Goal: Information Seeking & Learning: Compare options

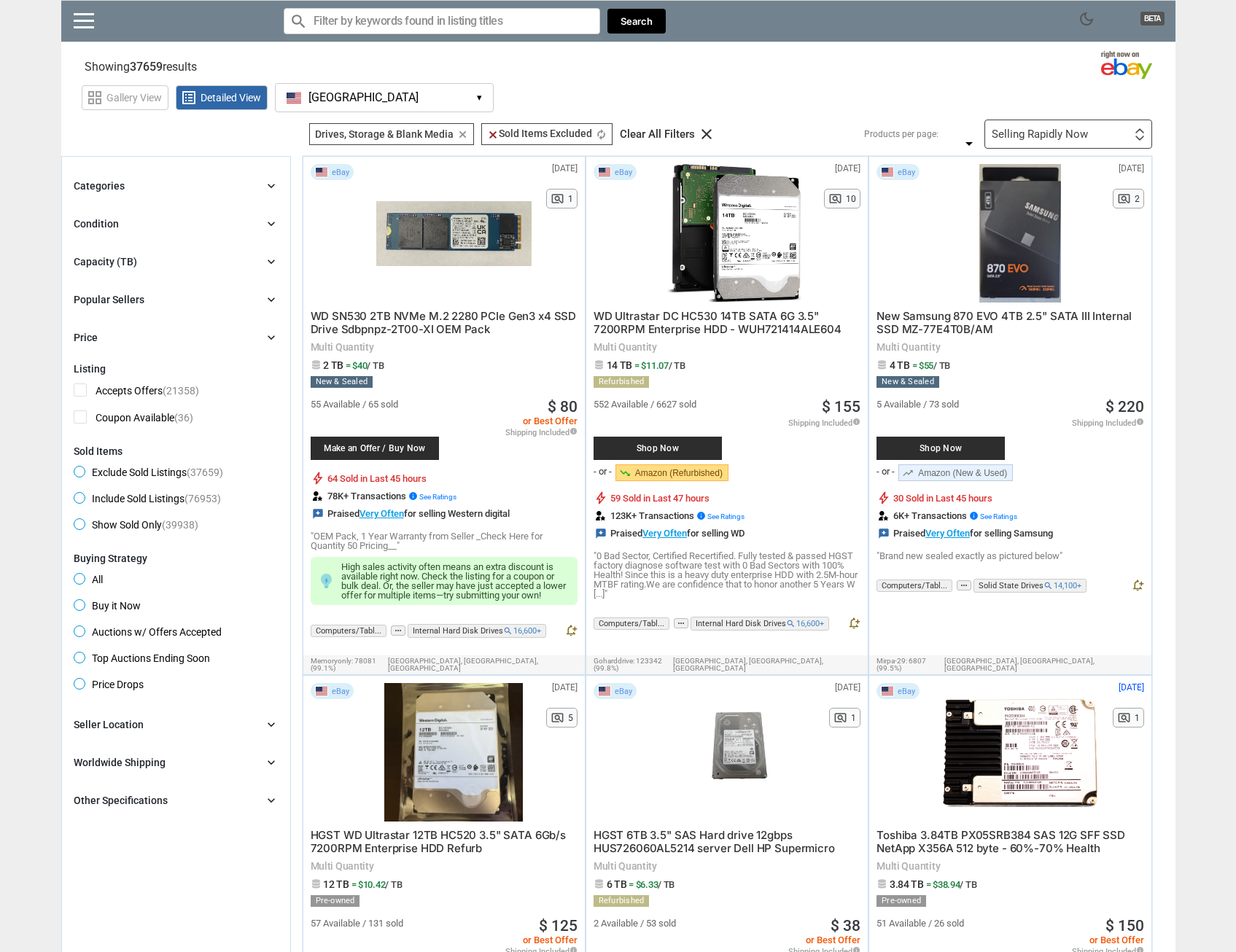
click at [262, 190] on div "Categories chevron_right" at bounding box center [176, 186] width 205 height 18
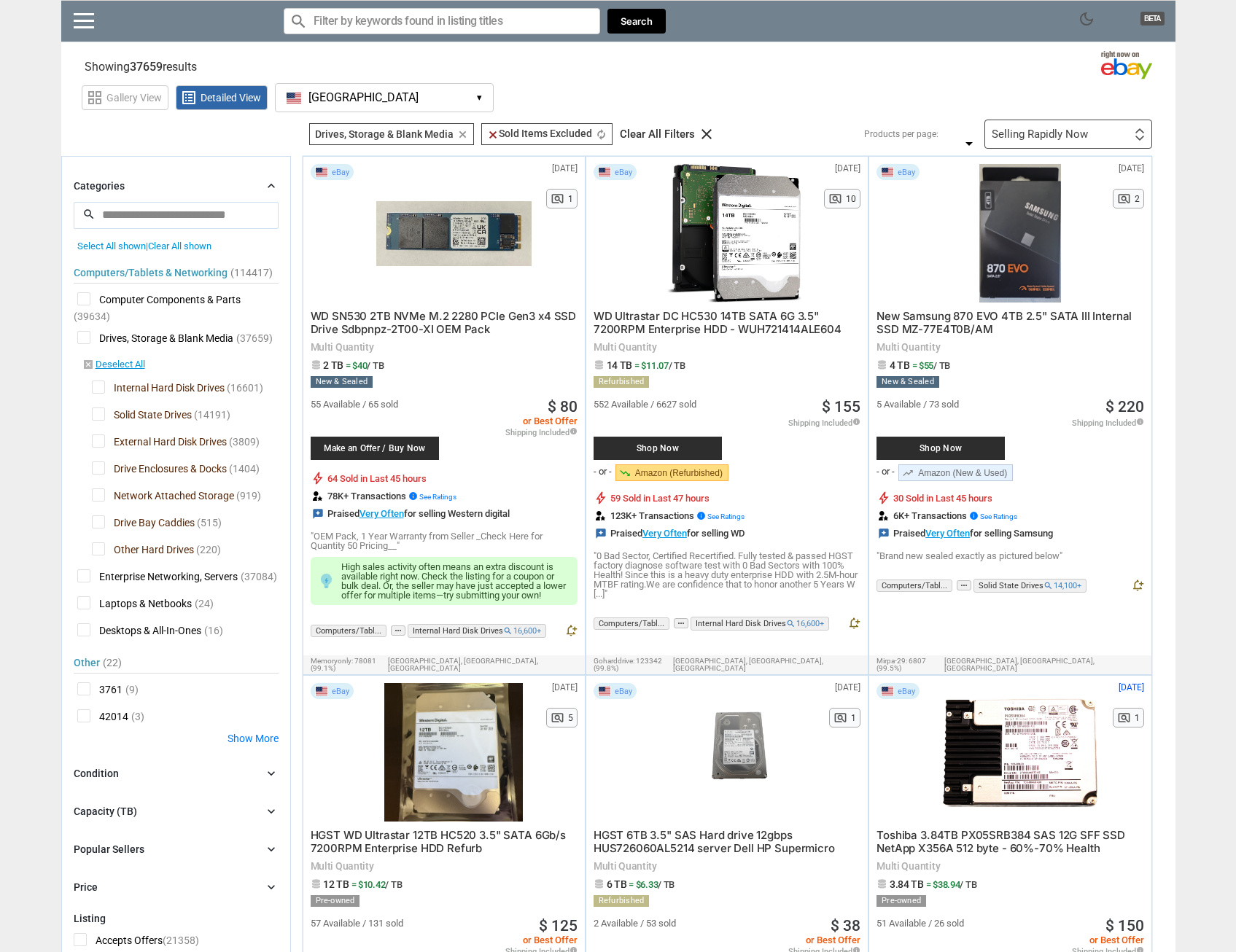
click at [262, 190] on div "Categories chevron_right" at bounding box center [176, 186] width 205 height 18
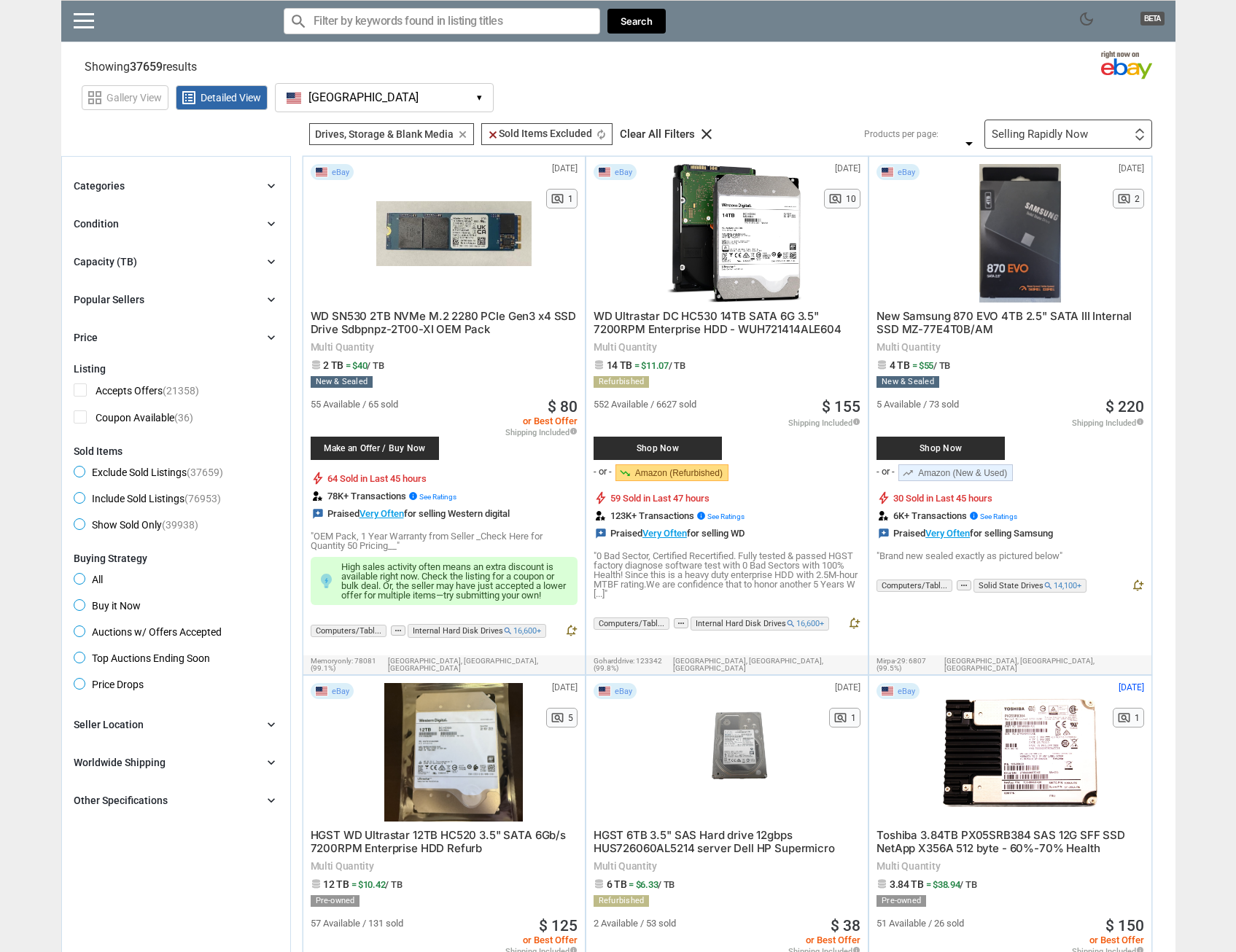
click at [262, 190] on div "Categories chevron_right" at bounding box center [176, 186] width 205 height 18
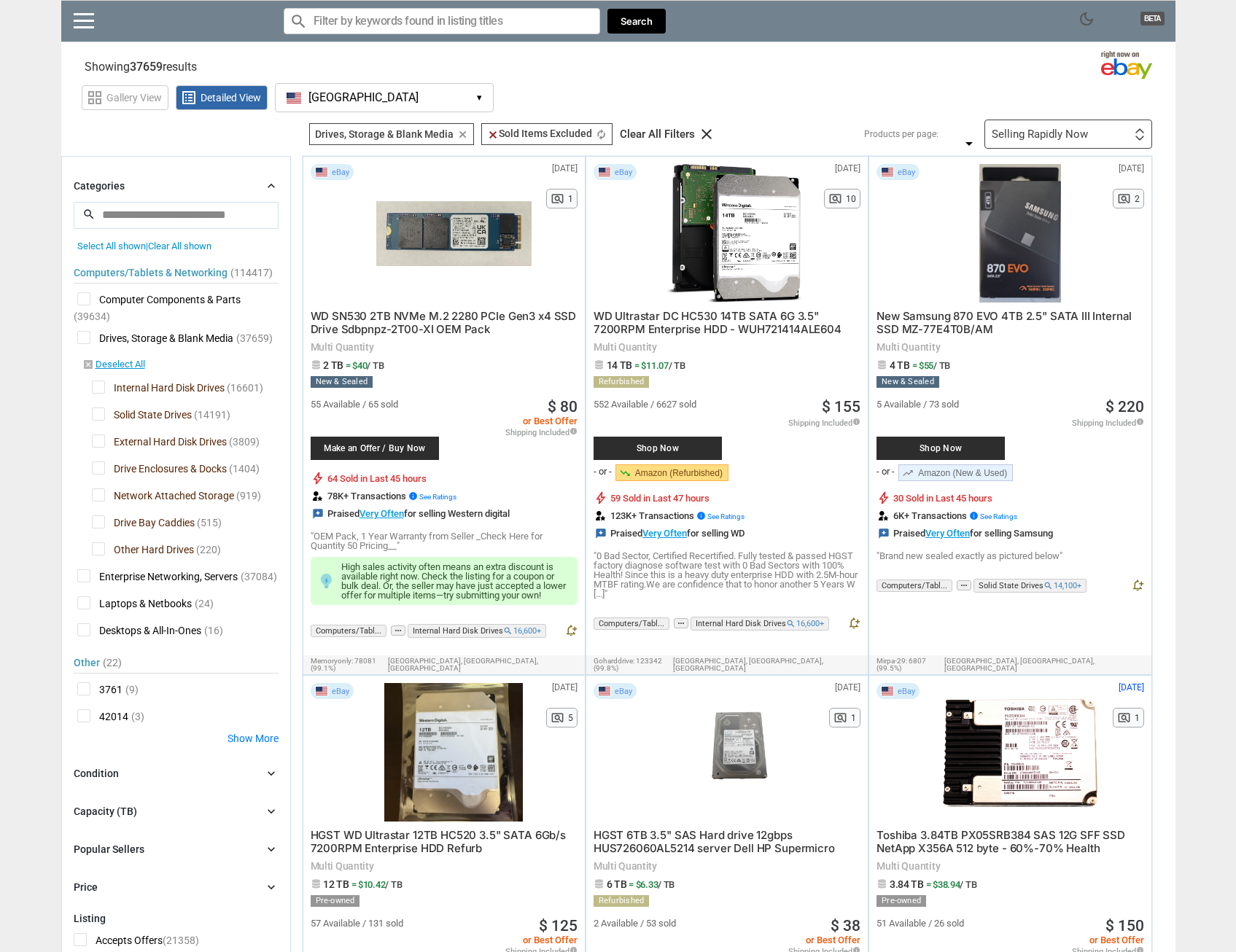
click at [95, 416] on span "Solid State Drives" at bounding box center [142, 417] width 99 height 19
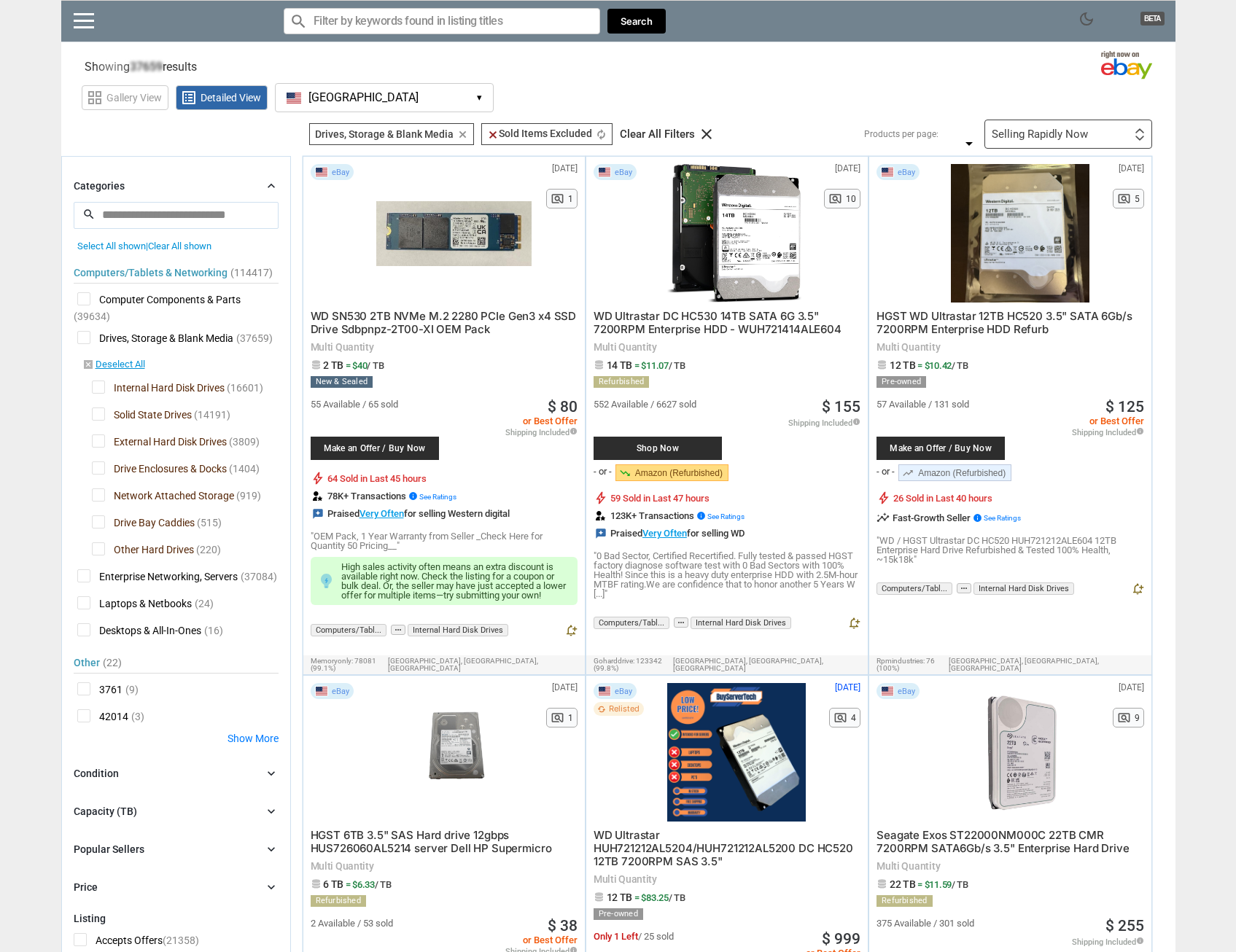
click at [95, 472] on span "Drive Enclosures & Docks" at bounding box center [159, 470] width 135 height 19
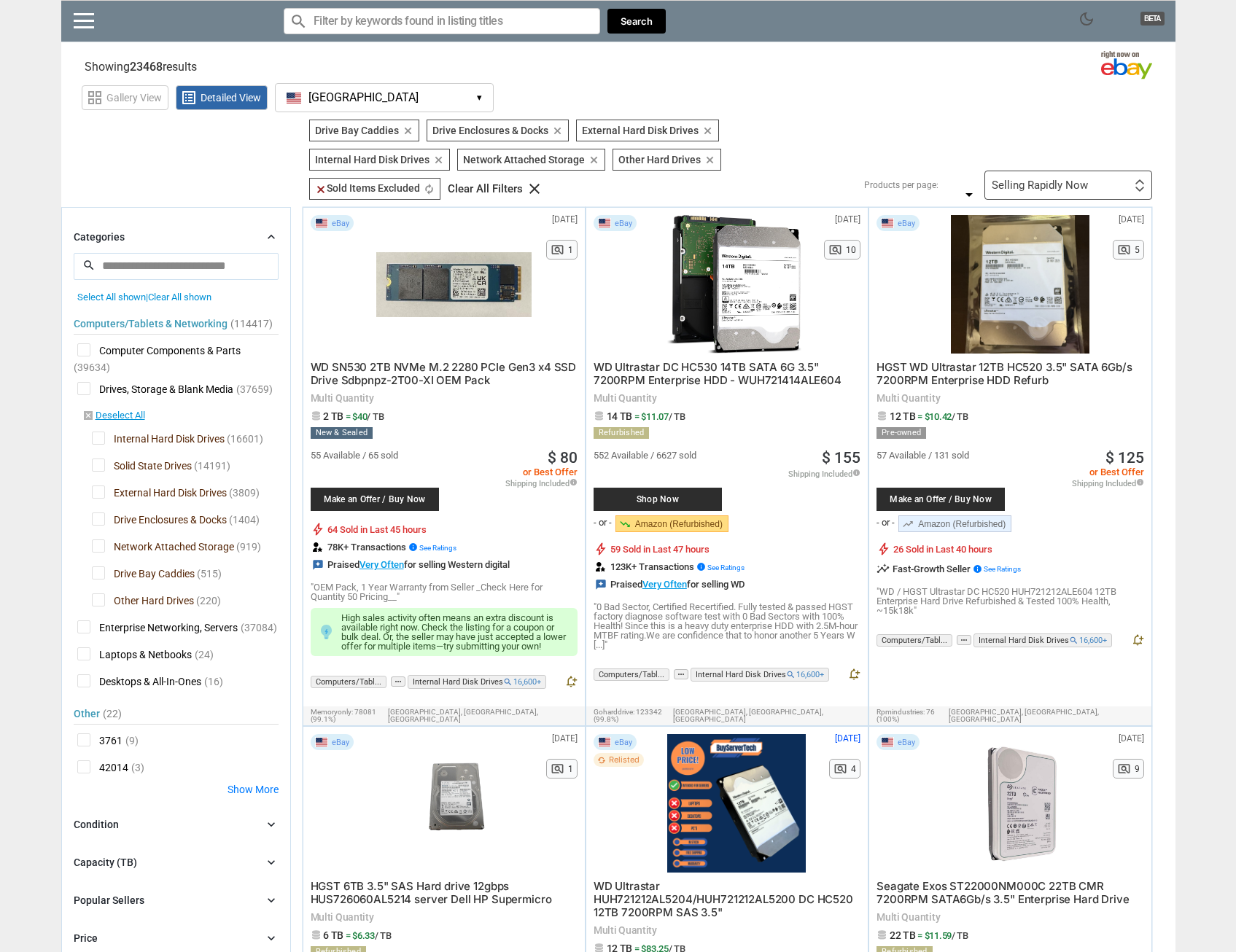
click at [96, 491] on span "External Hard Disk Drives" at bounding box center [159, 494] width 135 height 19
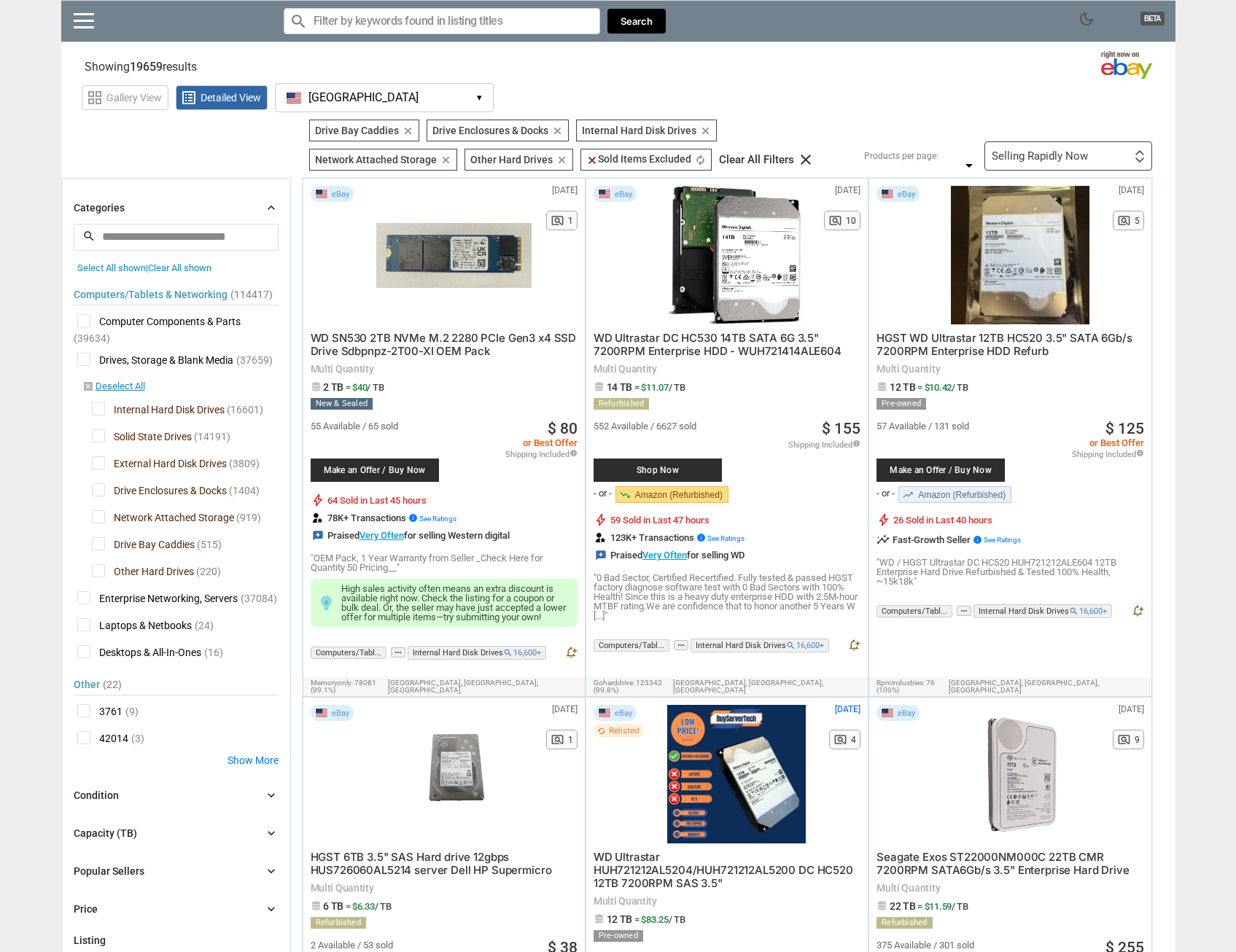
click at [95, 521] on span "Network Attached Storage" at bounding box center [163, 519] width 142 height 19
click at [96, 549] on span "Drive Bay Caddies" at bounding box center [143, 546] width 103 height 19
click at [99, 567] on span "Other Hard Drives" at bounding box center [143, 573] width 102 height 19
click at [100, 484] on span "Drive Enclosures & Docks" at bounding box center [159, 493] width 135 height 19
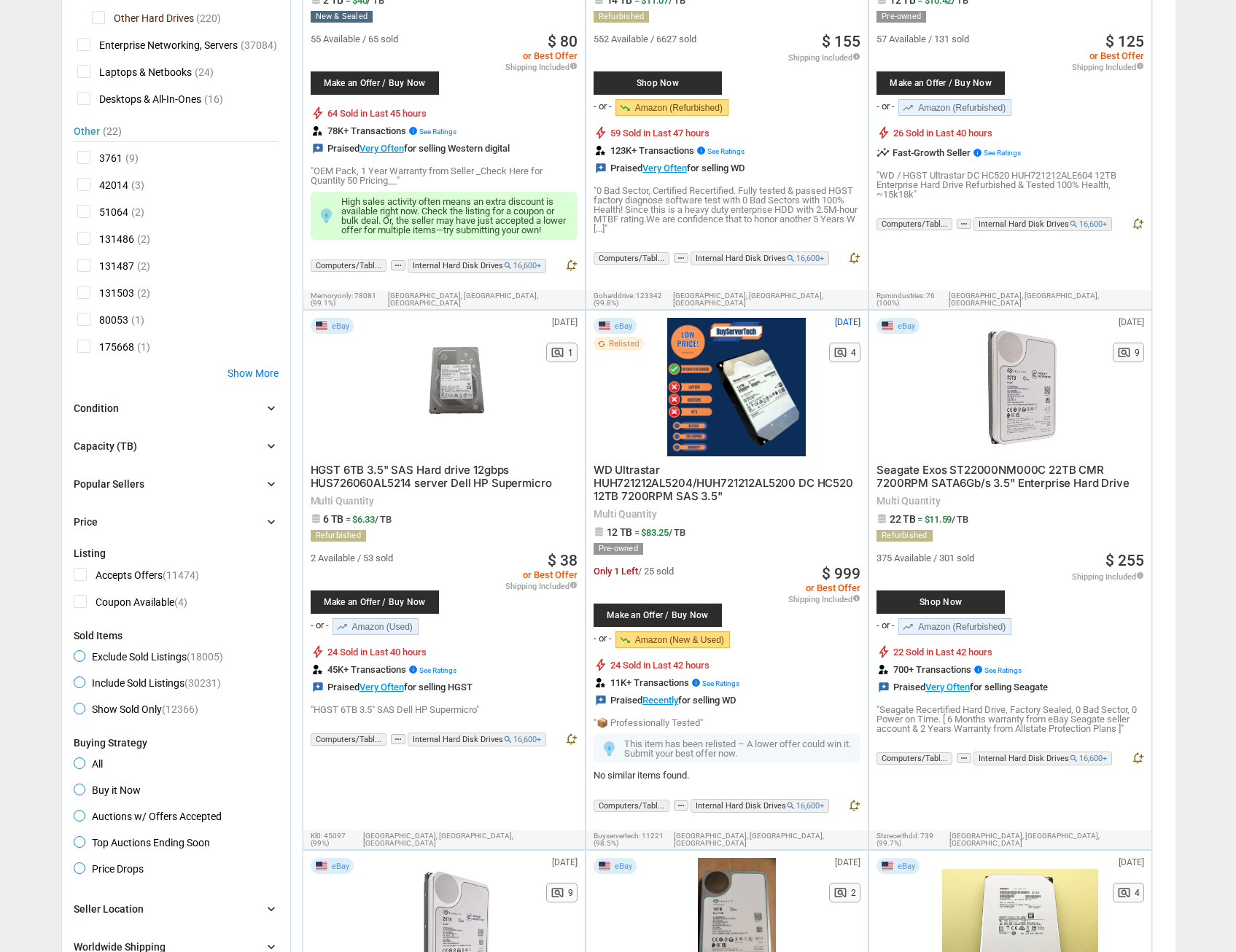
scroll to position [366, 0]
click at [167, 434] on div "Categories chevron_right search close Select All shown | Clear All shown Comput…" at bounding box center [176, 171] width 205 height 718
click at [163, 438] on div "Capacity (TB) chevron_right" at bounding box center [176, 446] width 205 height 18
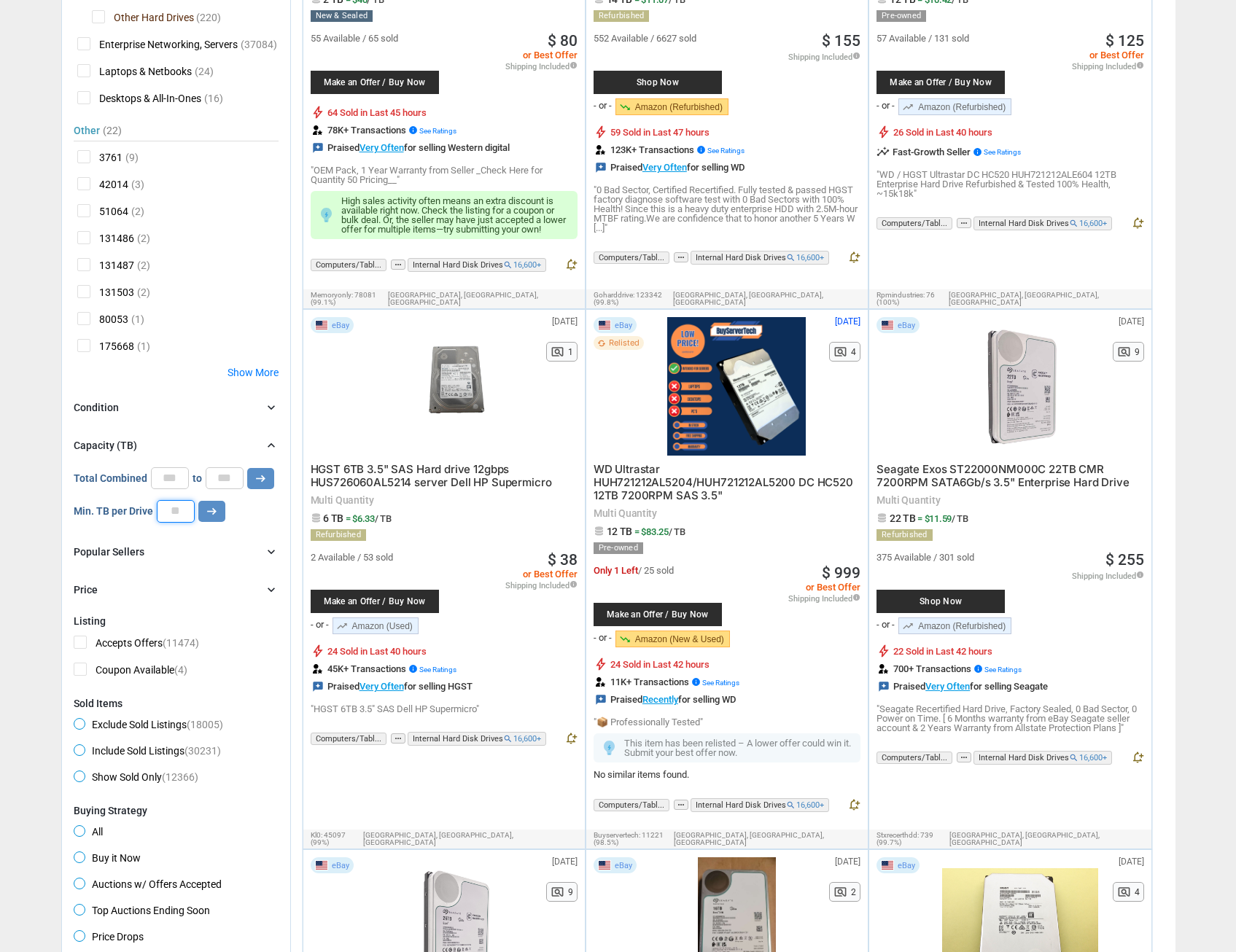
click at [181, 520] on input "number" at bounding box center [176, 510] width 38 height 22
type input "**"
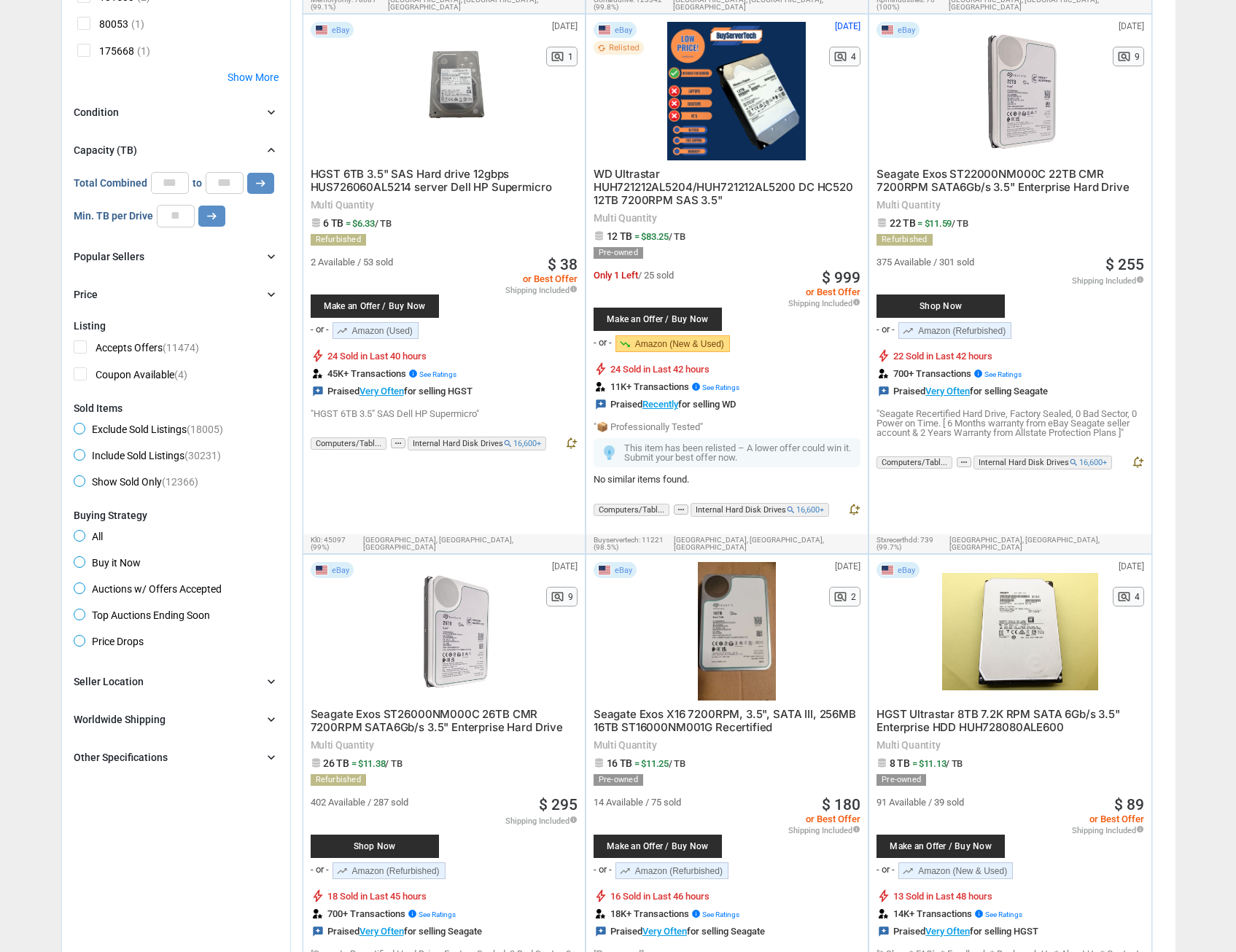
scroll to position [666, 0]
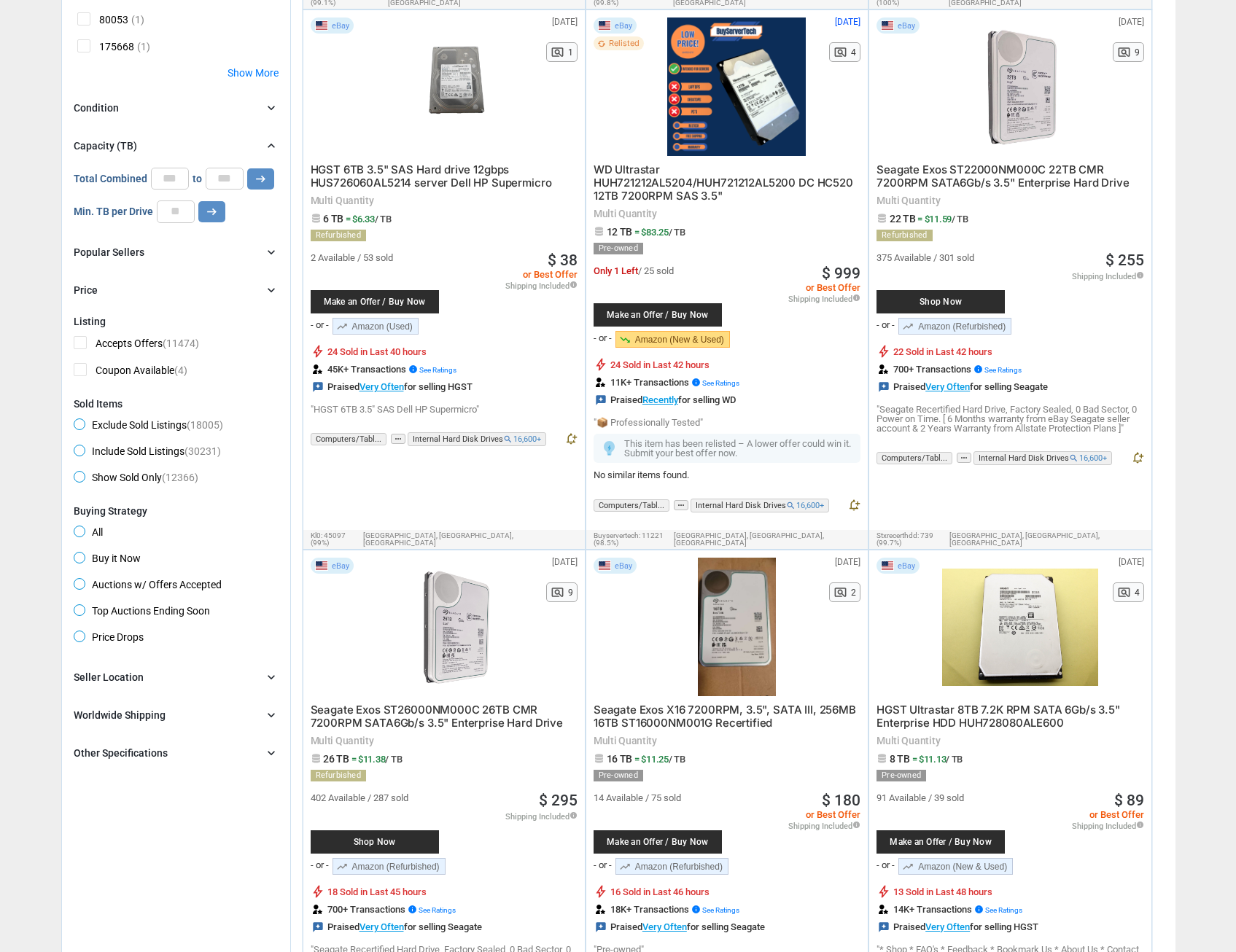
click at [122, 675] on div "Seller Location" at bounding box center [108, 677] width 70 height 15
click at [80, 723] on span "[GEOGRAPHIC_DATA]" at bounding box center [133, 728] width 121 height 19
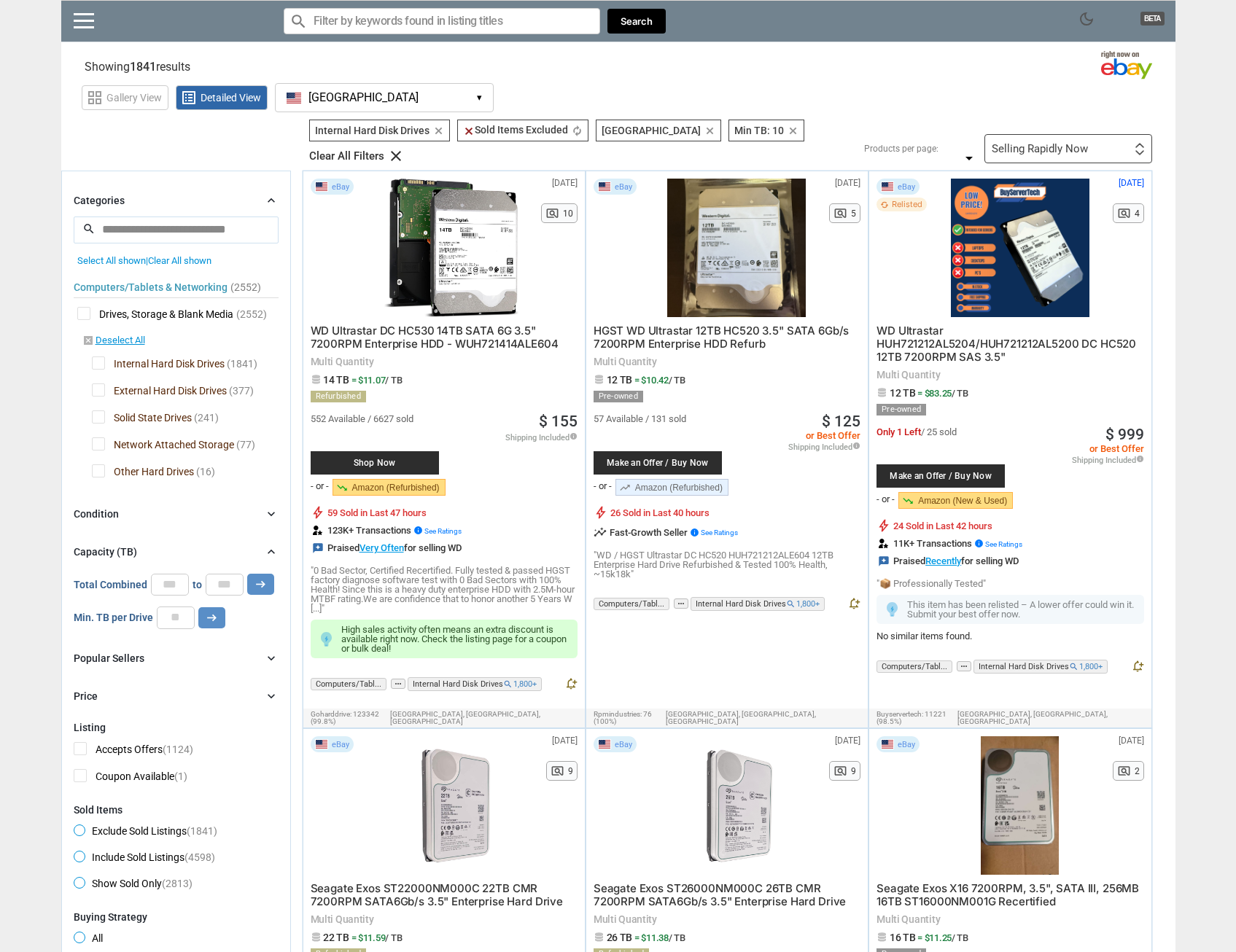
click at [1076, 144] on div "Selling Rapidly Now" at bounding box center [1039, 150] width 96 height 11
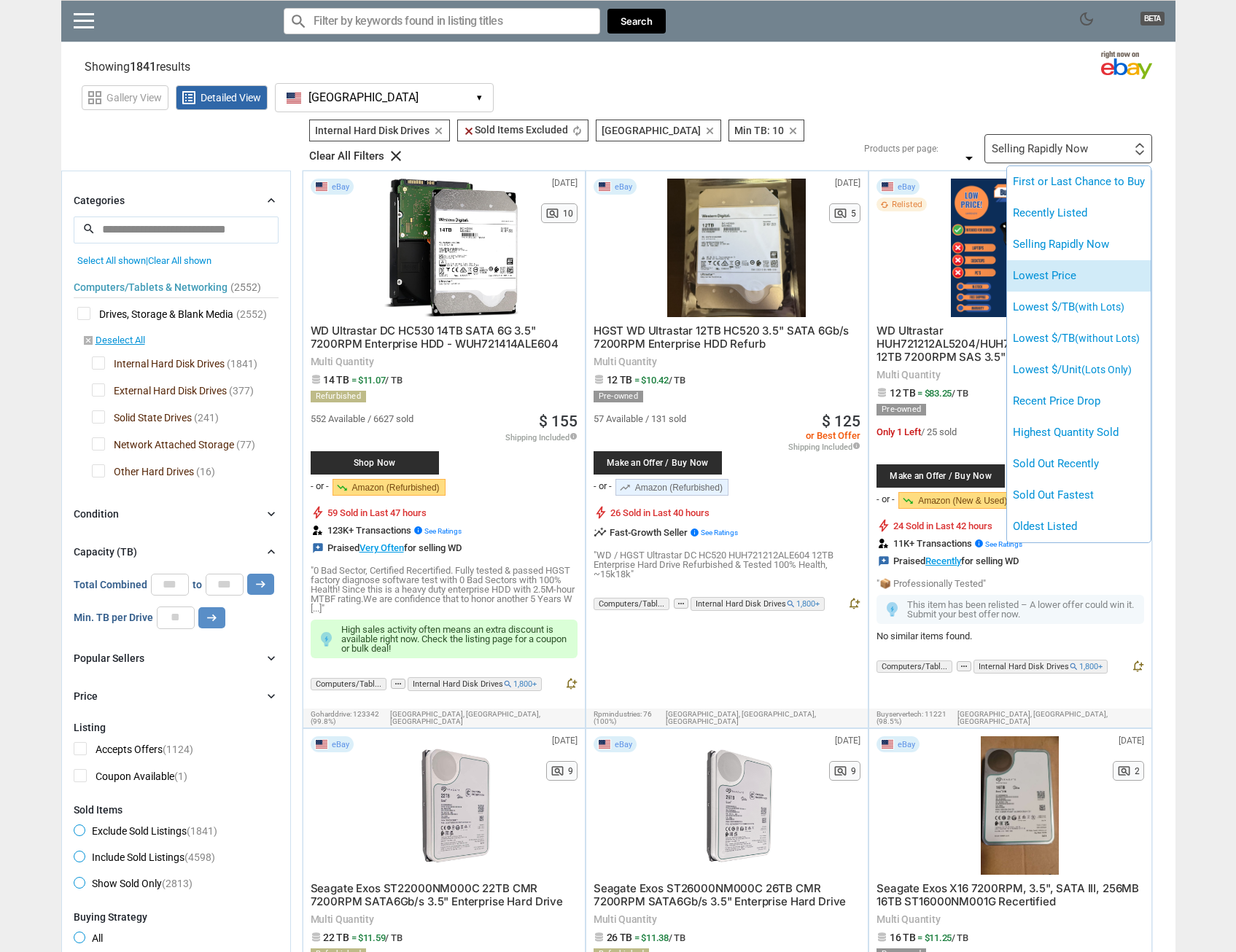
click at [1074, 260] on li "Lowest Price" at bounding box center [1079, 276] width 144 height 32
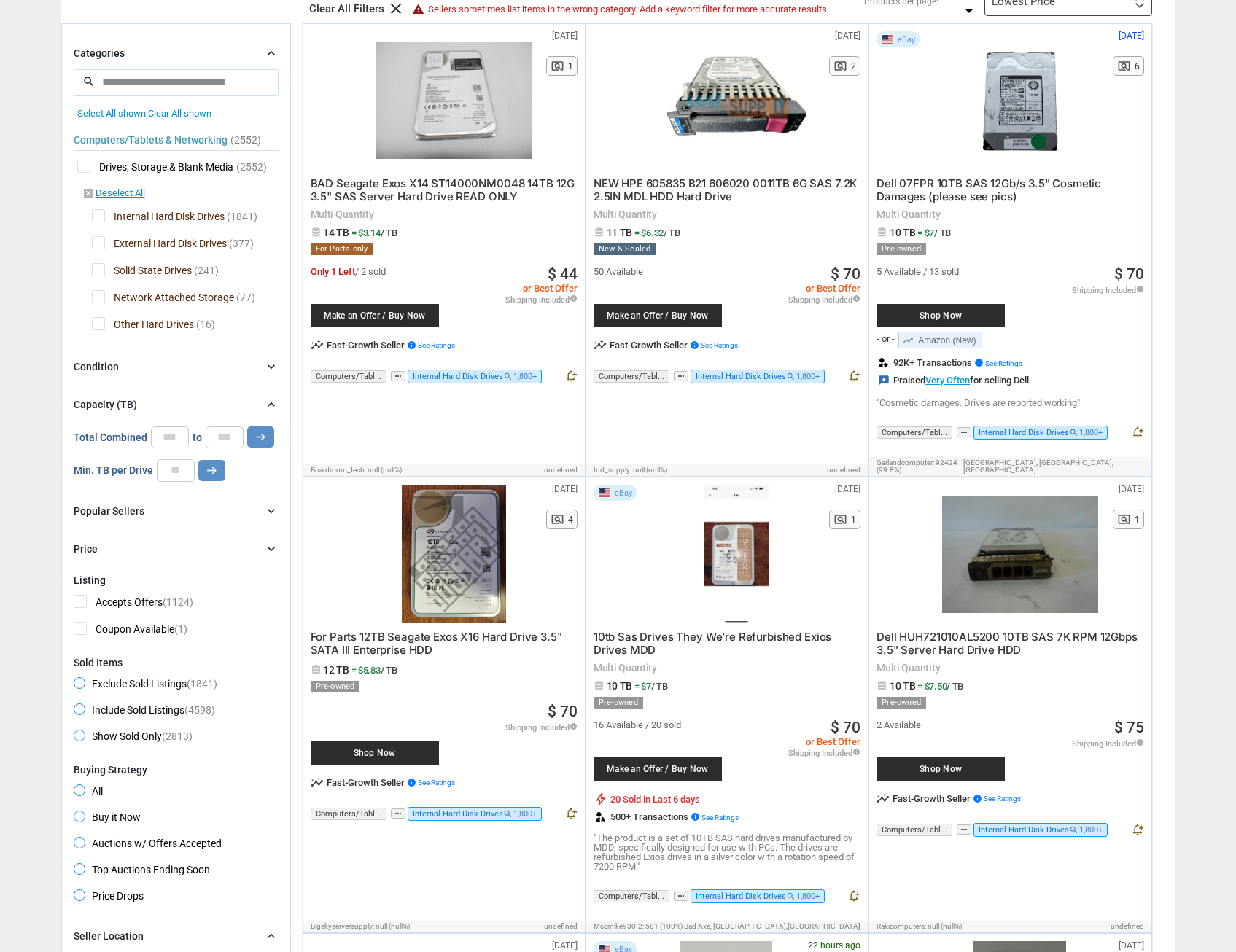
scroll to position [149, 0]
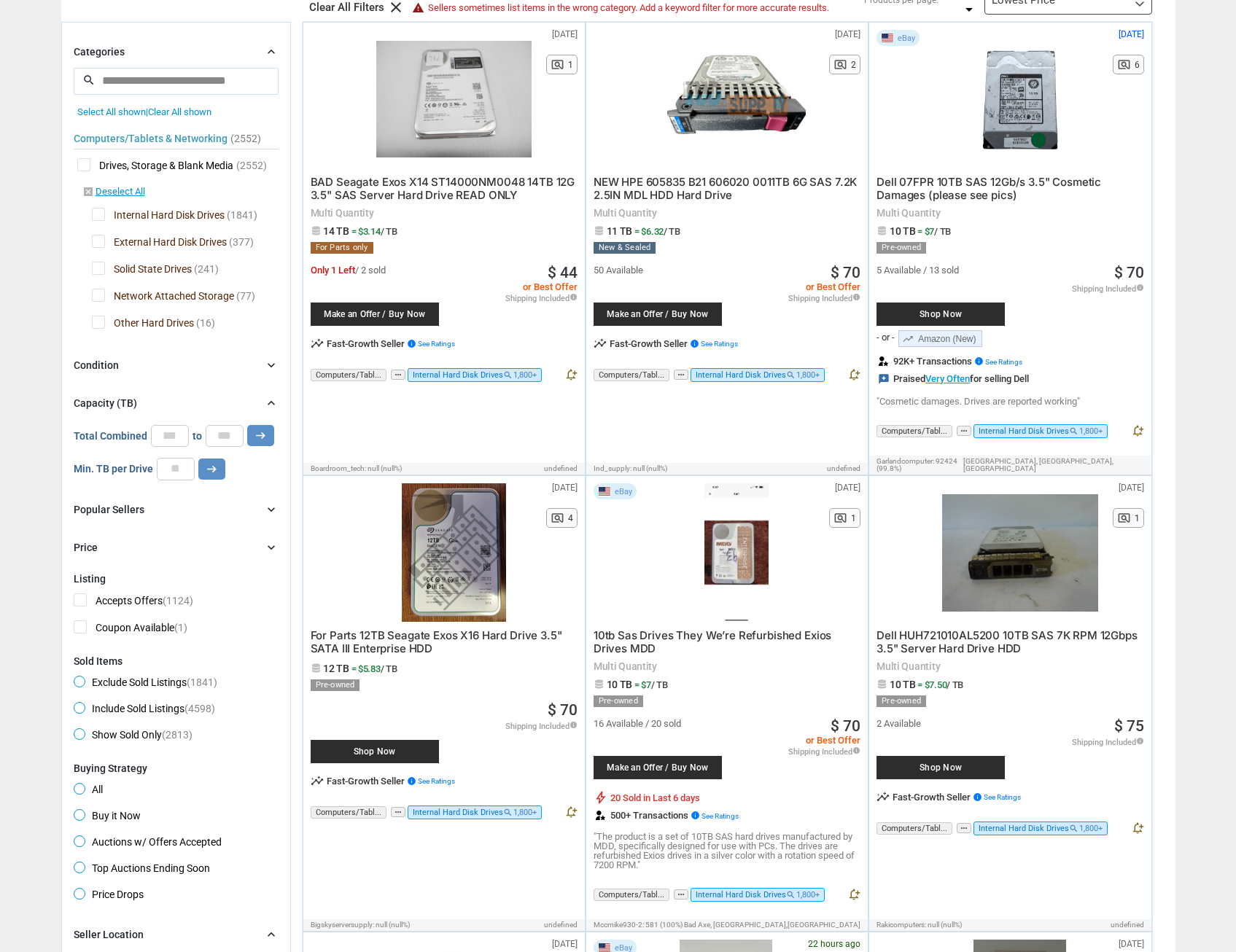
click at [424, 536] on div at bounding box center [454, 552] width 155 height 138
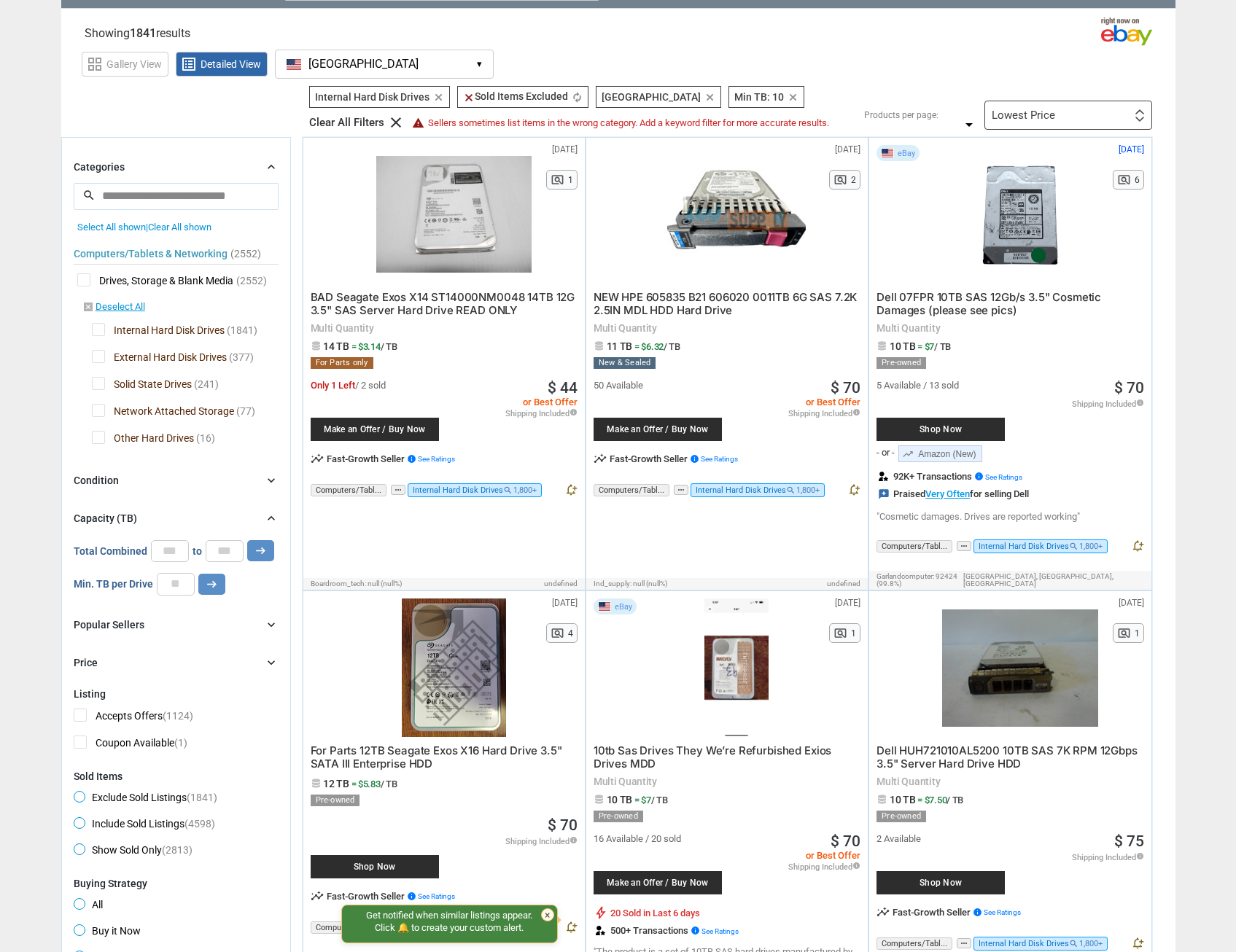
scroll to position [0, 0]
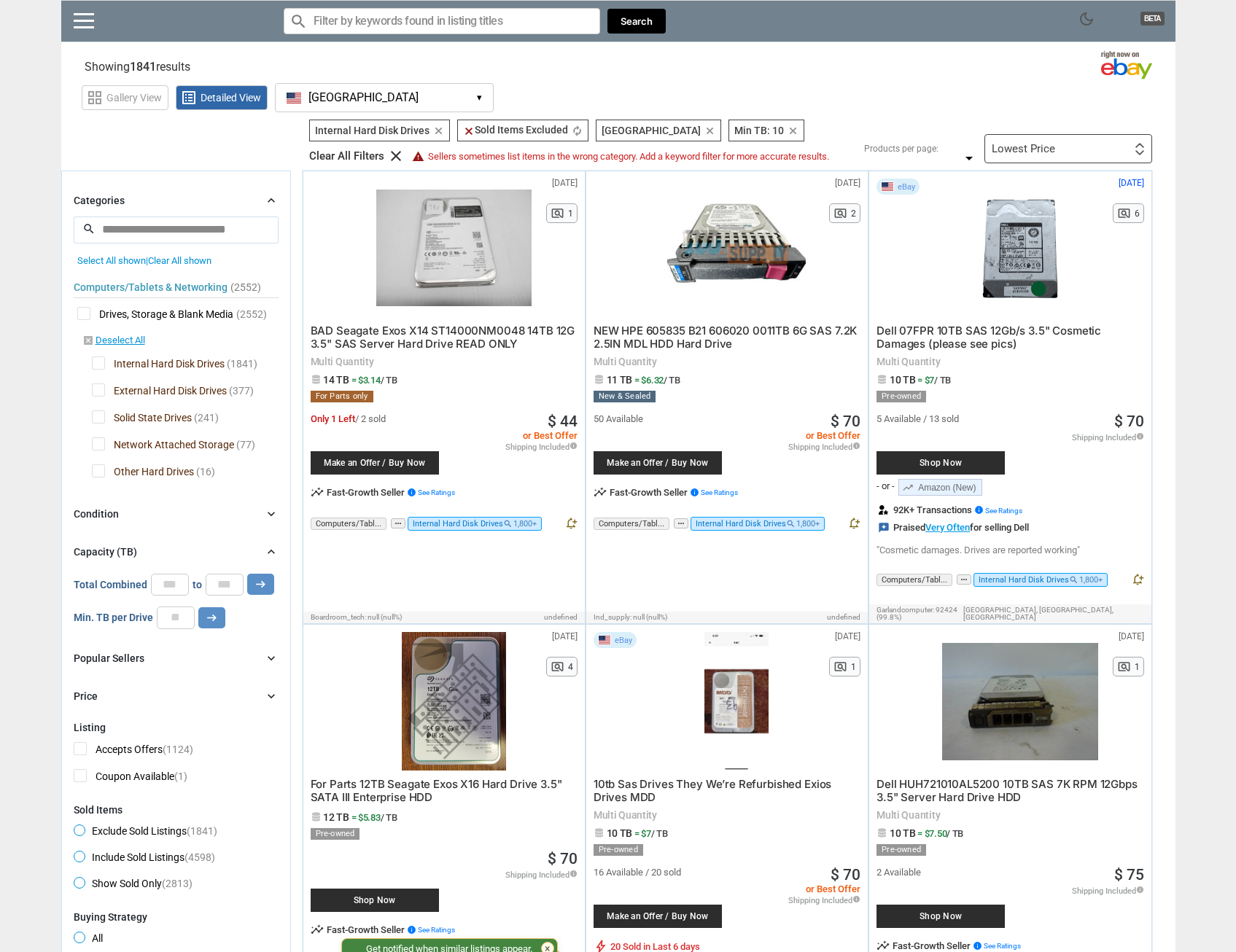
click at [1103, 147] on div "Lowest Price First or Last Chance to Buy Recently Listed Selling Rapidly Now Lo…" at bounding box center [1068, 149] width 167 height 29
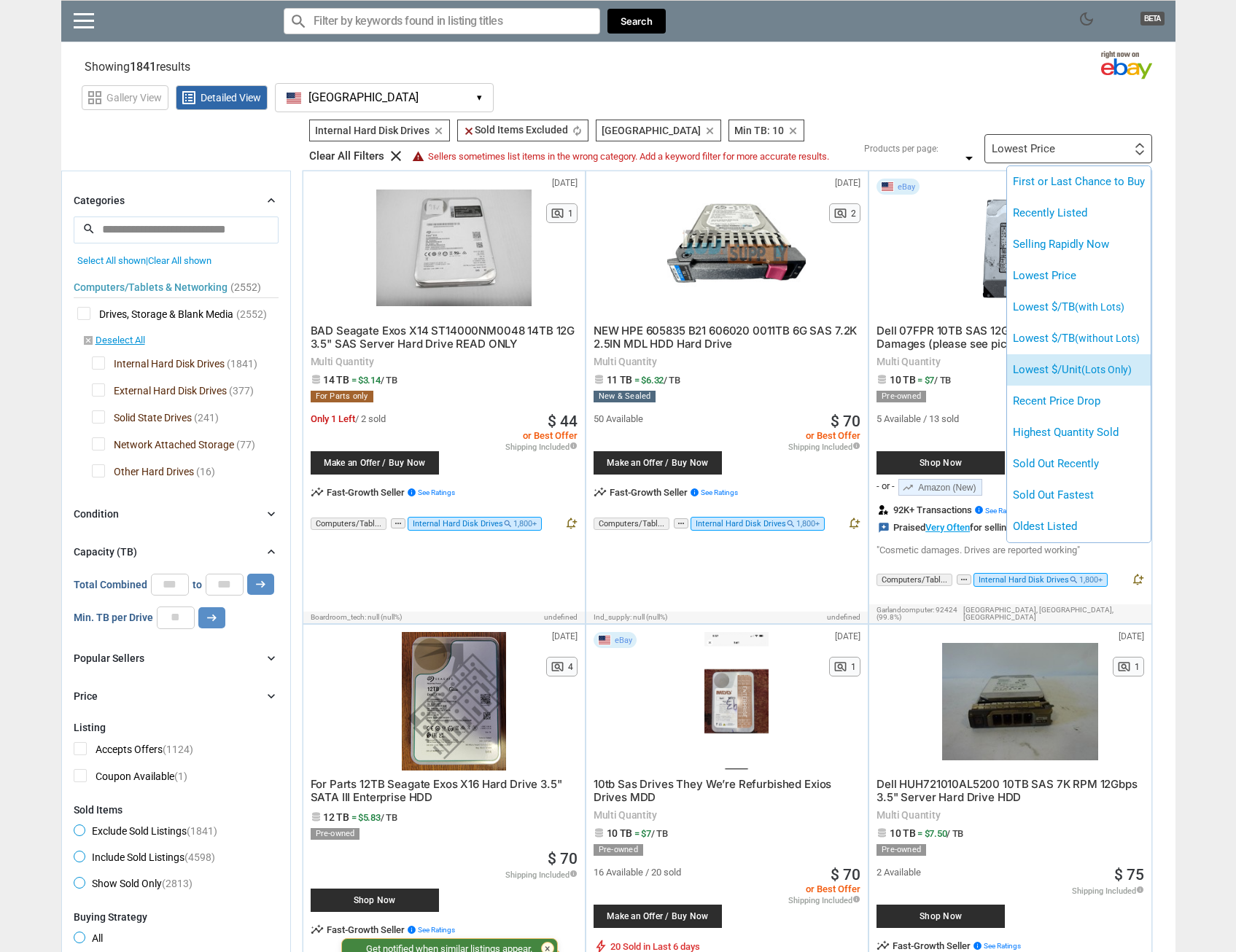
click at [1114, 367] on span "(Lots Only)" at bounding box center [1107, 370] width 50 height 11
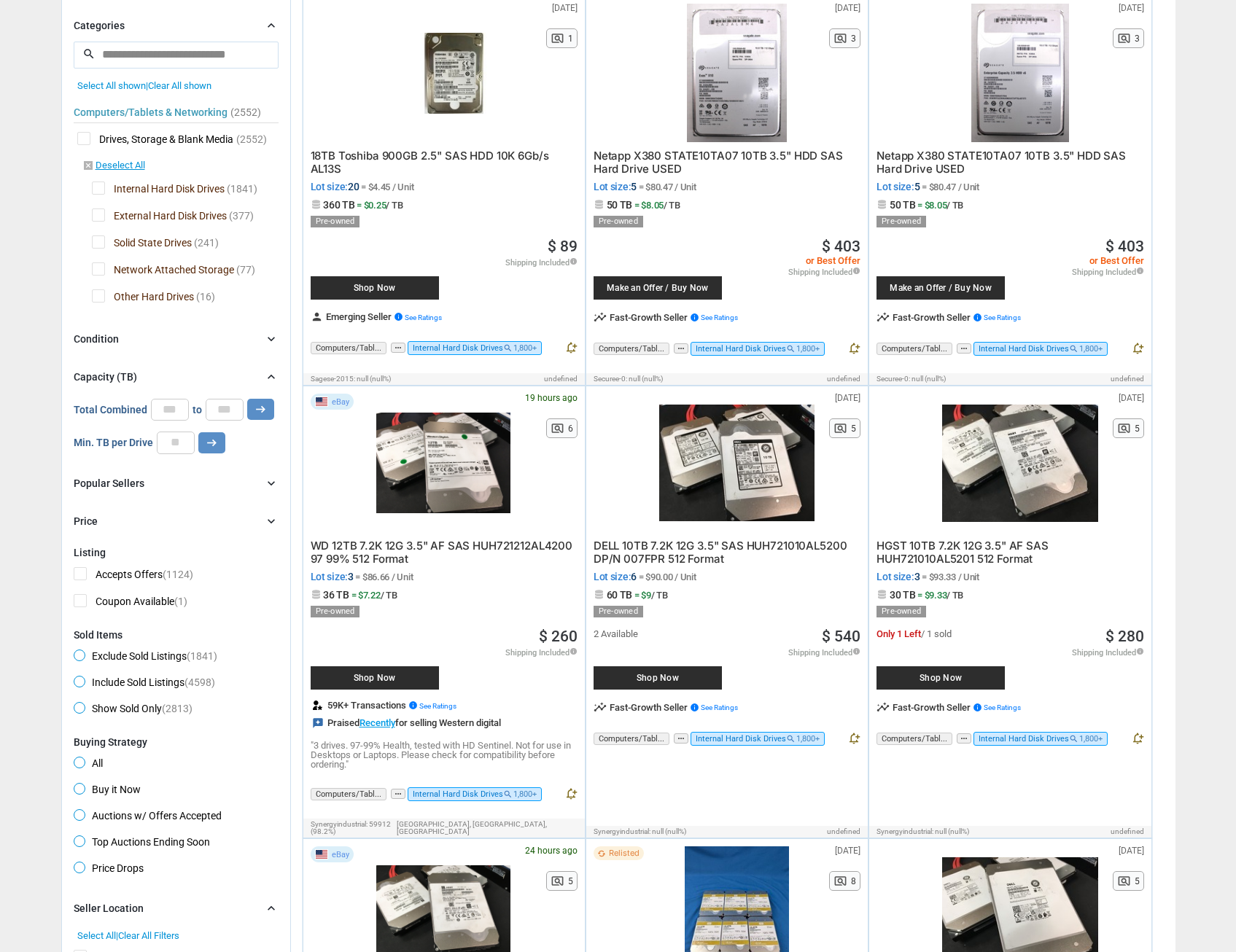
scroll to position [178, 0]
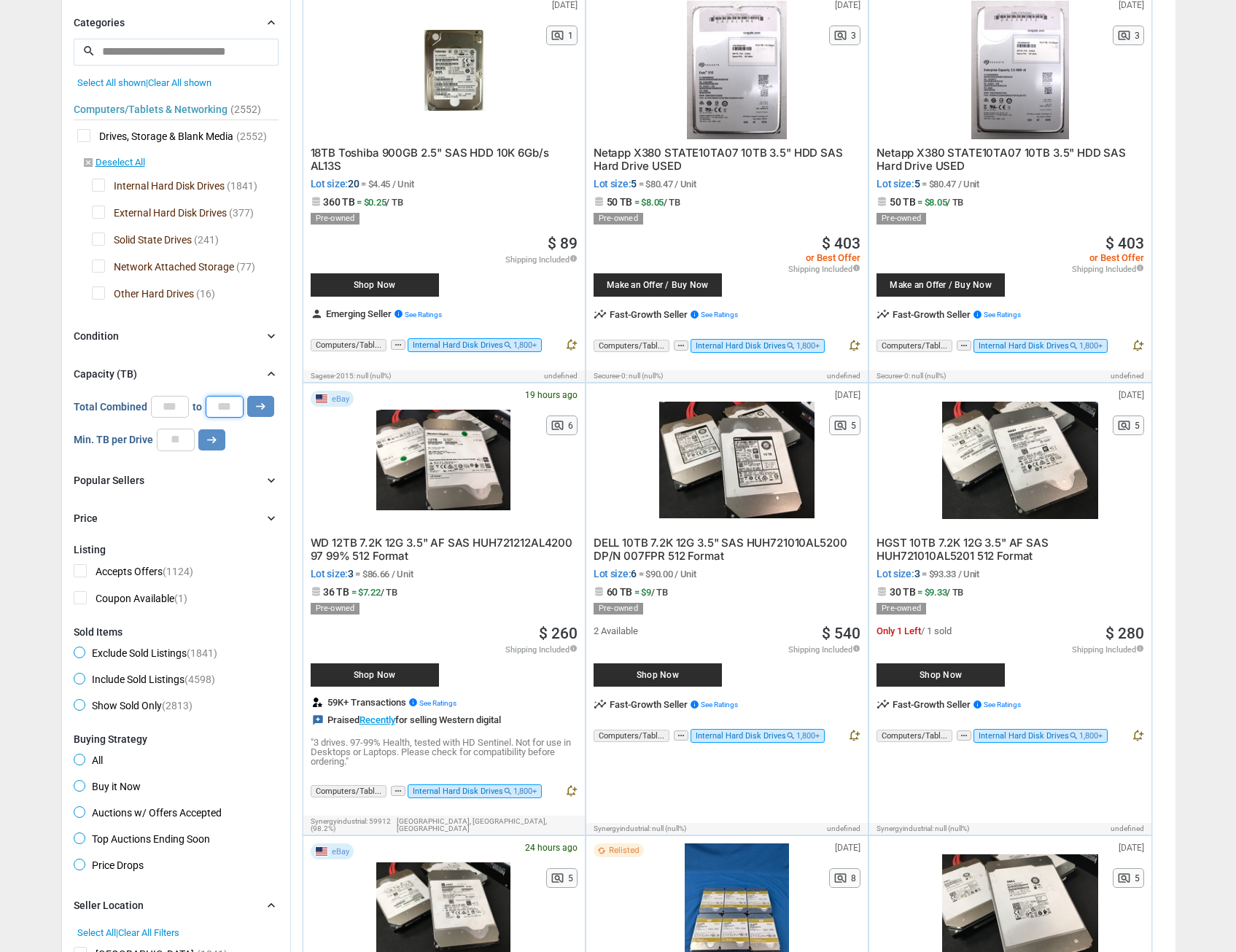
click at [231, 397] on input "*" at bounding box center [224, 406] width 38 height 22
click at [174, 396] on input "*" at bounding box center [170, 406] width 38 height 22
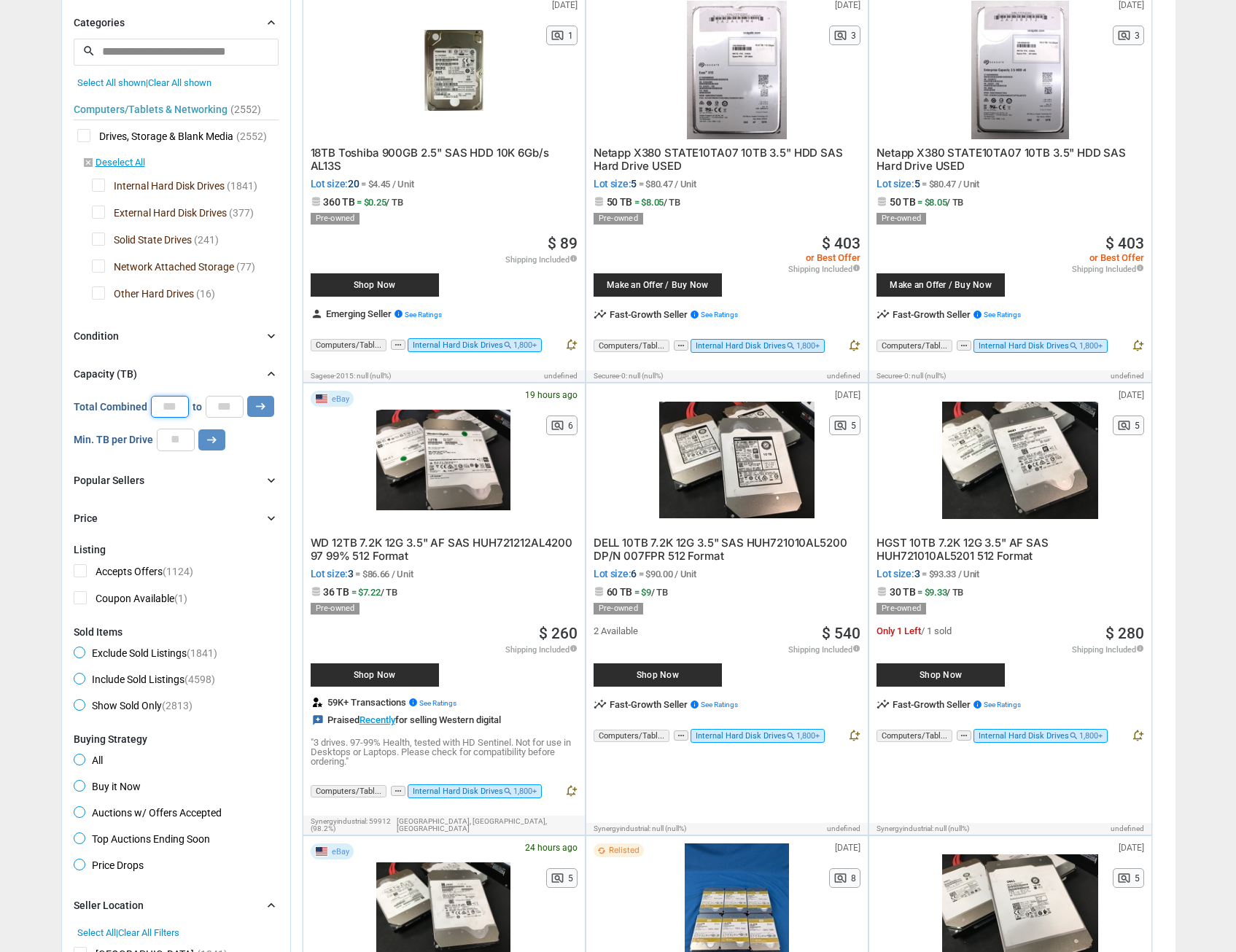
type input "***"
click at [264, 400] on icon "arrow_right_alt" at bounding box center [260, 406] width 14 height 14
type input "*****"
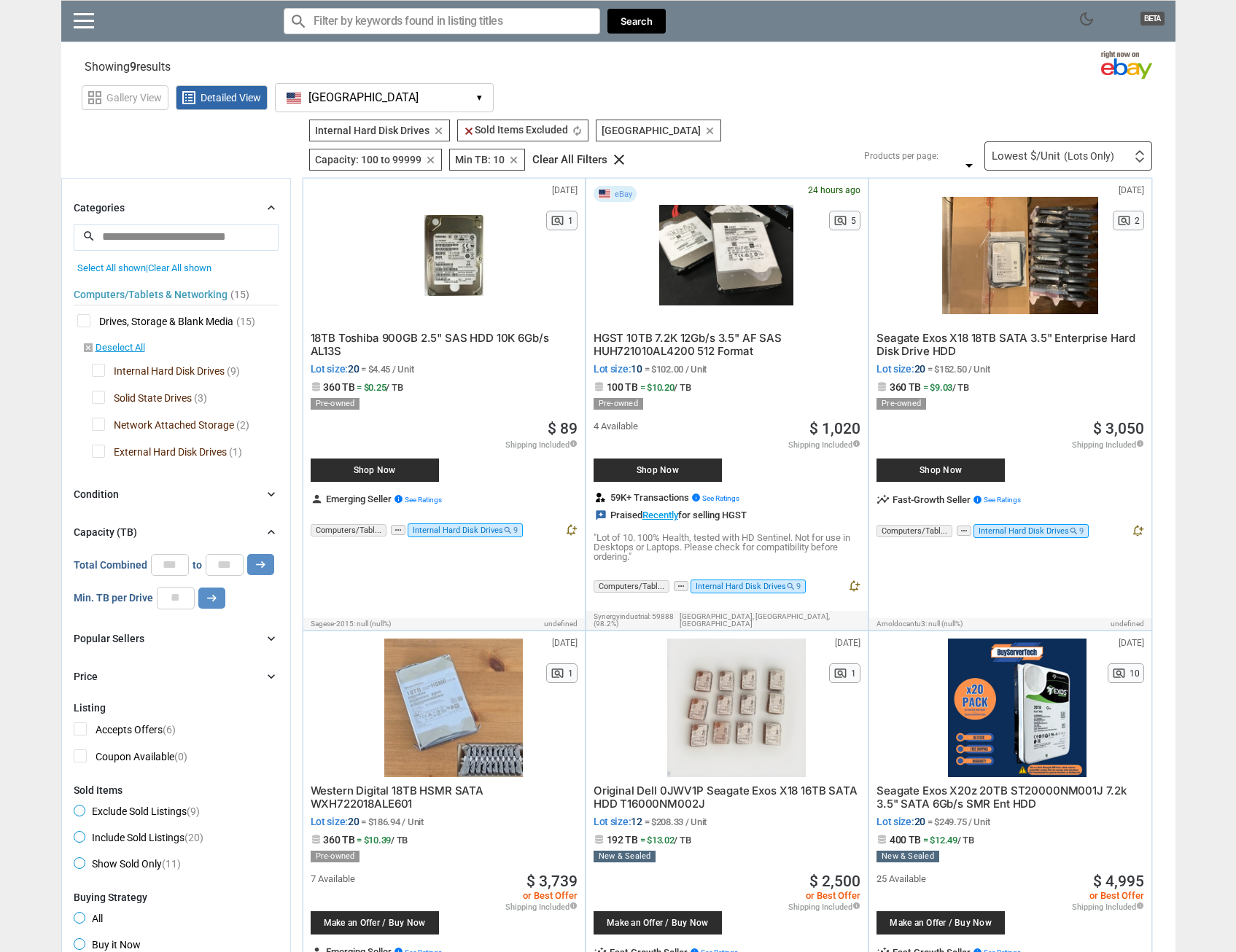
click at [717, 264] on div at bounding box center [726, 255] width 134 height 138
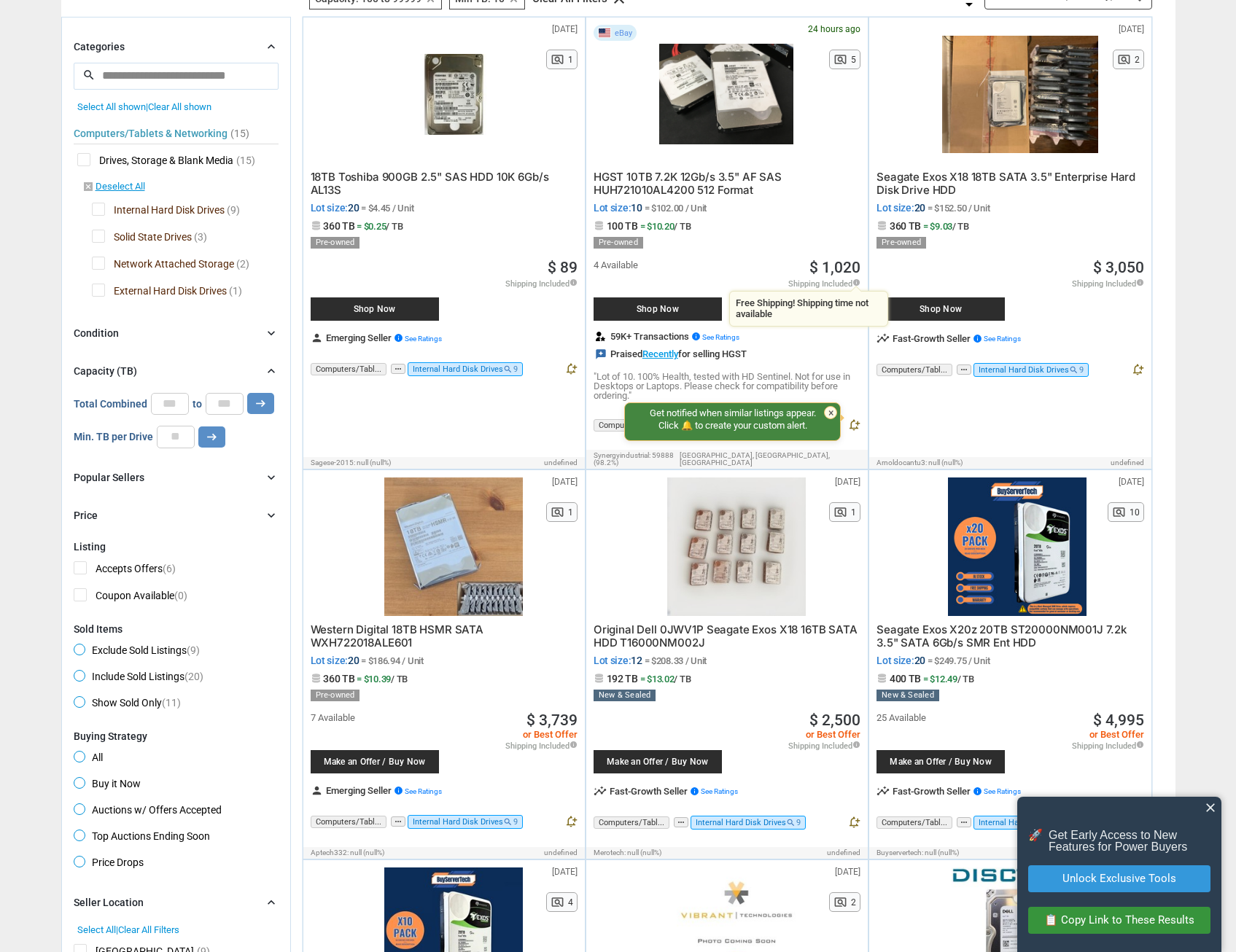
scroll to position [160, 0]
click at [225, 407] on input "*****" at bounding box center [224, 404] width 38 height 22
click at [172, 413] on input "***" at bounding box center [170, 404] width 38 height 22
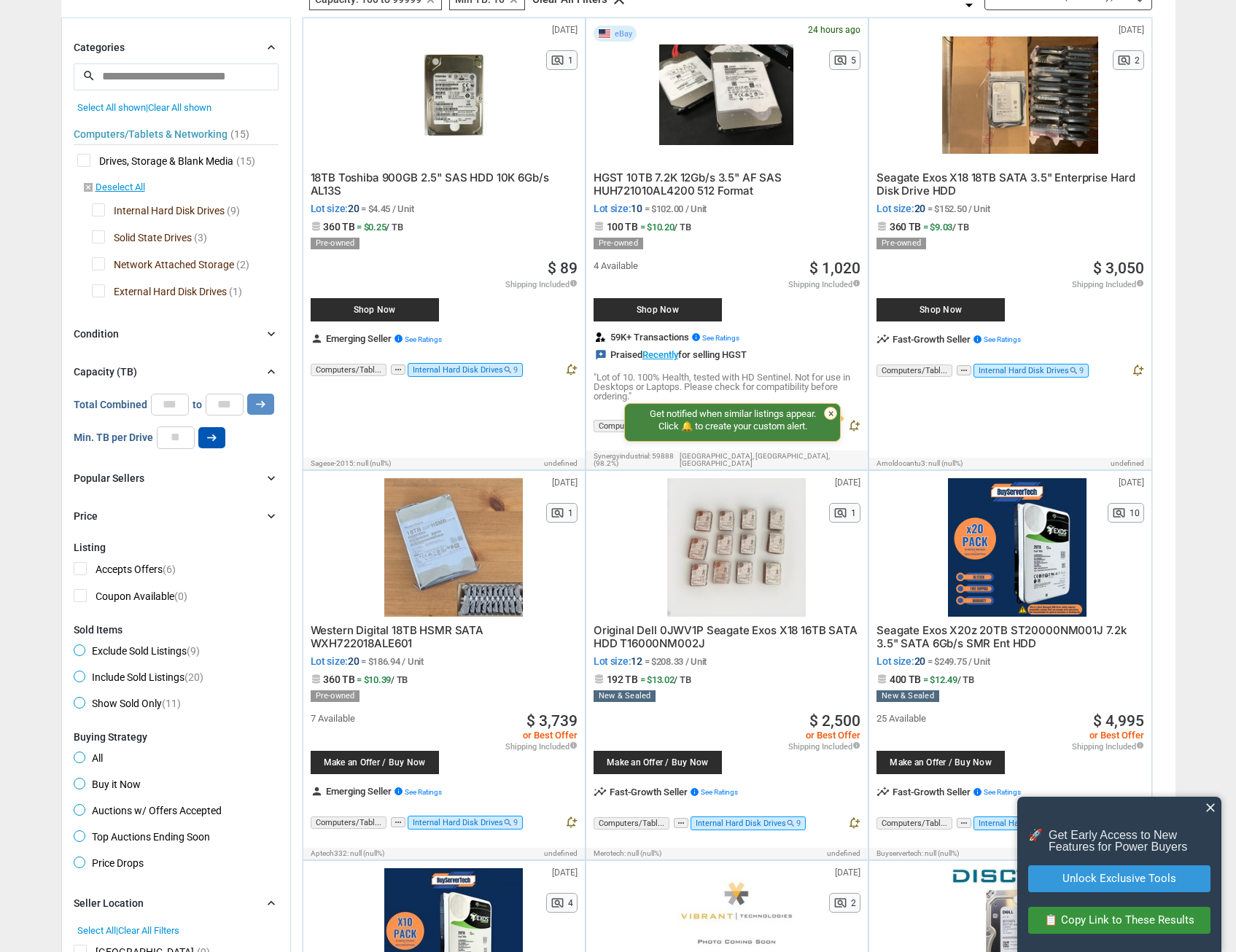
click at [208, 437] on icon "arrow_right_alt" at bounding box center [211, 438] width 14 height 14
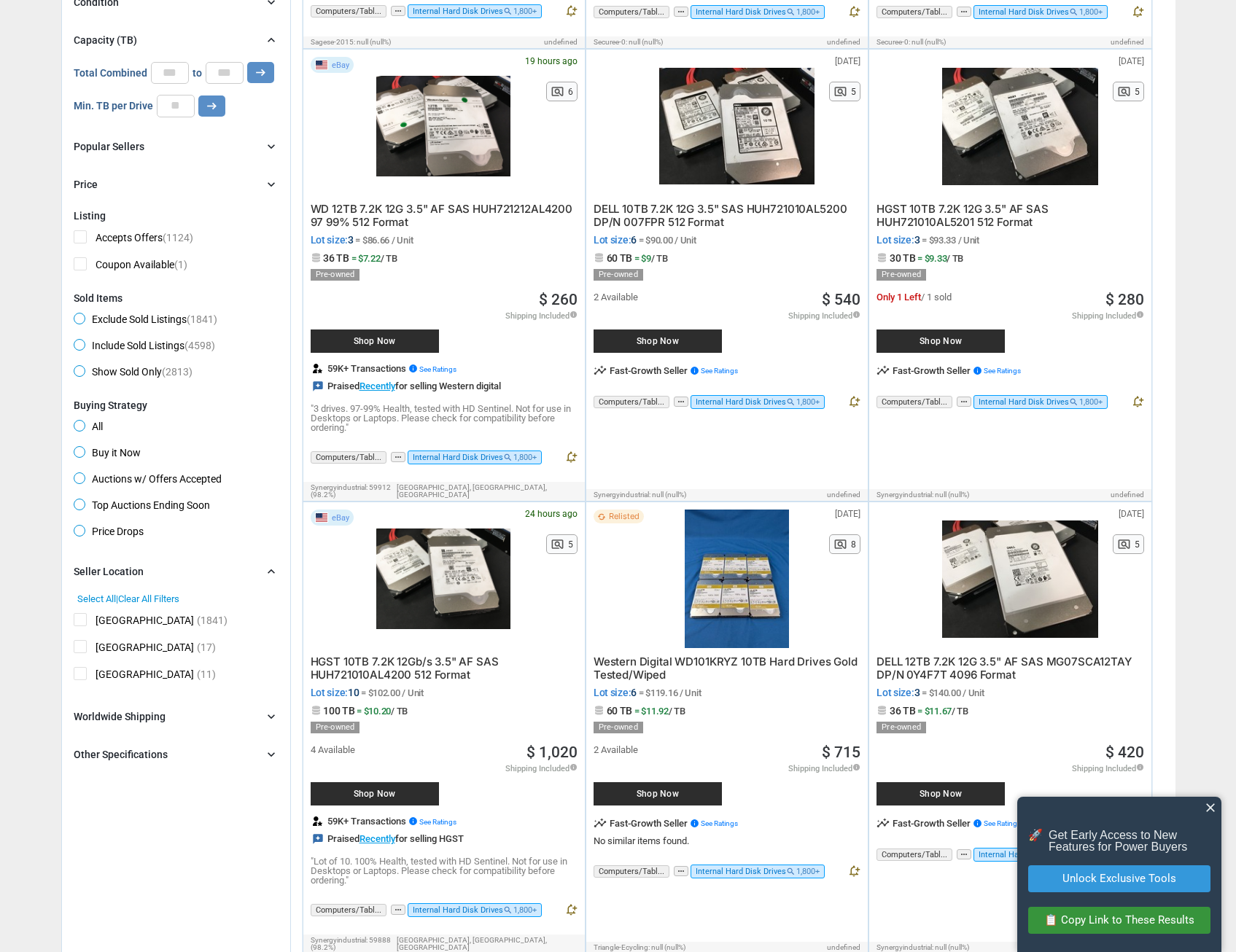
scroll to position [513, 0]
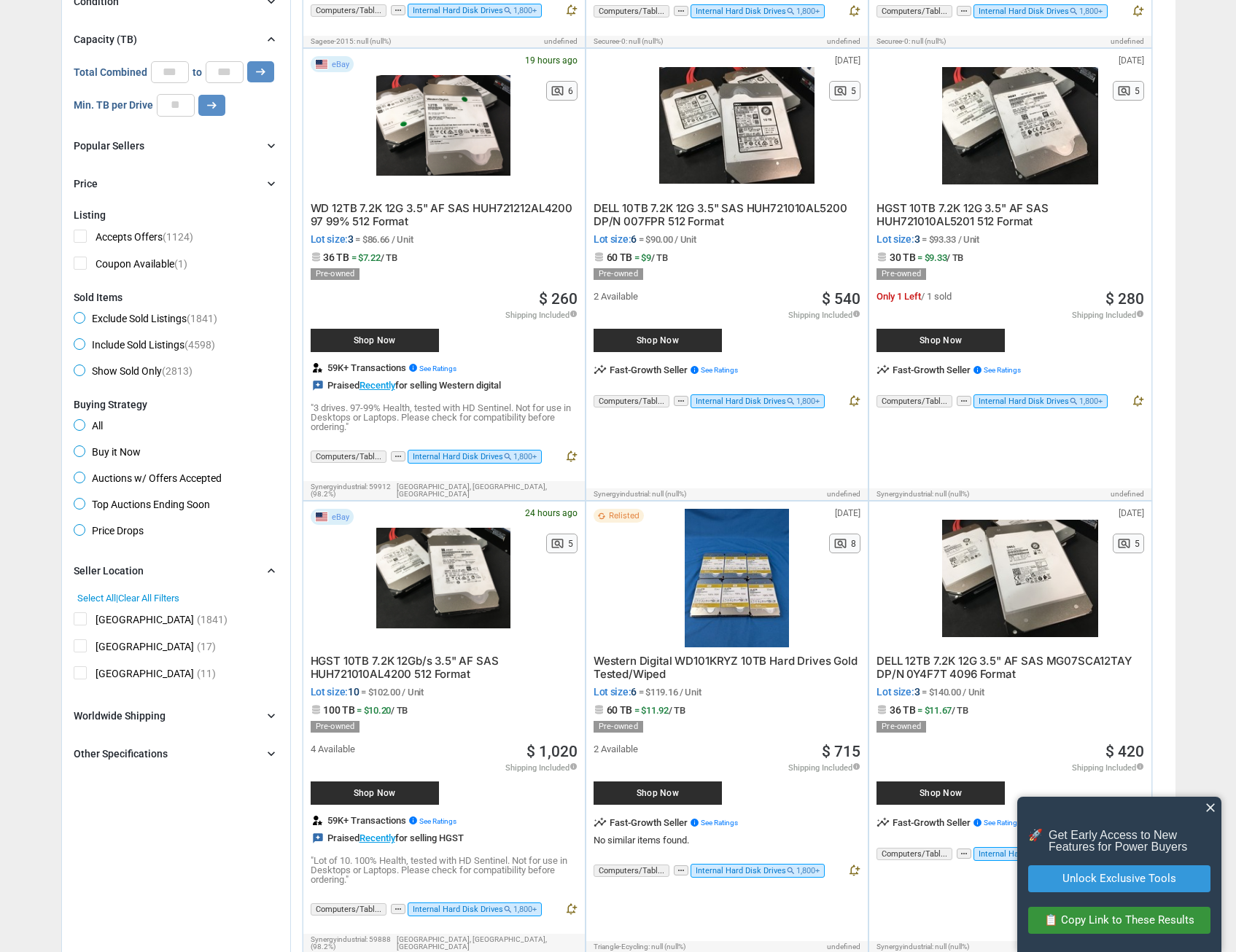
click at [166, 745] on div "Other Specifications chevron_right" at bounding box center [176, 754] width 205 height 18
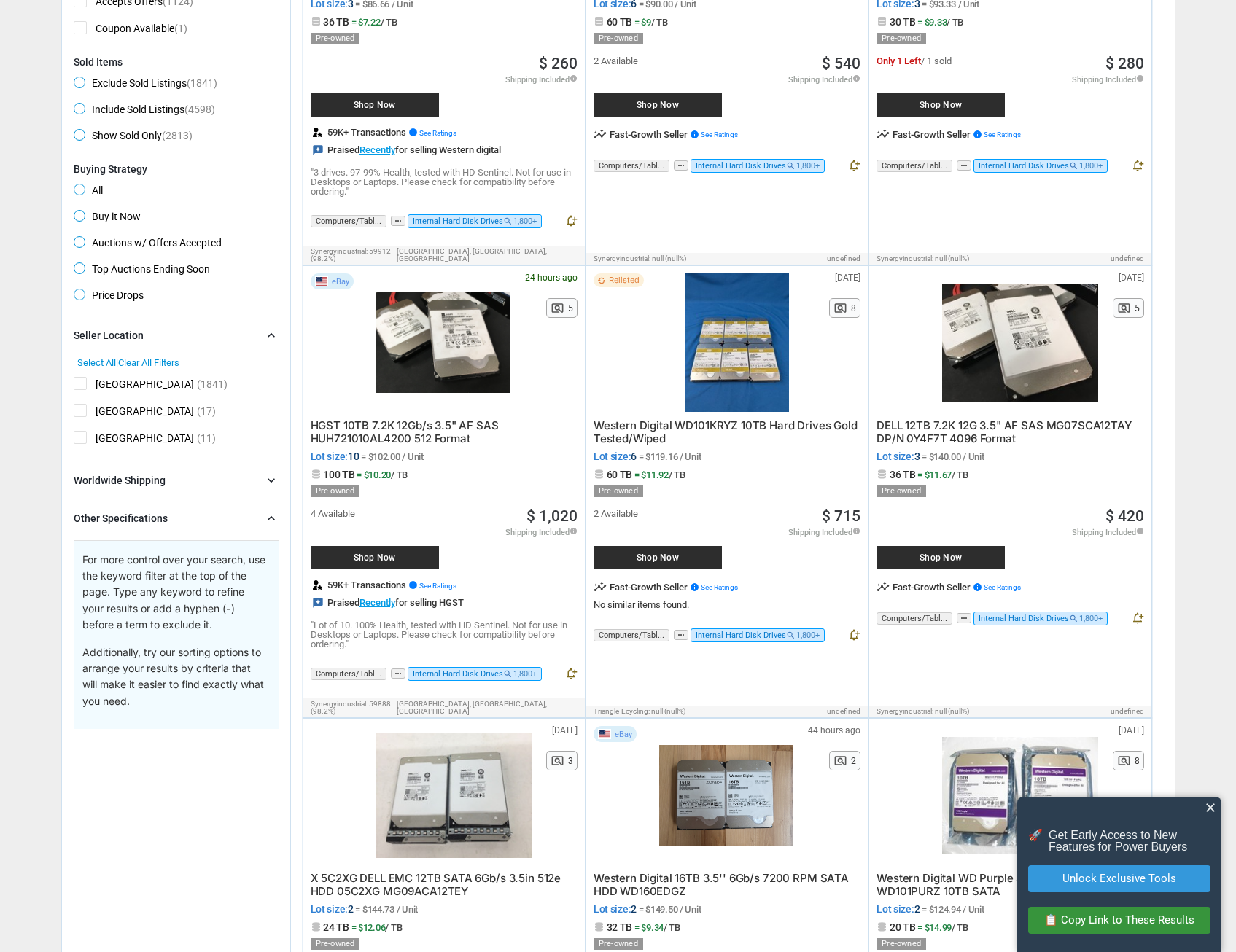
scroll to position [739, 0]
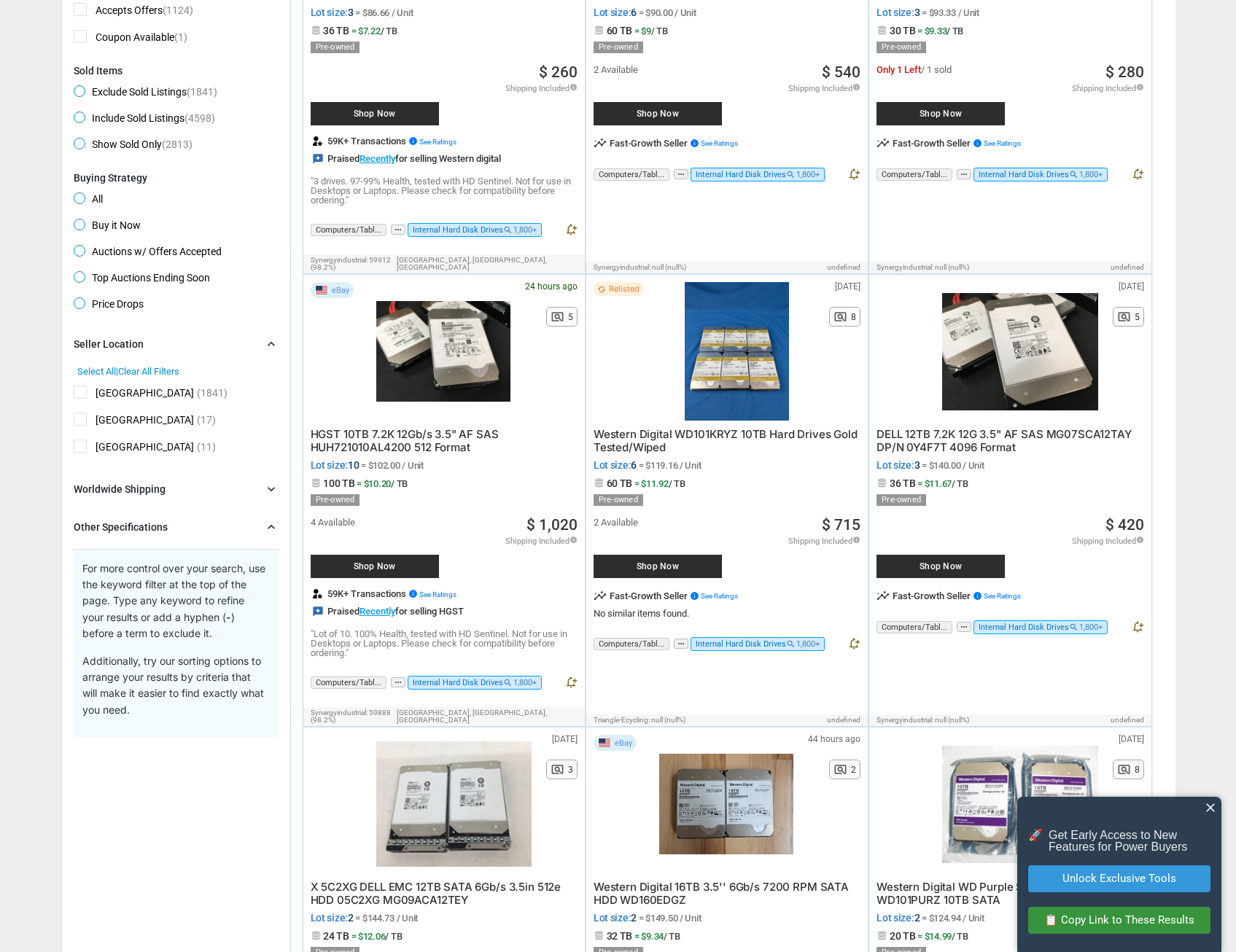
click at [159, 520] on div "Other Specifications" at bounding box center [121, 527] width 94 height 15
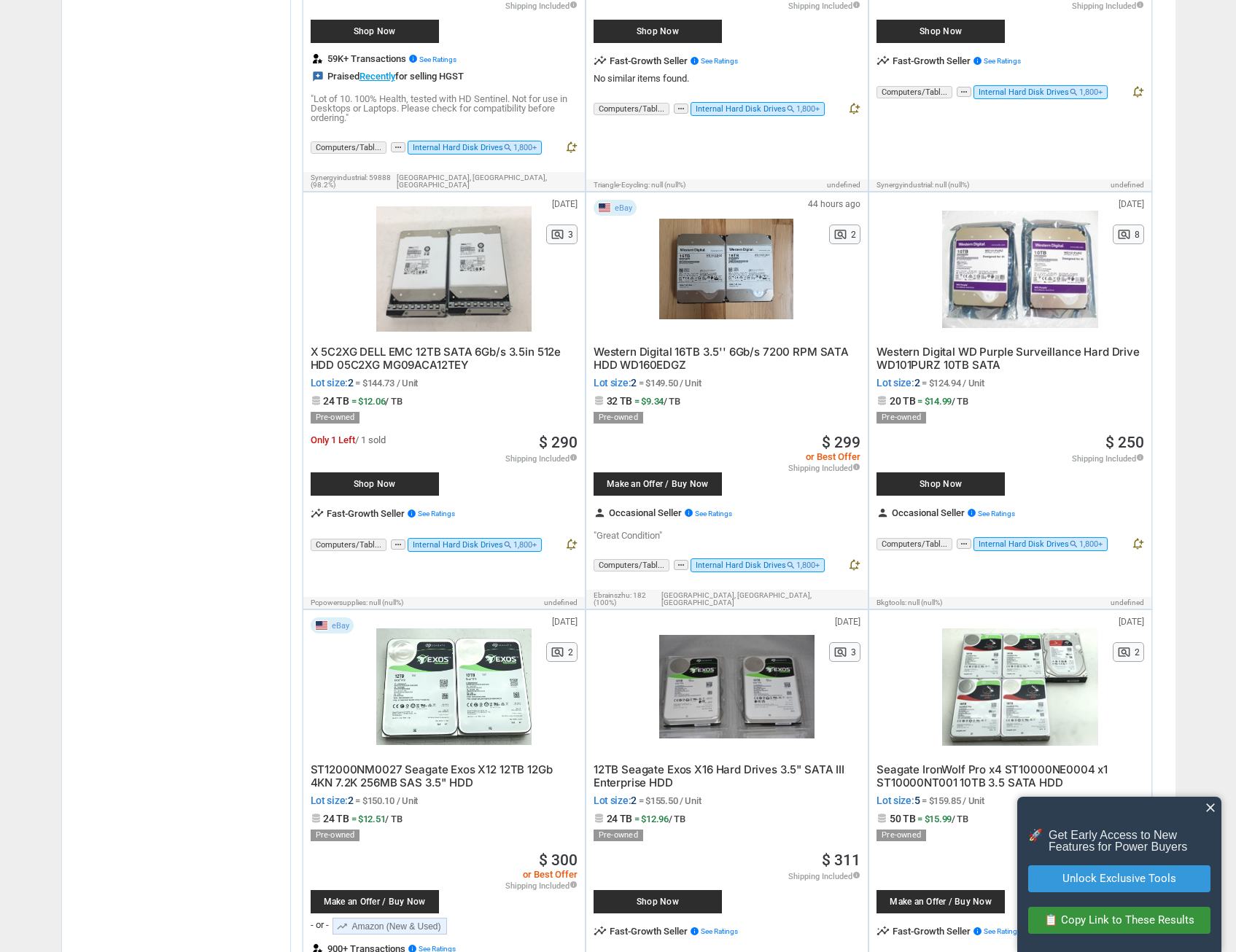
scroll to position [1276, 0]
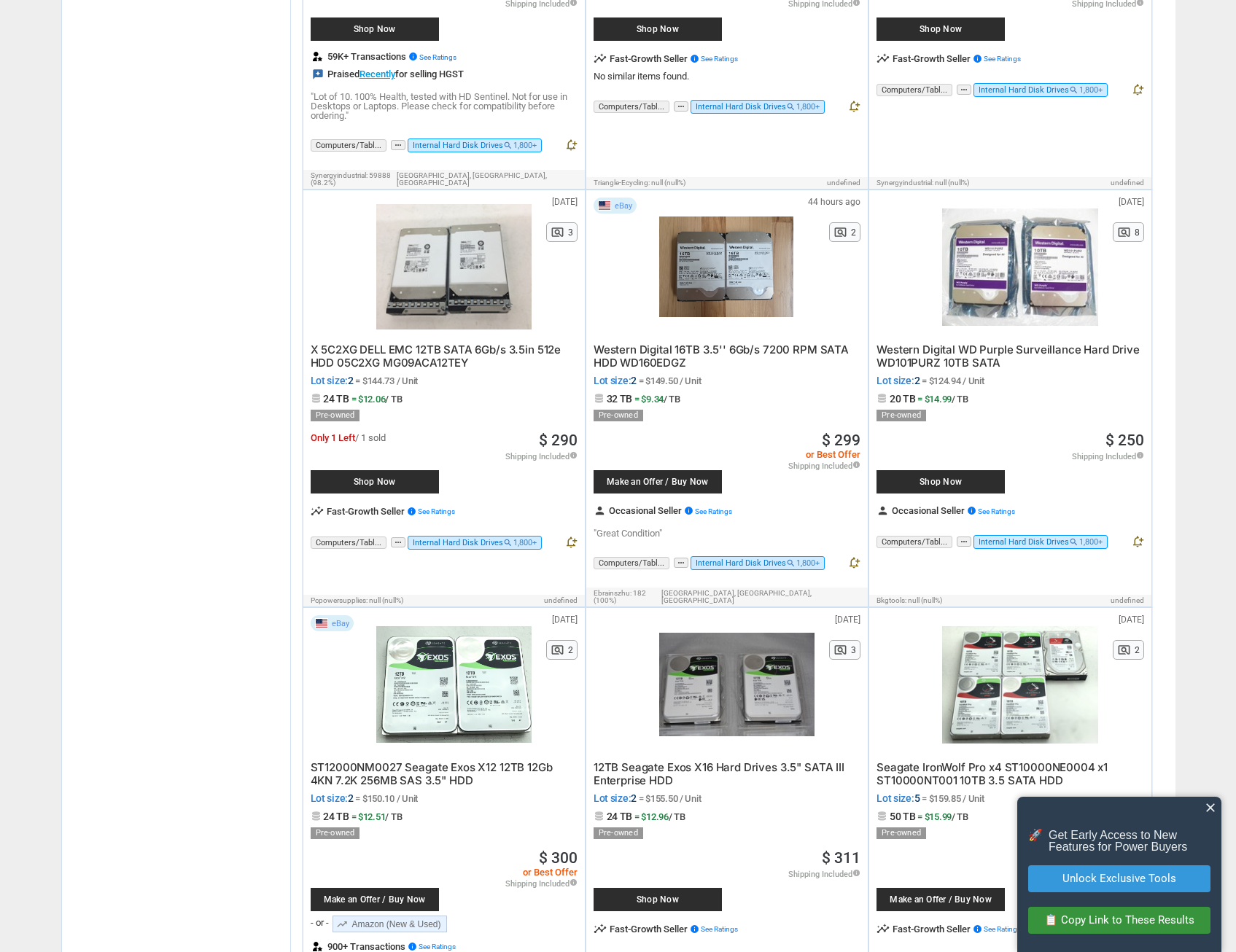
click at [984, 645] on div at bounding box center [1019, 684] width 155 height 138
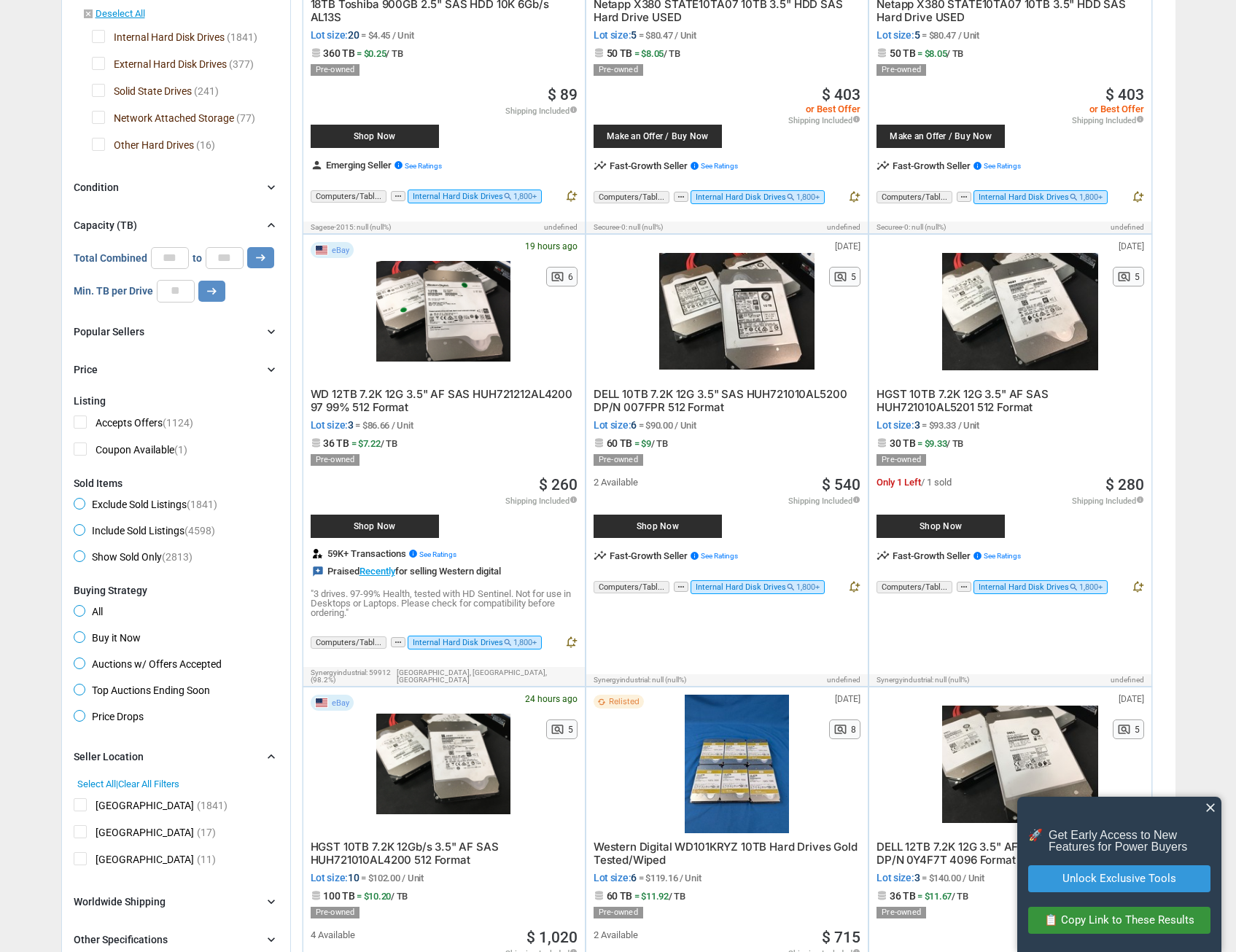
scroll to position [326, 0]
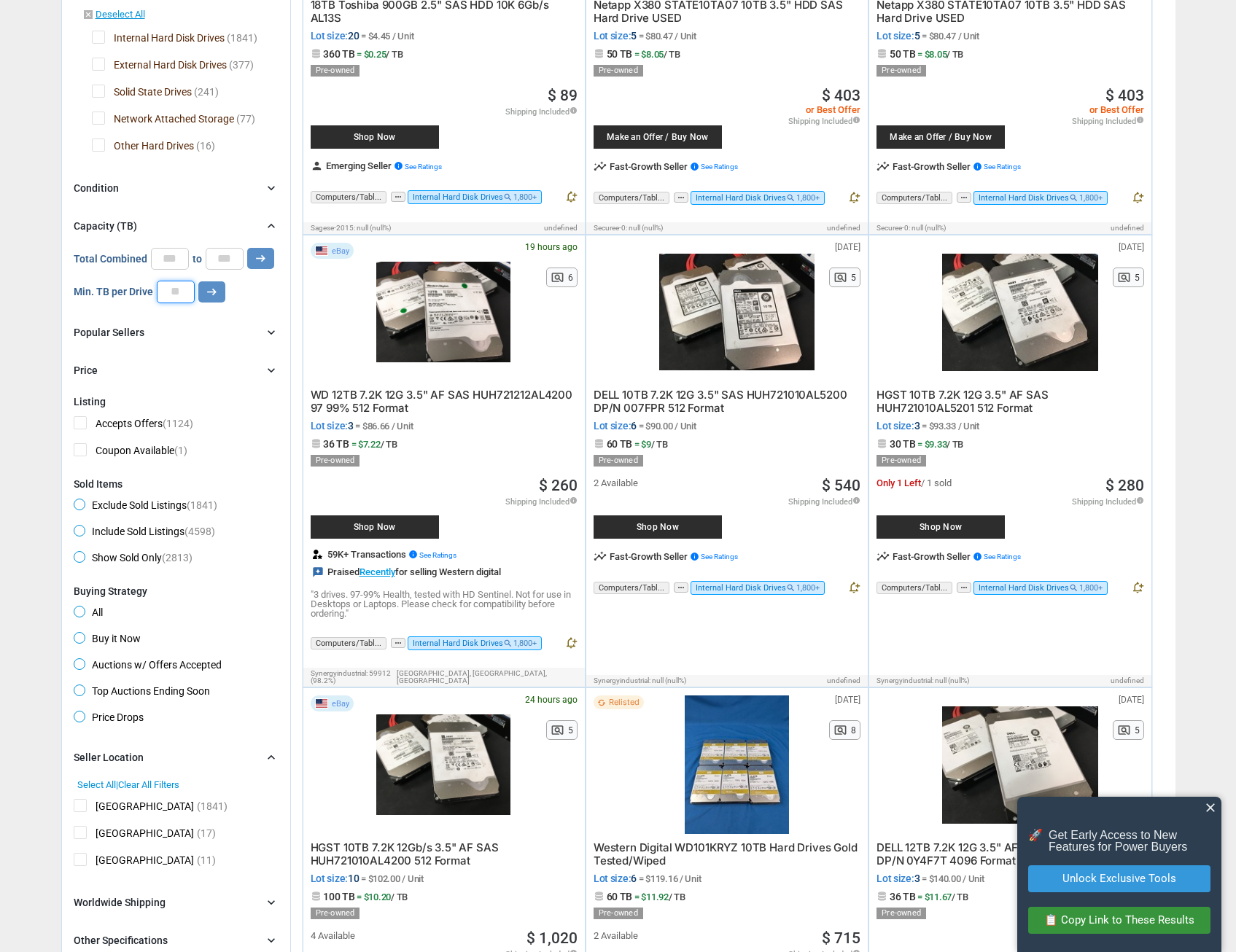
click at [183, 283] on input "**" at bounding box center [176, 291] width 38 height 22
type input "*"
click at [210, 285] on icon "arrow_right_alt" at bounding box center [211, 291] width 14 height 14
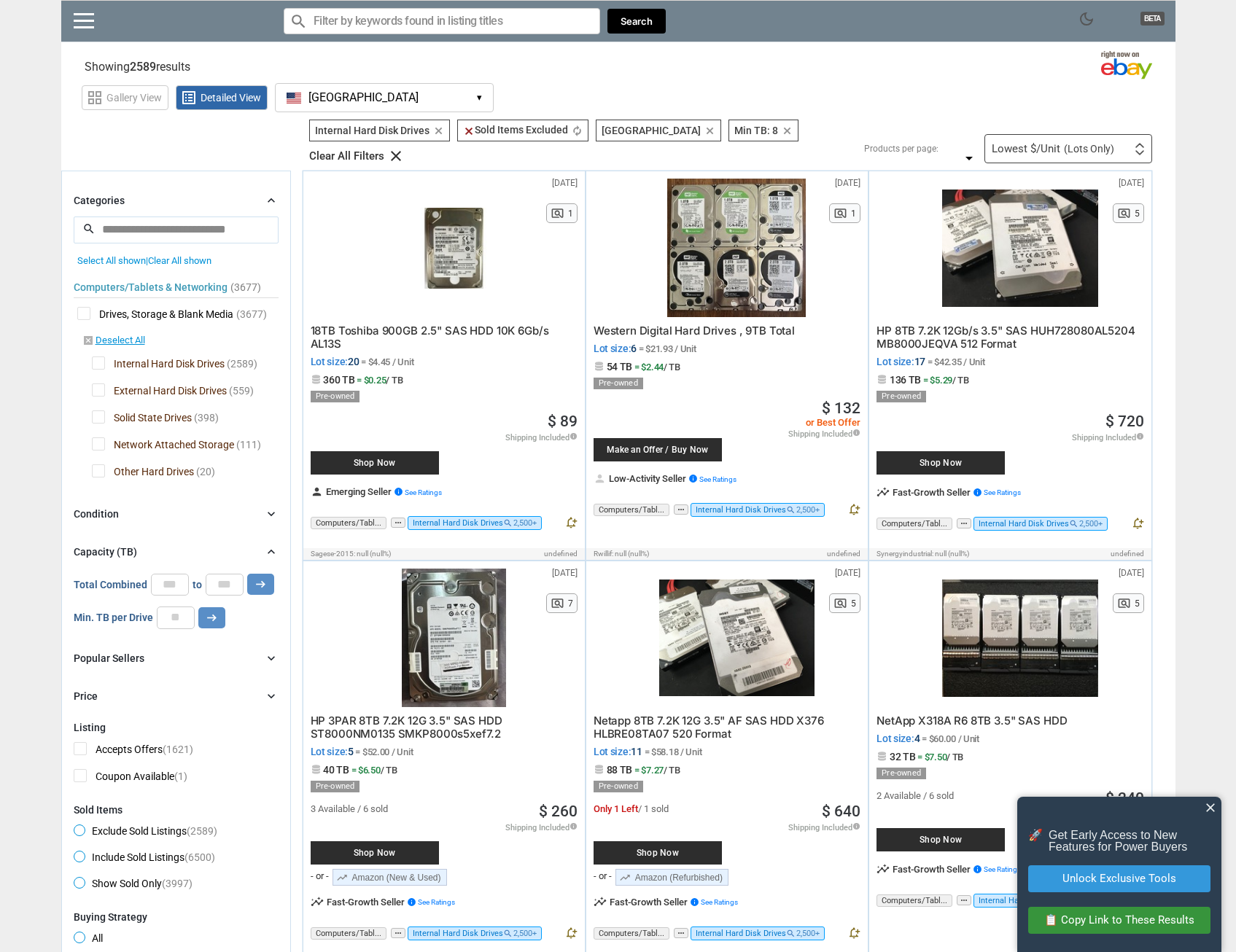
click at [1073, 142] on div "Lowest $/Unit (Lots Only) First or Last Chance to Buy Recently Listed Selling R…" at bounding box center [1068, 149] width 167 height 29
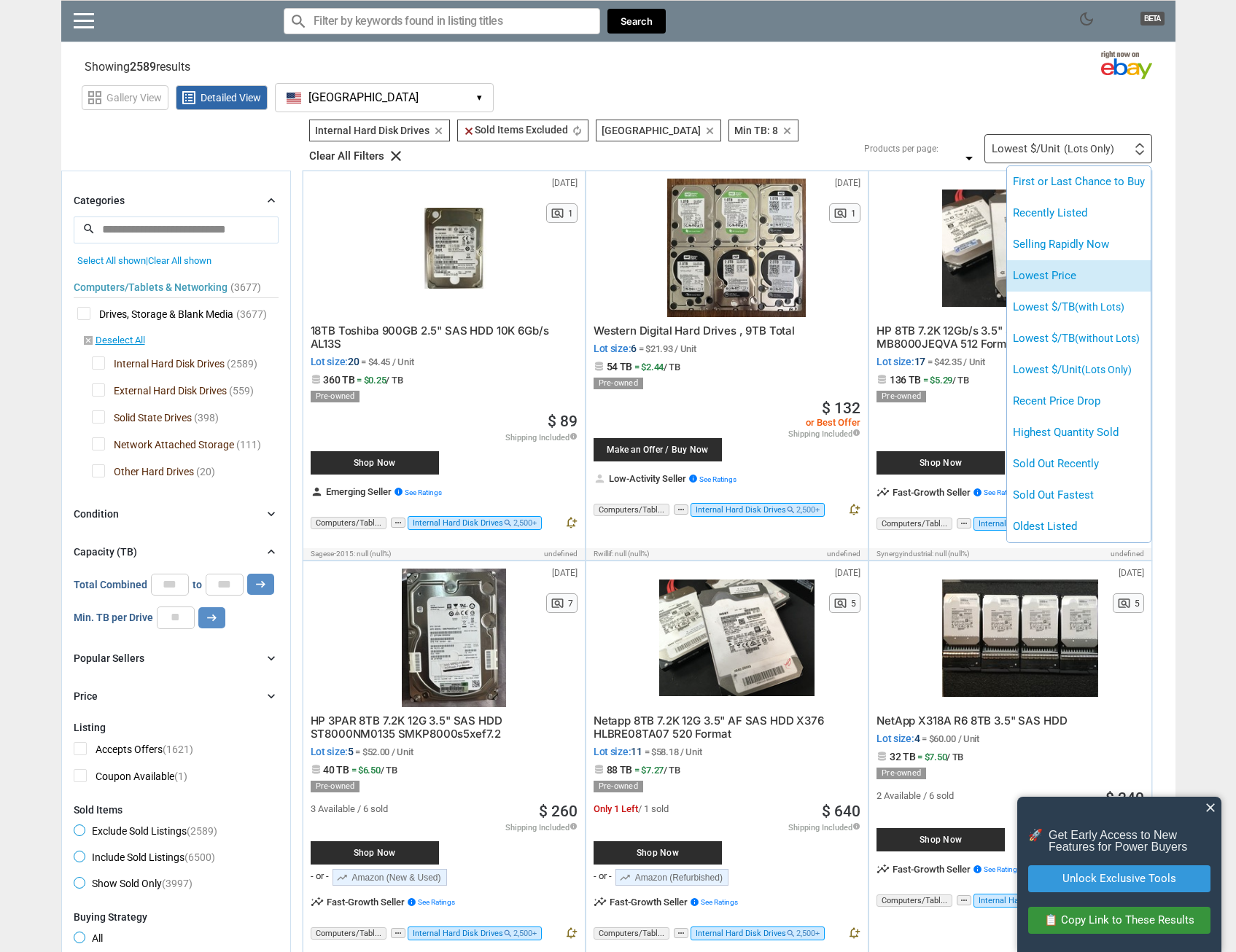
click at [1047, 260] on li "Lowest Price" at bounding box center [1079, 276] width 144 height 32
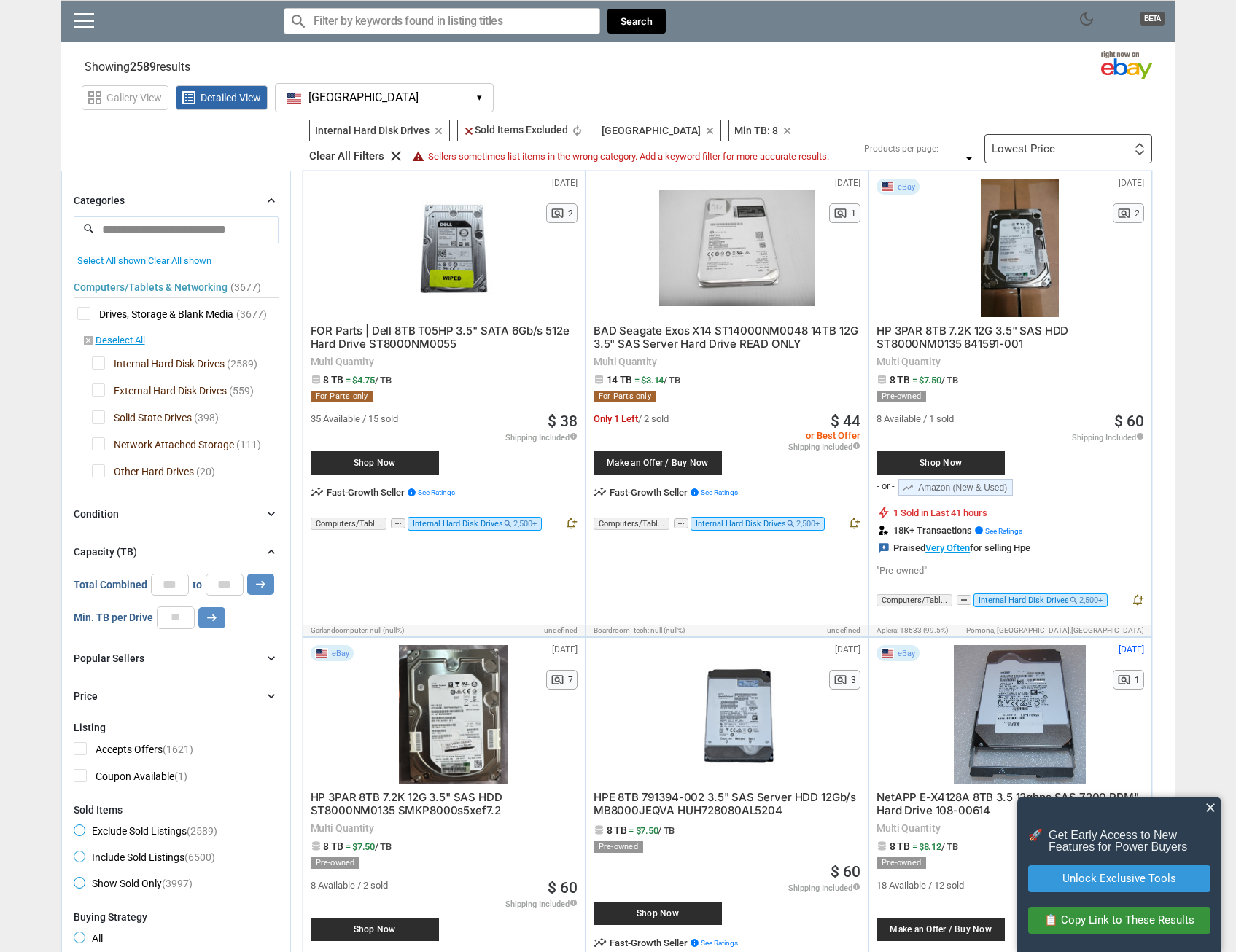
click at [135, 515] on div "Condition chevron_right" at bounding box center [176, 514] width 205 height 18
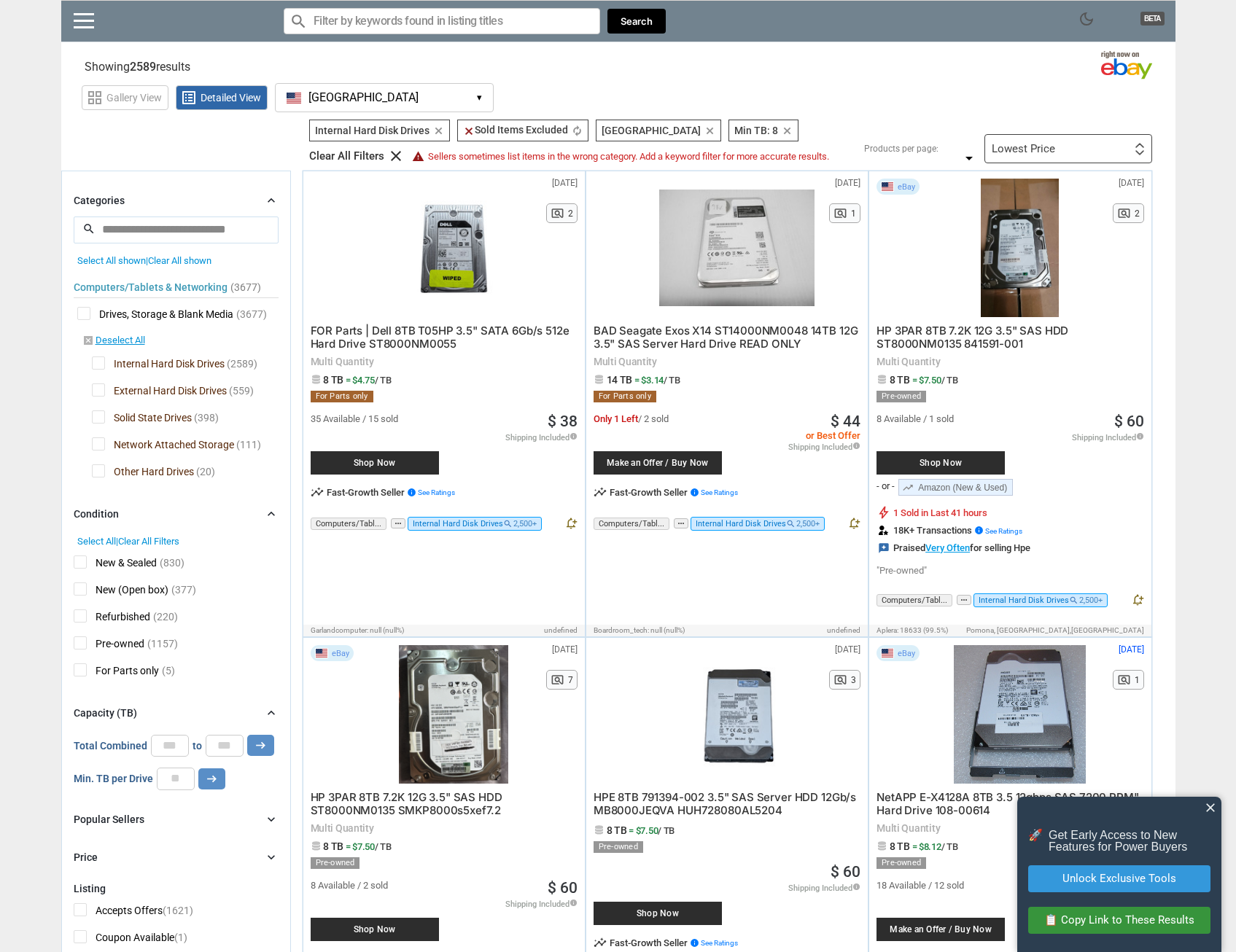
click at [79, 558] on span "New & Sealed" at bounding box center [115, 565] width 83 height 19
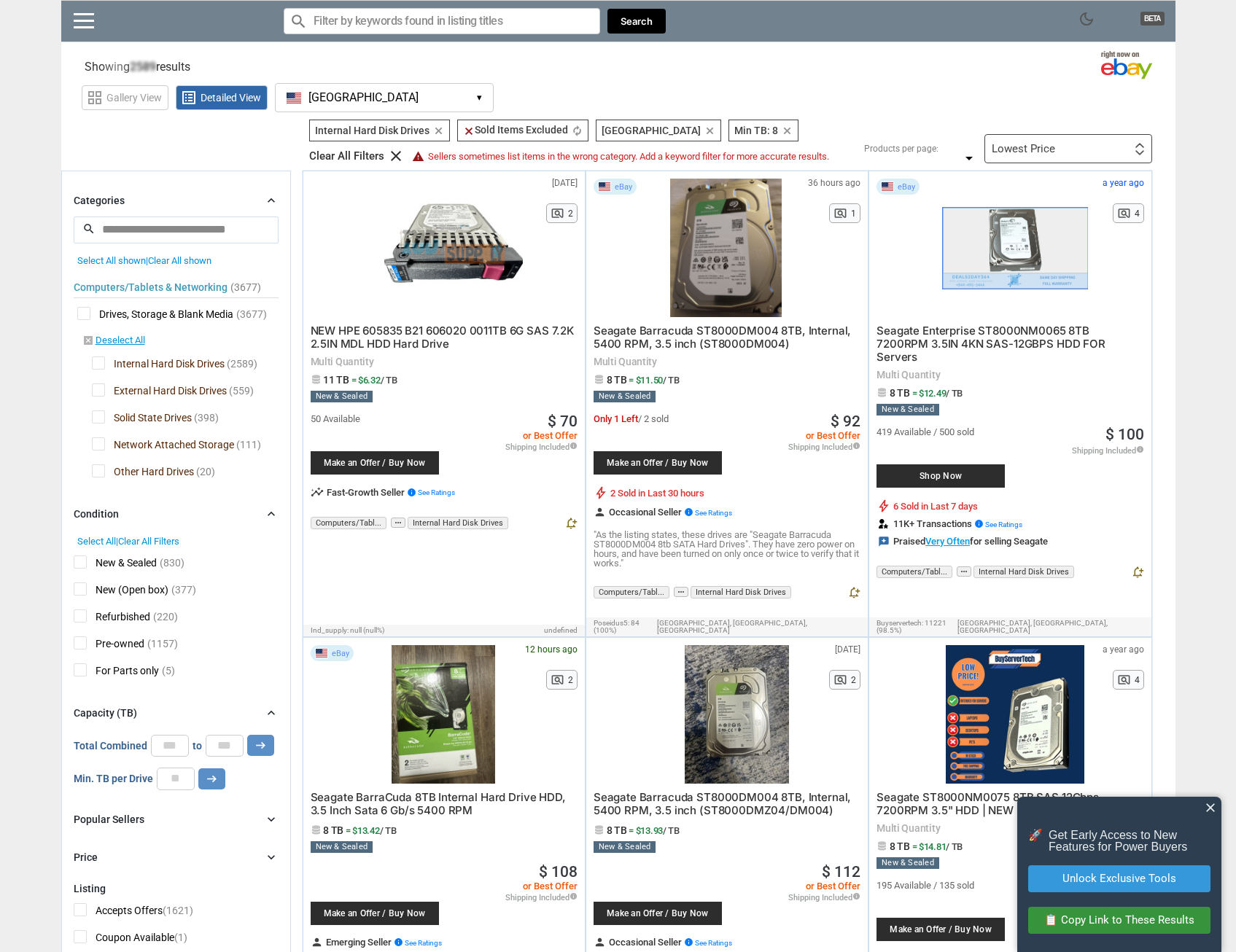
click at [78, 589] on span "New (Open box)" at bounding box center [121, 591] width 95 height 19
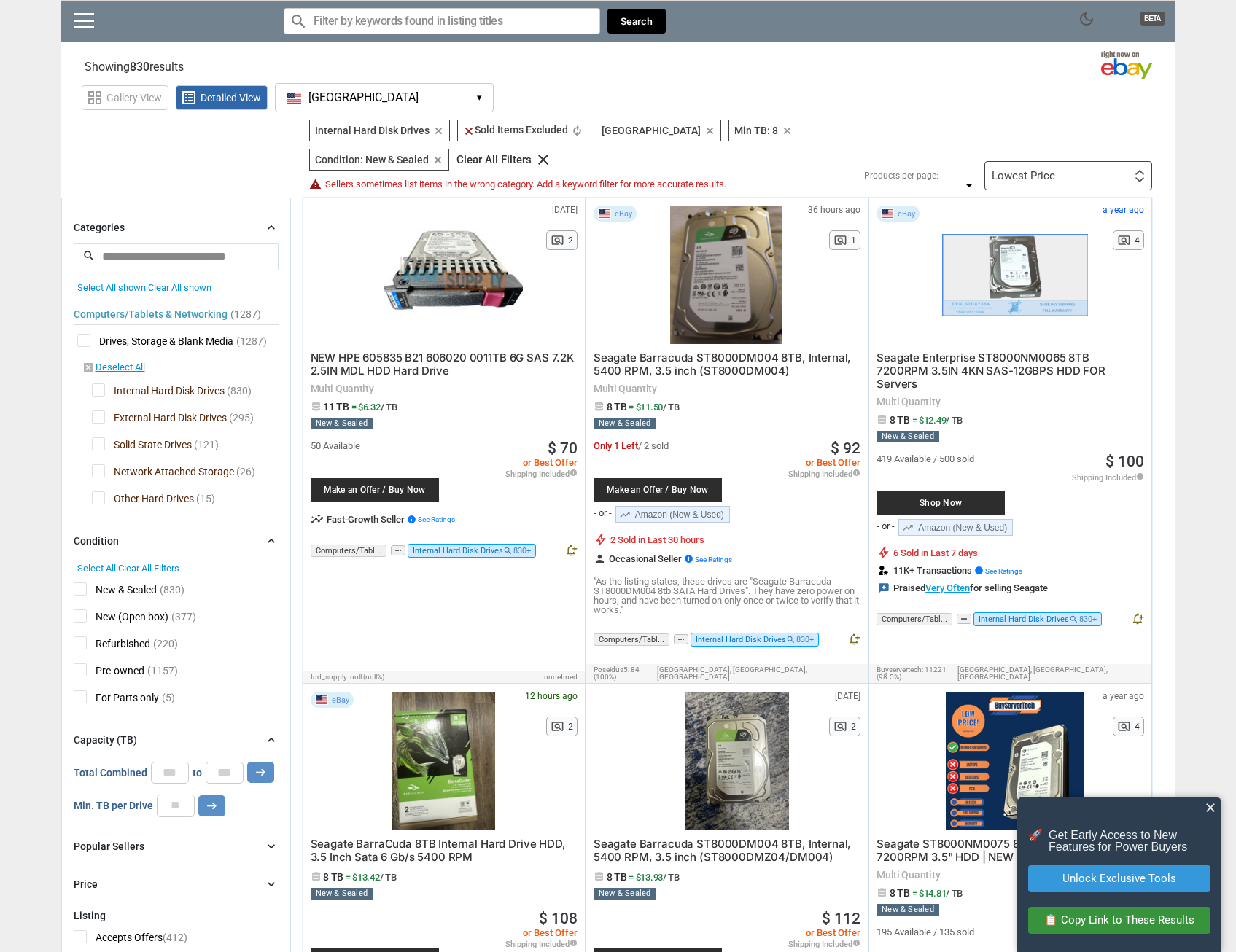
click at [78, 616] on span "New (Open box)" at bounding box center [121, 618] width 95 height 19
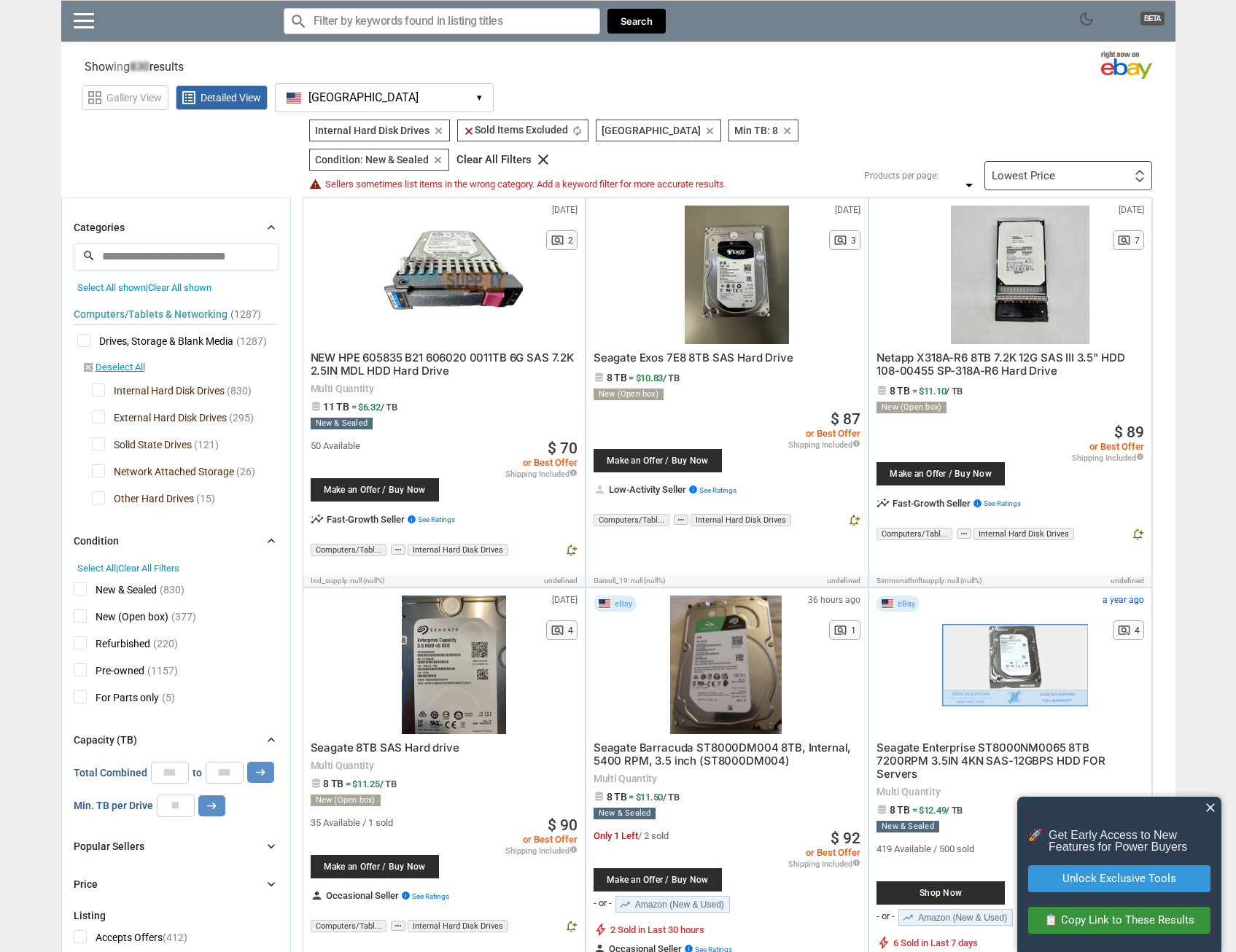
click at [78, 616] on span "New (Open box)" at bounding box center [121, 618] width 95 height 19
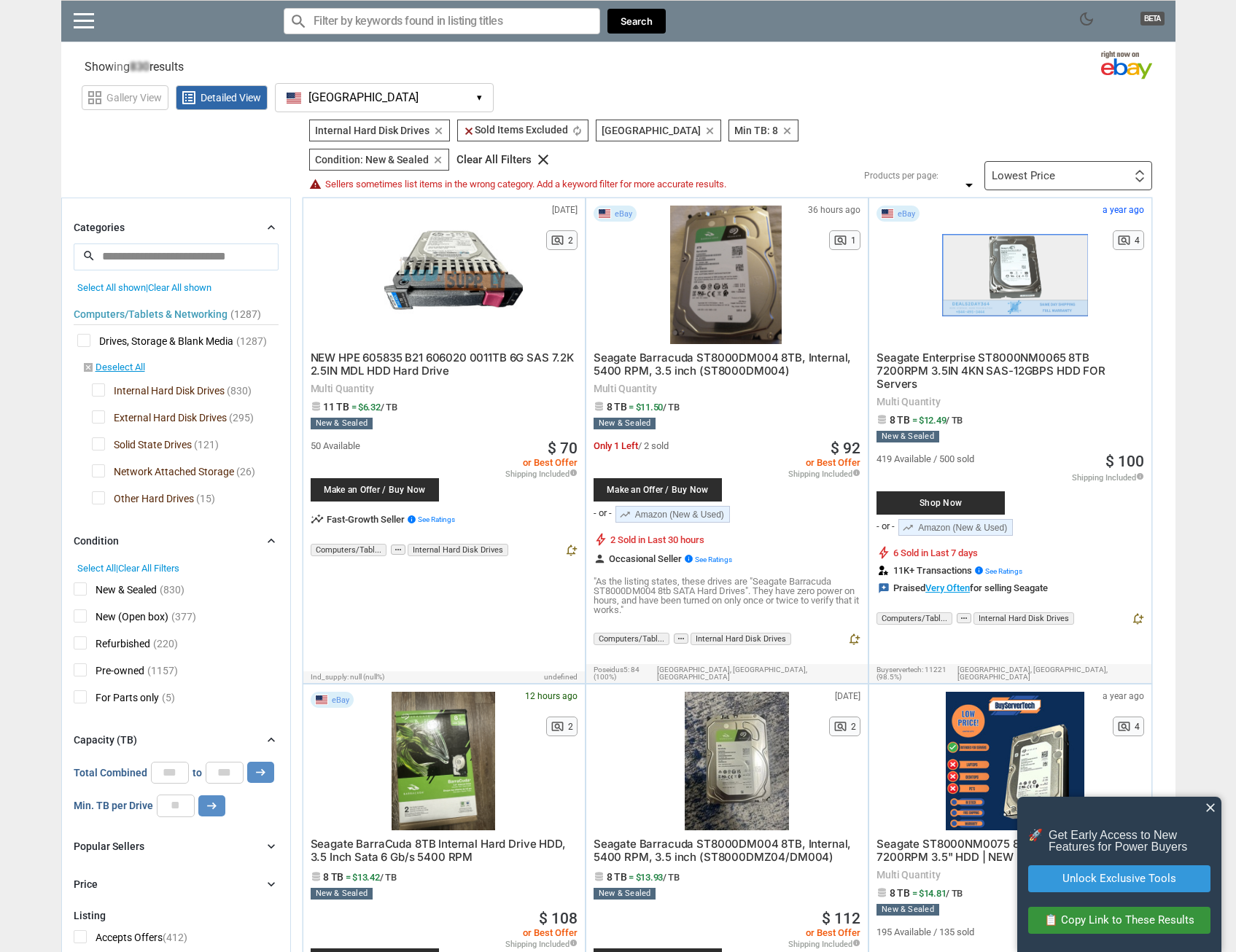
click at [81, 646] on span "Refurbished" at bounding box center [112, 645] width 77 height 19
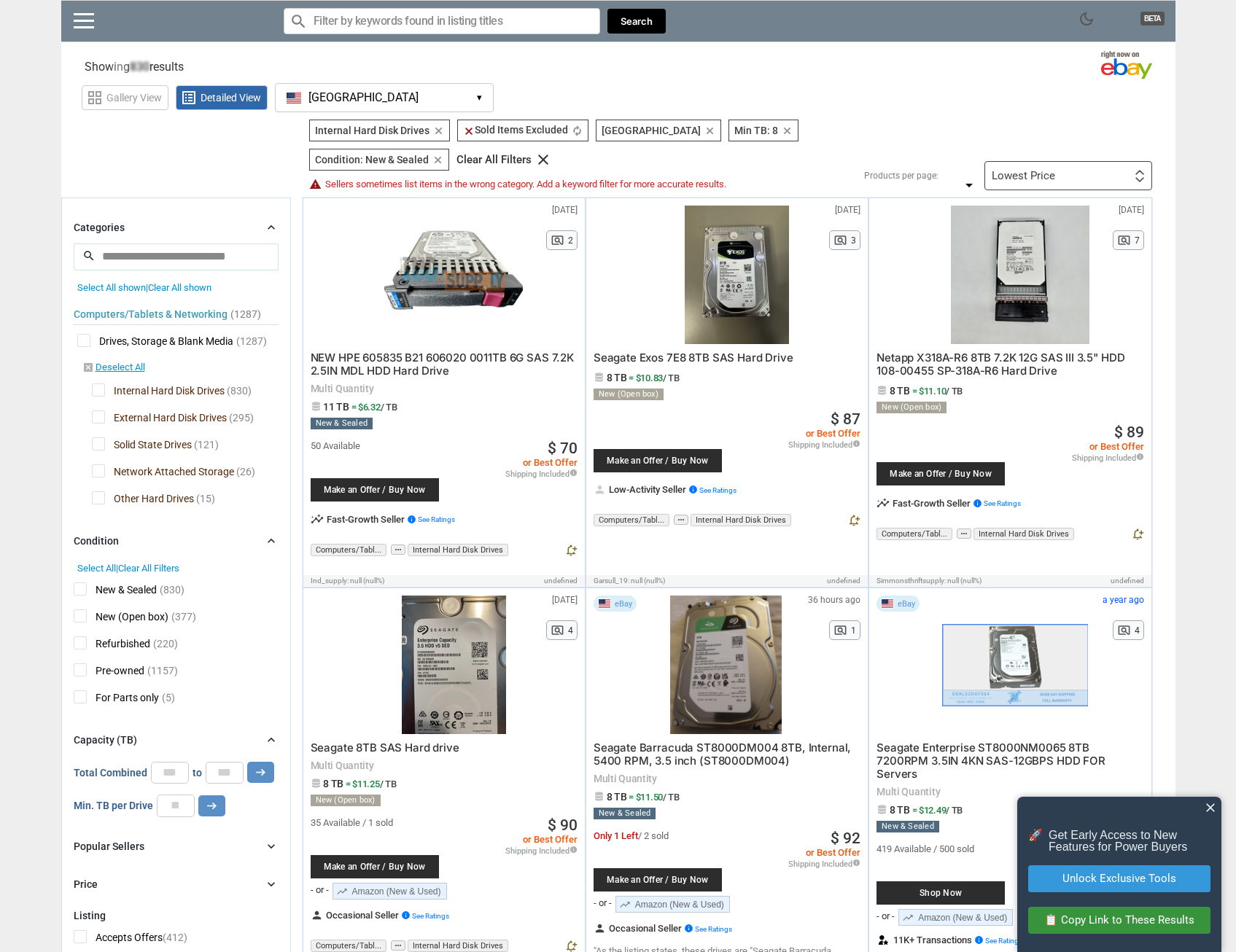
click at [79, 669] on span "Pre-owned" at bounding box center [108, 672] width 70 height 19
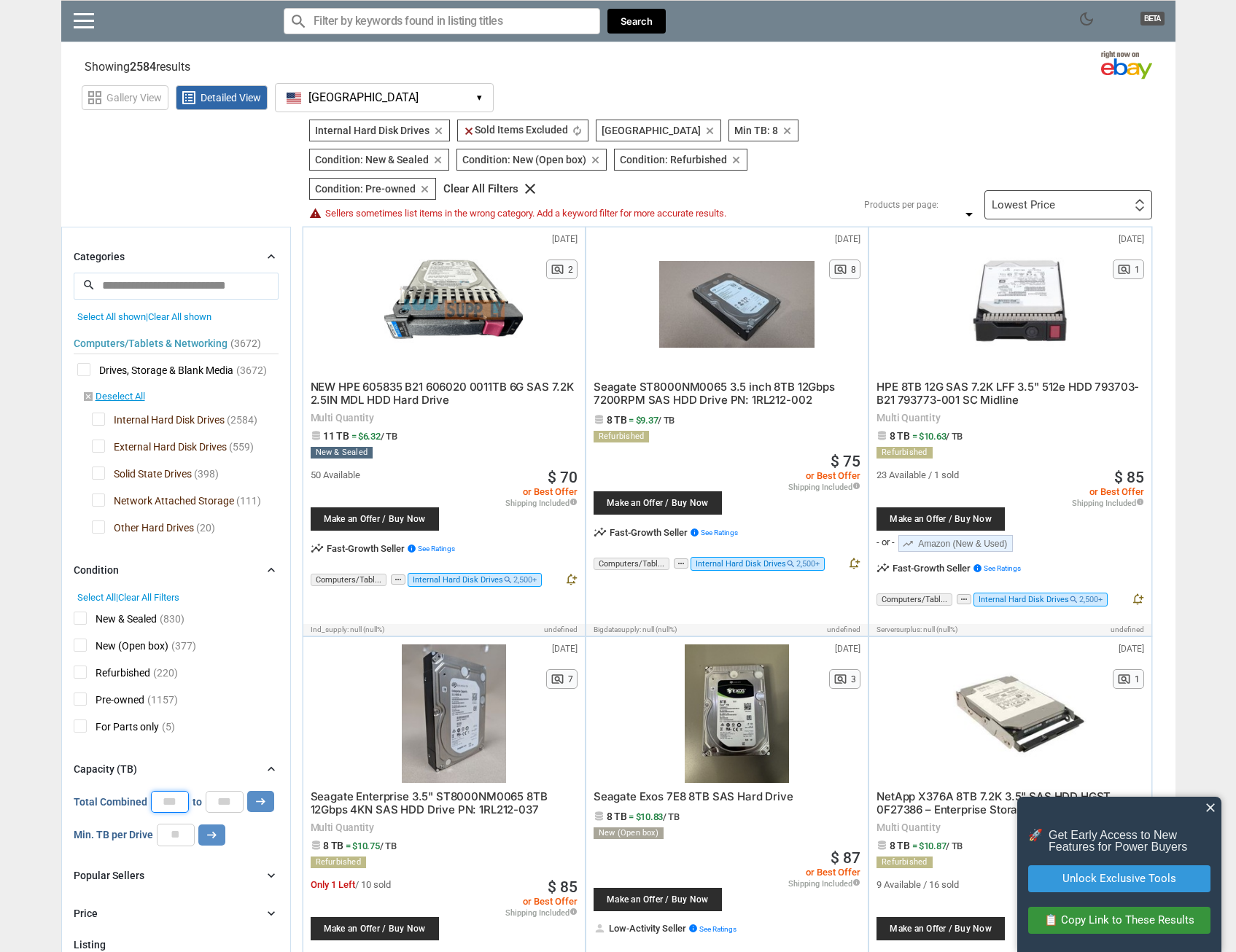
click at [164, 796] on input "number" at bounding box center [170, 802] width 38 height 22
type input "**"
click at [257, 797] on icon "arrow_right_alt" at bounding box center [260, 801] width 14 height 14
type input "*****"
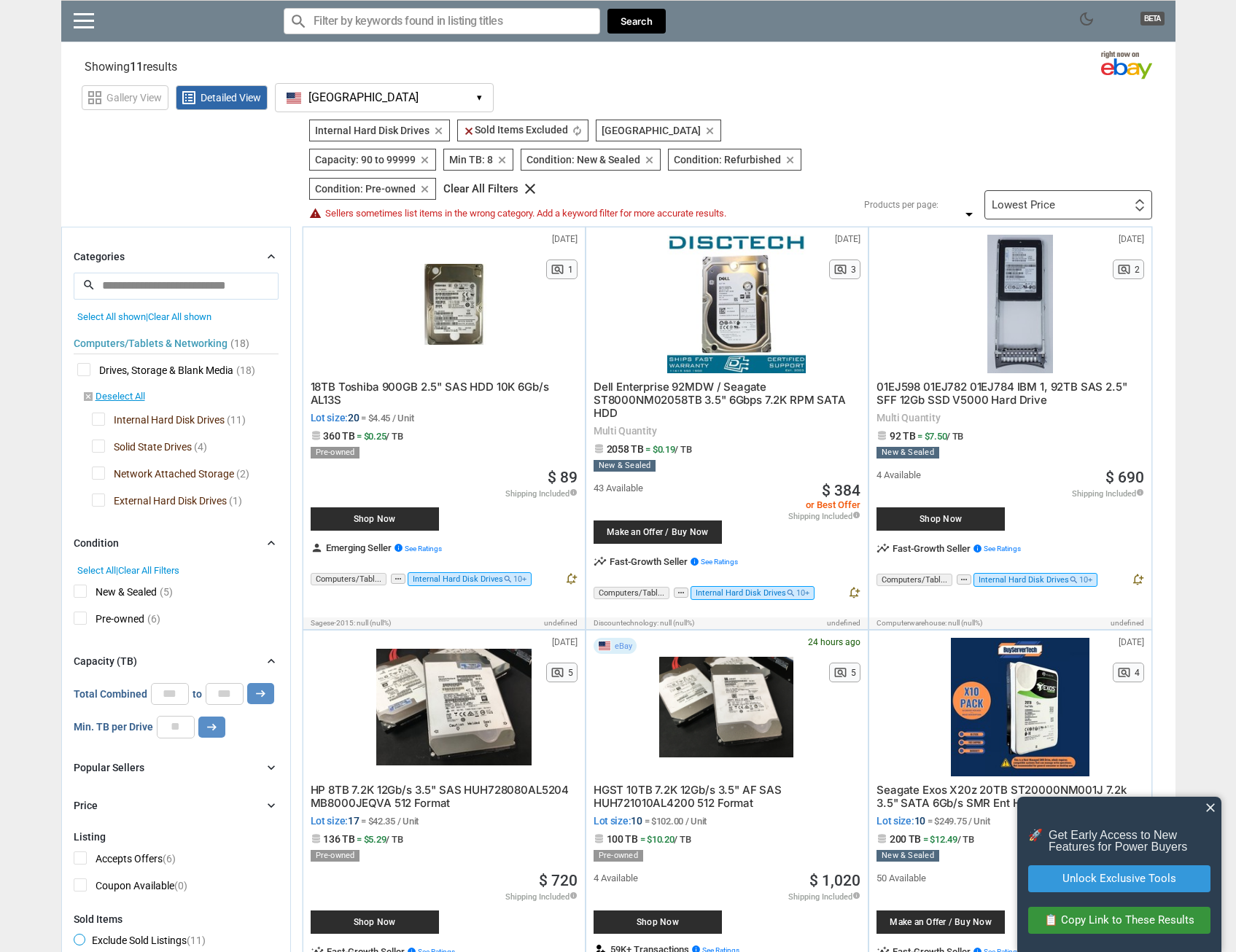
click at [1073, 190] on div "Lowest Price First or Last Chance to Buy Recently Listed Selling Rapidly Now Lo…" at bounding box center [1068, 205] width 167 height 29
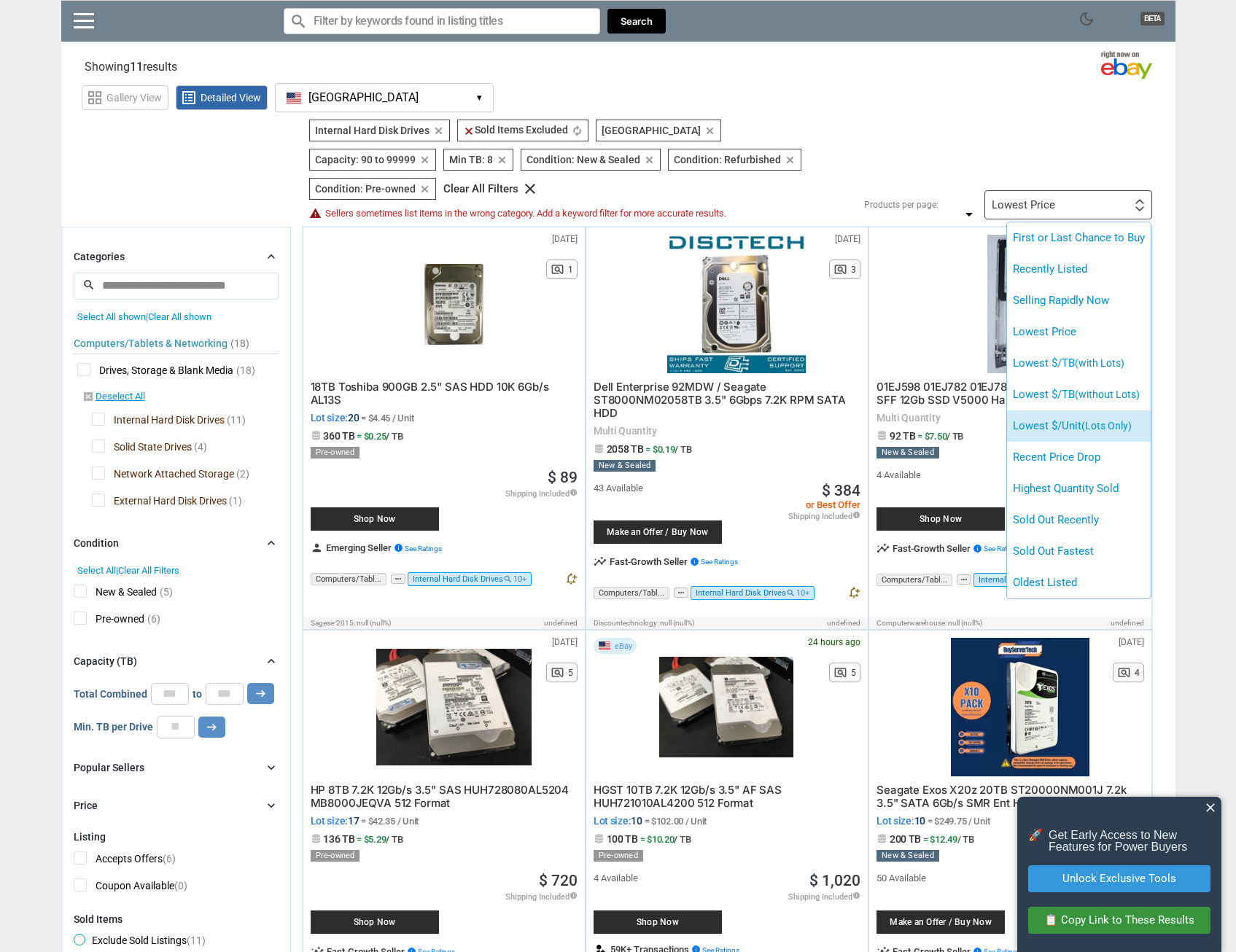
click at [1077, 410] on li "Lowest $/Unit (Lots Only)" at bounding box center [1079, 425] width 144 height 32
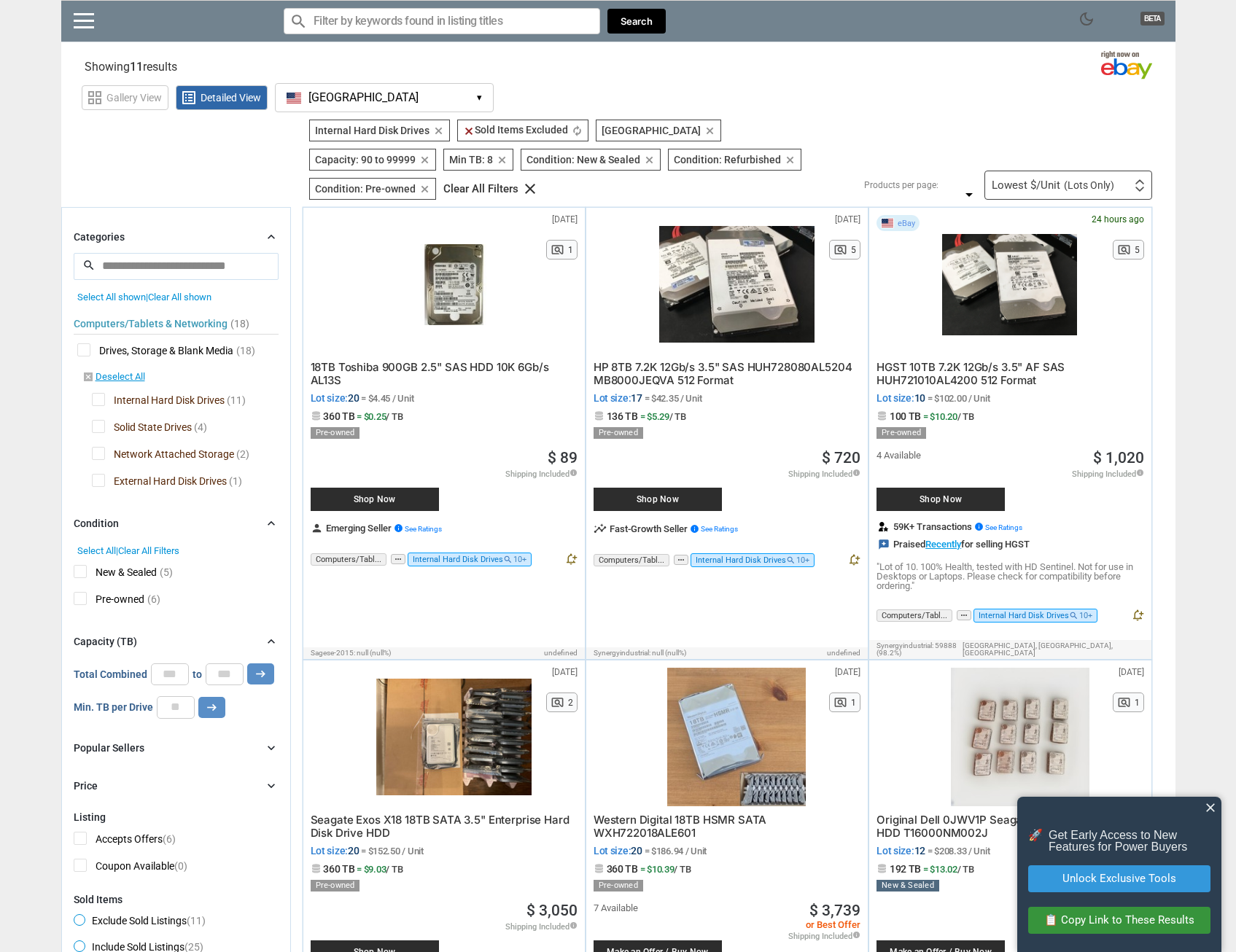
click at [1017, 299] on div at bounding box center [1009, 284] width 134 height 138
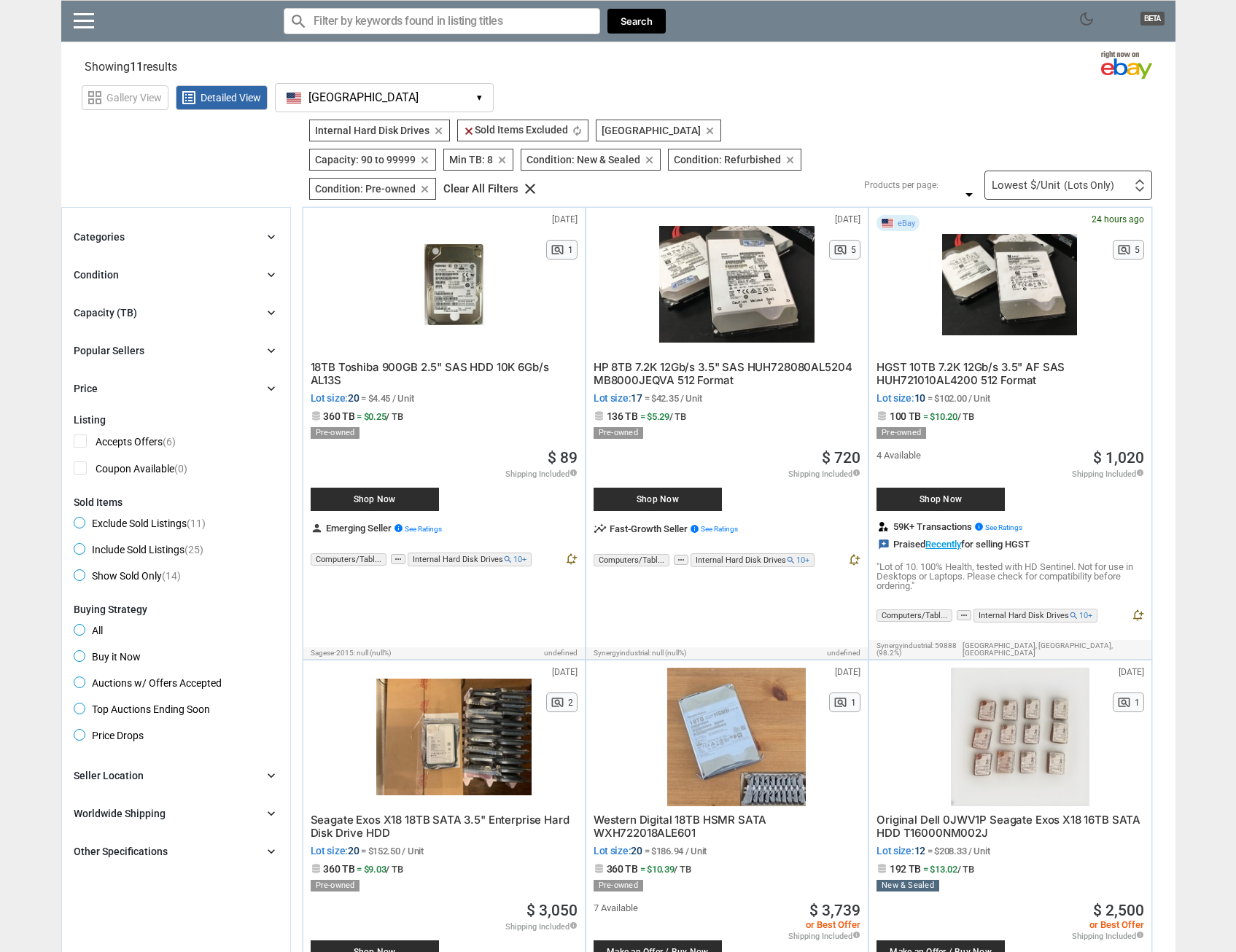
click at [519, 184] on div "Clear All Filters" at bounding box center [480, 189] width 75 height 11
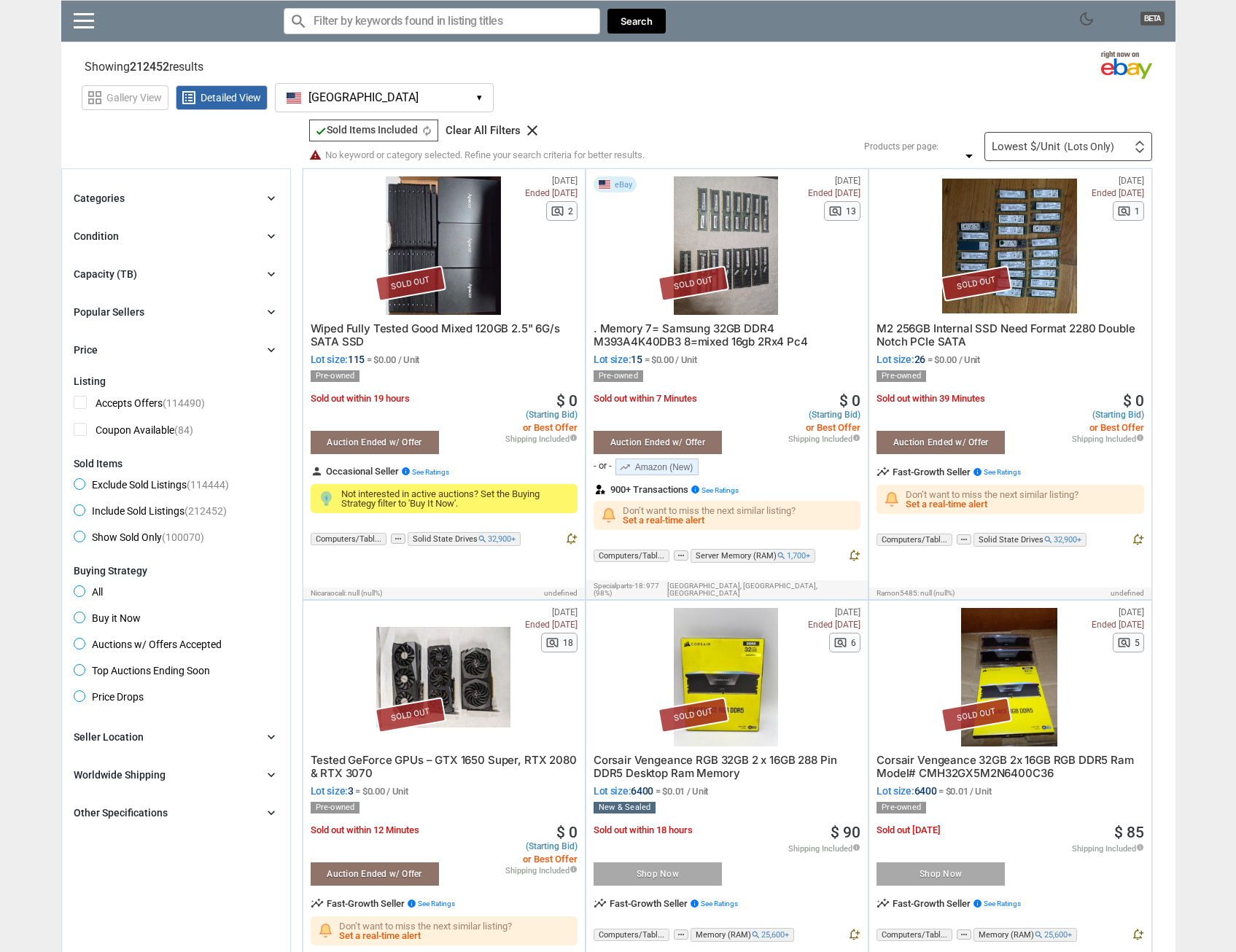
click at [359, 22] on input "Search for models" at bounding box center [442, 21] width 316 height 26
paste input "st4000ne001"
type input "st4000ne001"
click at [651, 22] on button "Search" at bounding box center [637, 22] width 58 height 26
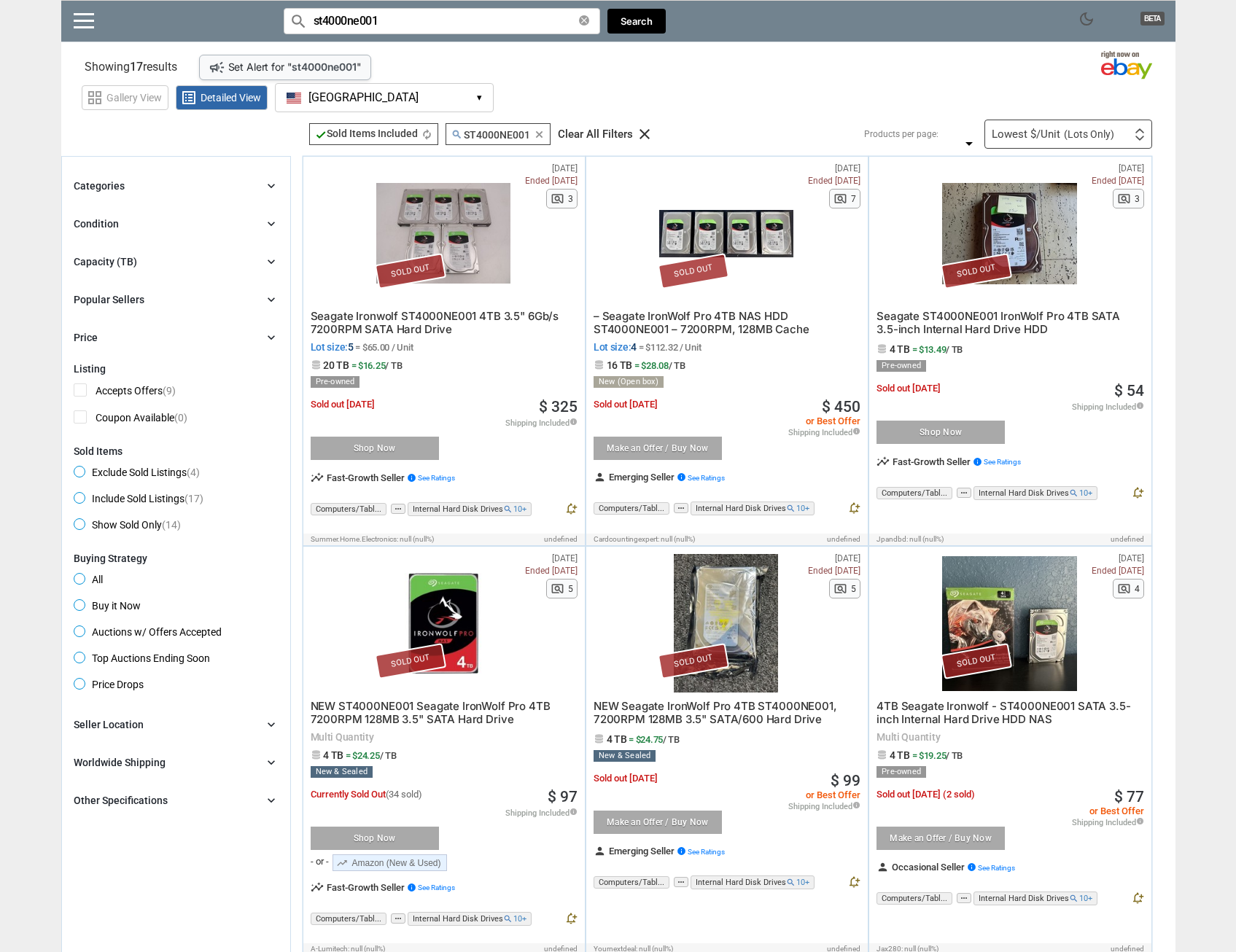
click at [1073, 123] on div "Lowest $/Unit (Lots Only) First or Last Chance to Buy Recently Listed Selling R…" at bounding box center [1068, 134] width 167 height 29
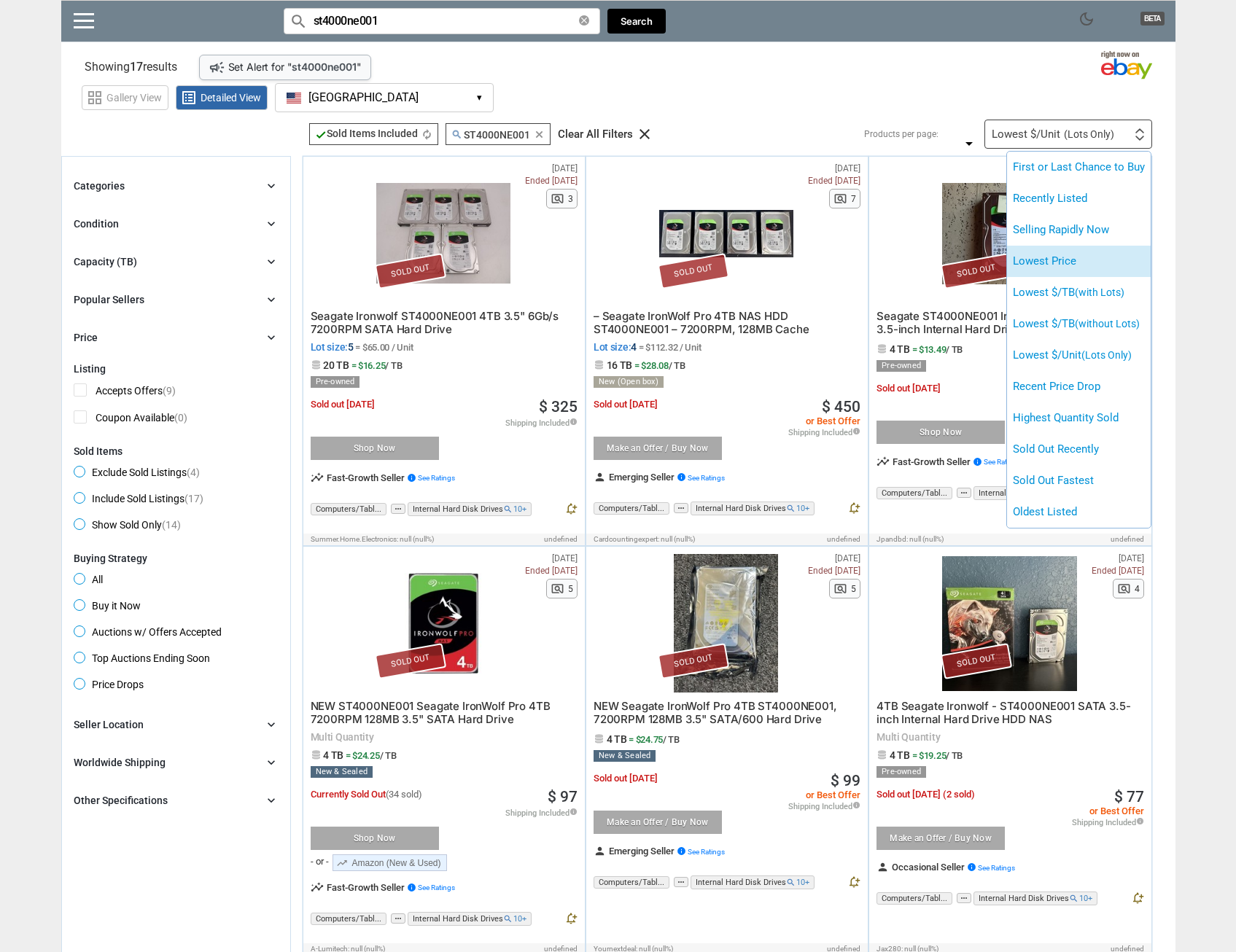
click at [1075, 262] on li "Lowest Price" at bounding box center [1079, 261] width 144 height 32
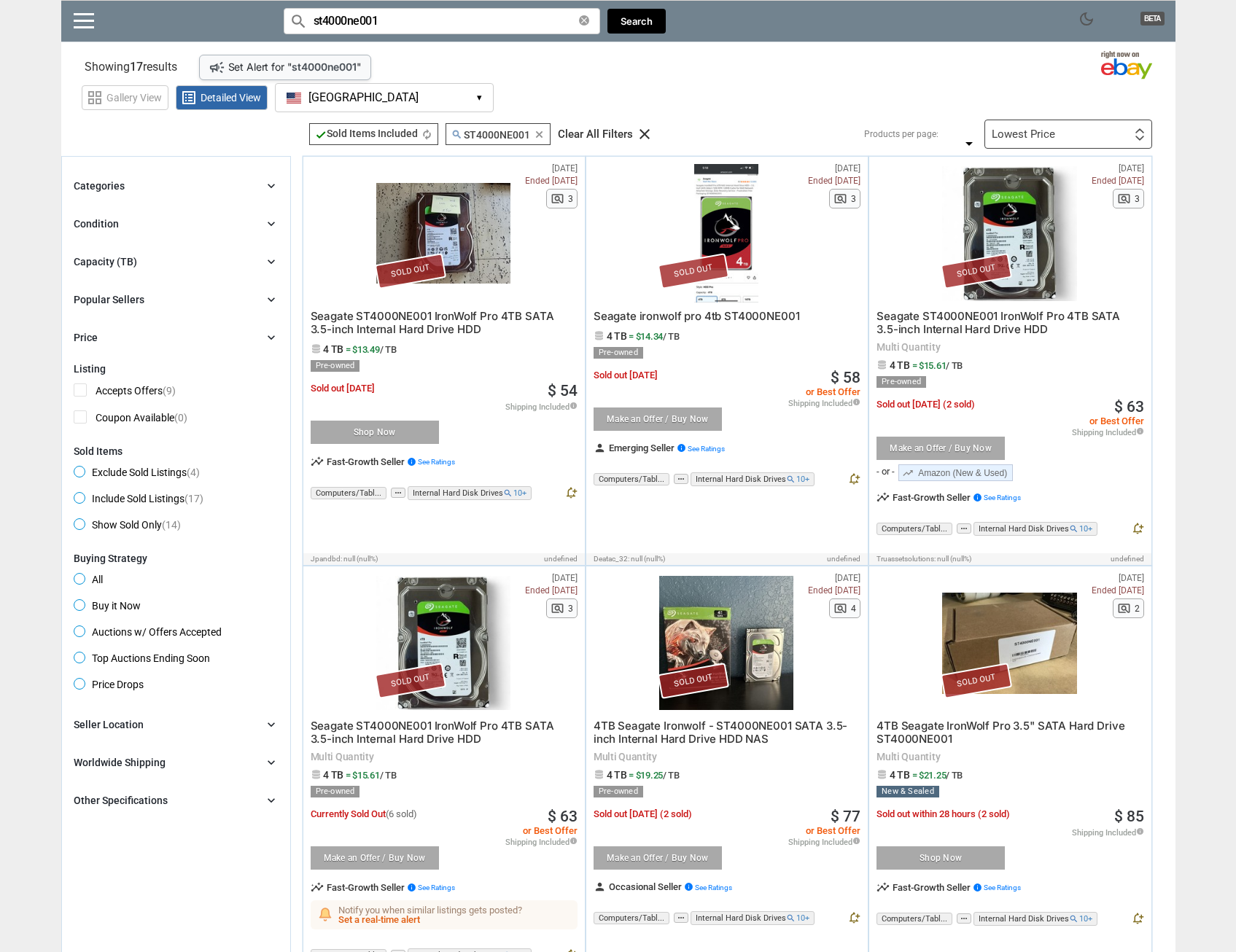
click at [747, 217] on div at bounding box center [726, 233] width 134 height 138
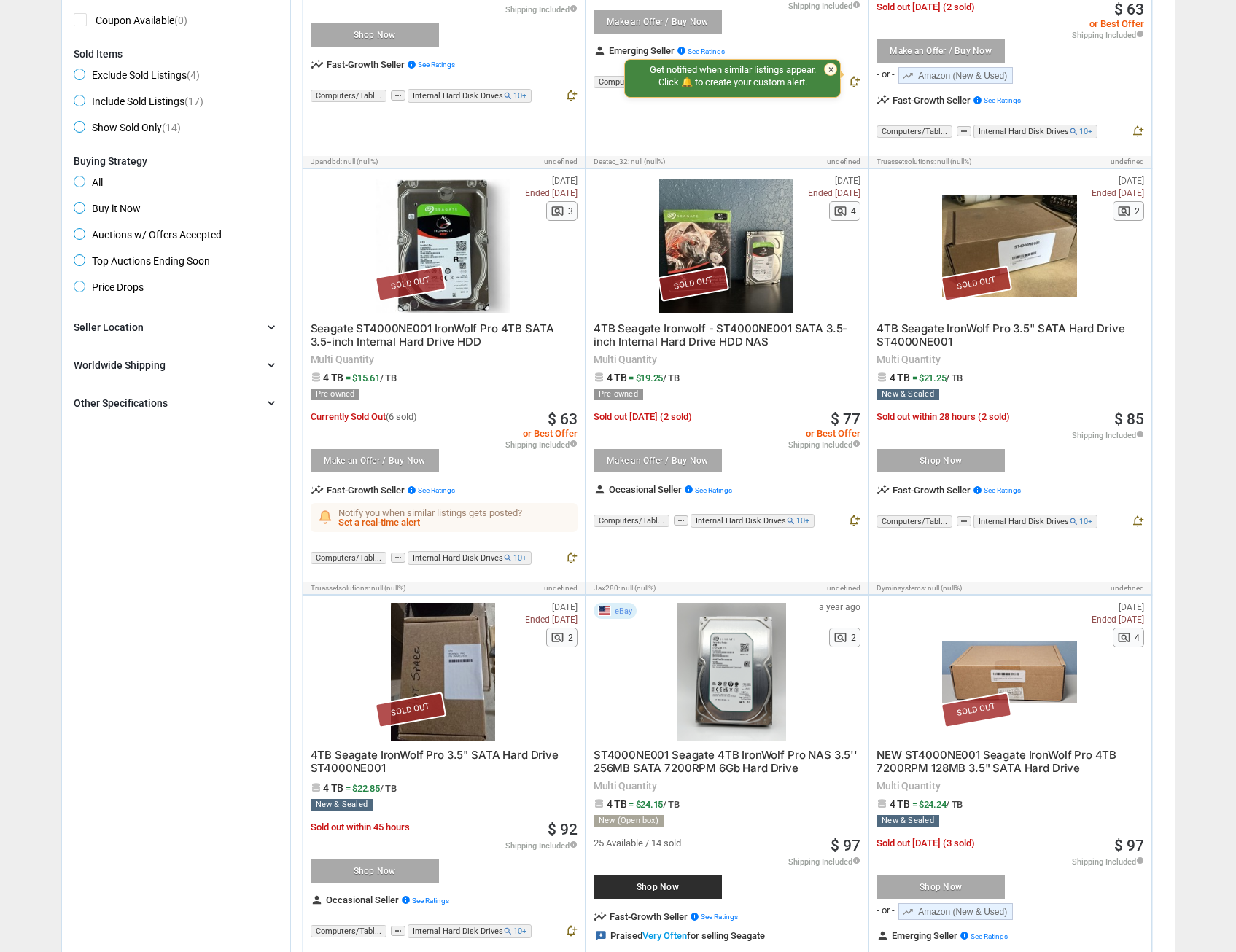
scroll to position [349, 0]
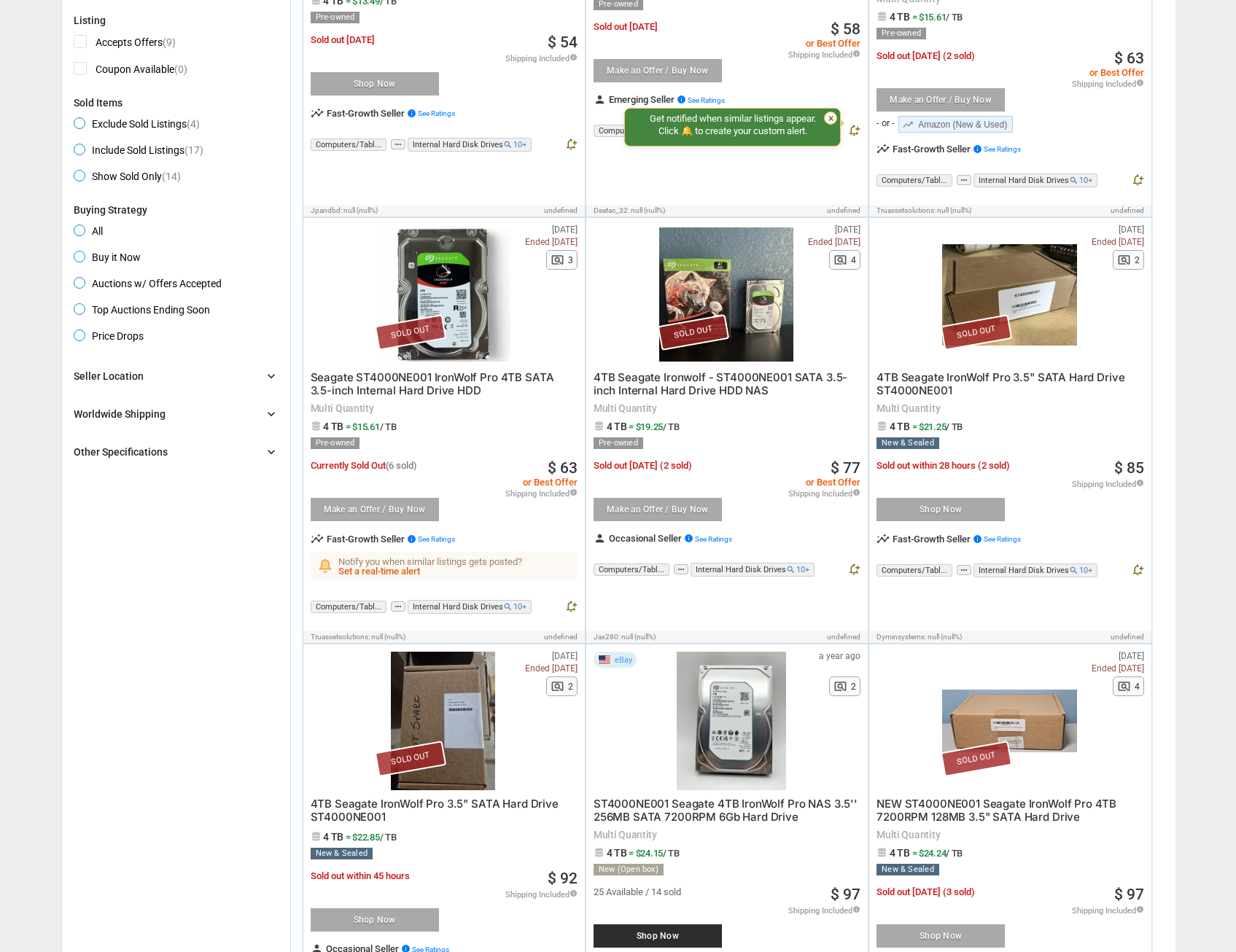
click at [82, 259] on span "Buy it Now" at bounding box center [107, 260] width 67 height 18
click at [92, 285] on span "Auctions w/ Offers Accepted" at bounding box center [147, 286] width 148 height 18
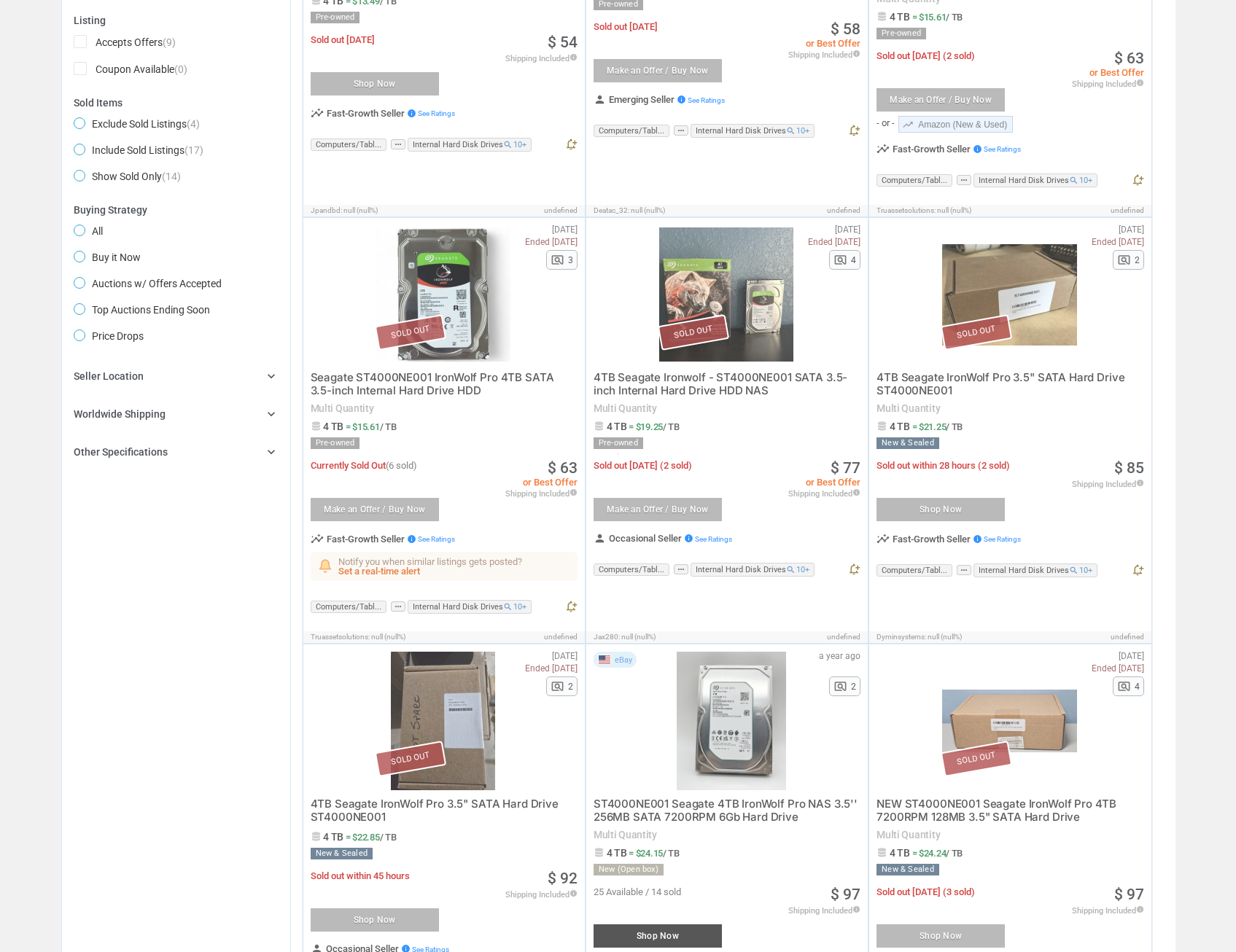
scroll to position [150, 0]
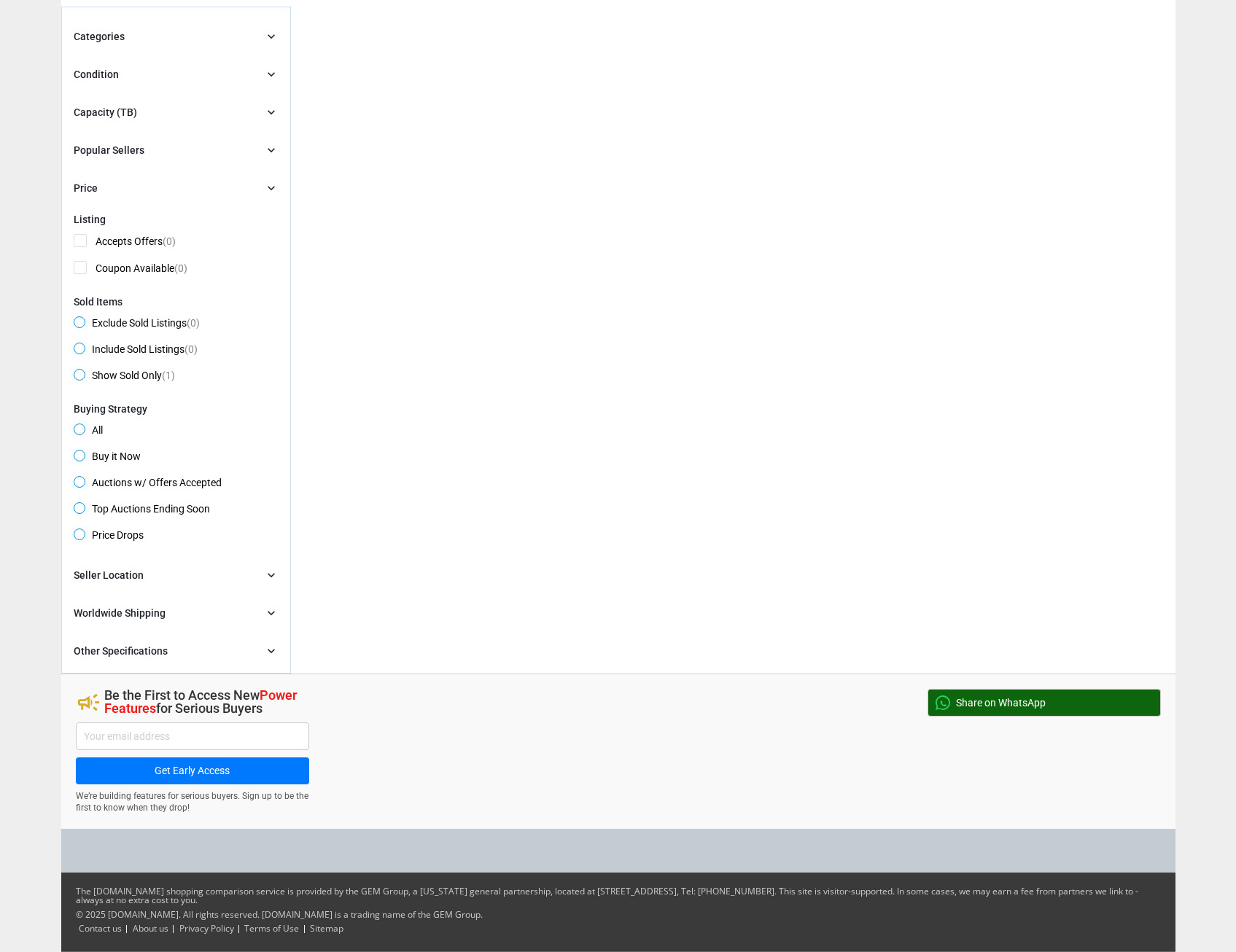
click at [346, 445] on div "check Sold Items Included check Sold Items Included autorenew Auctions Auctions…" at bounding box center [733, 340] width 884 height 667
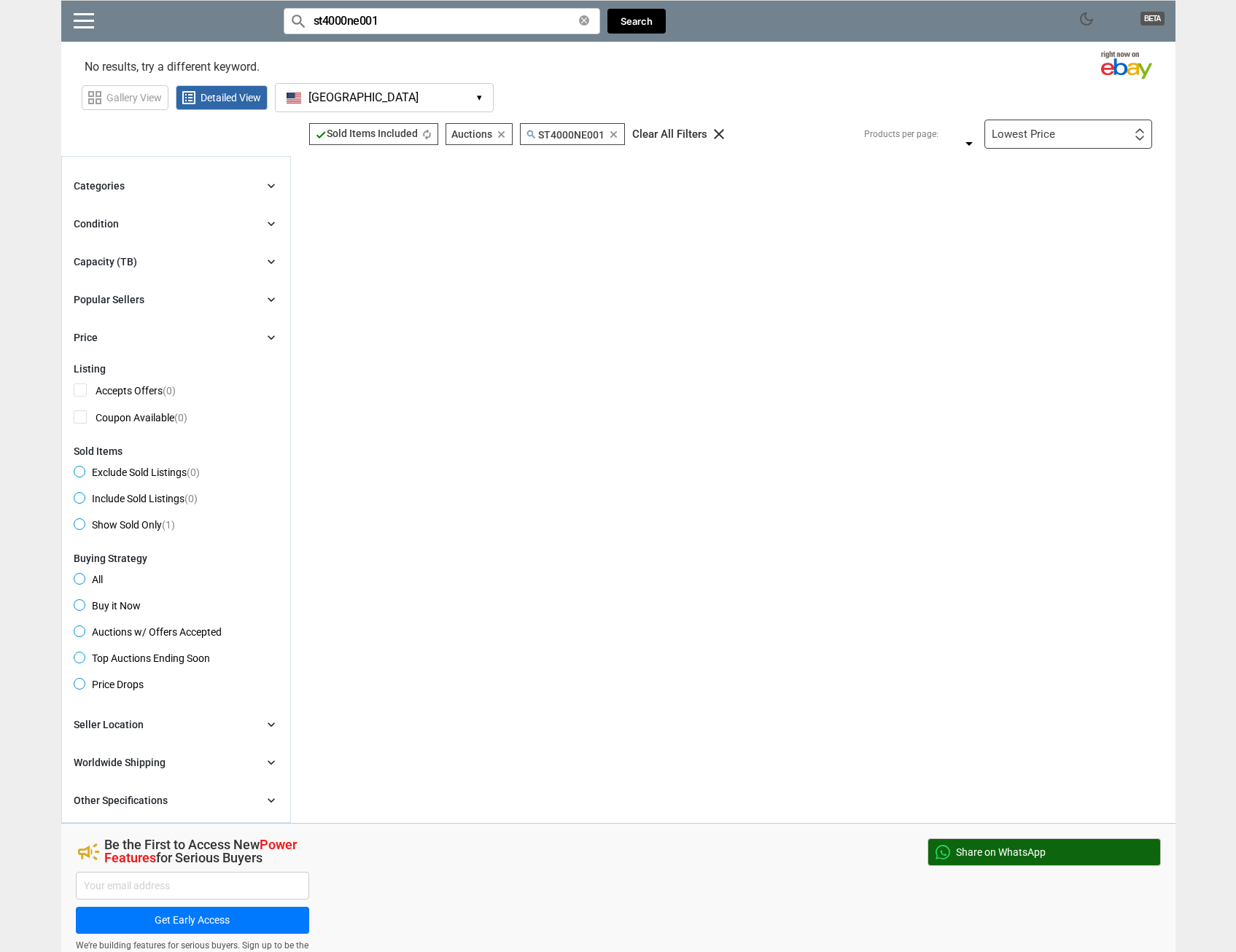
click at [78, 586] on span "All" at bounding box center [88, 582] width 29 height 18
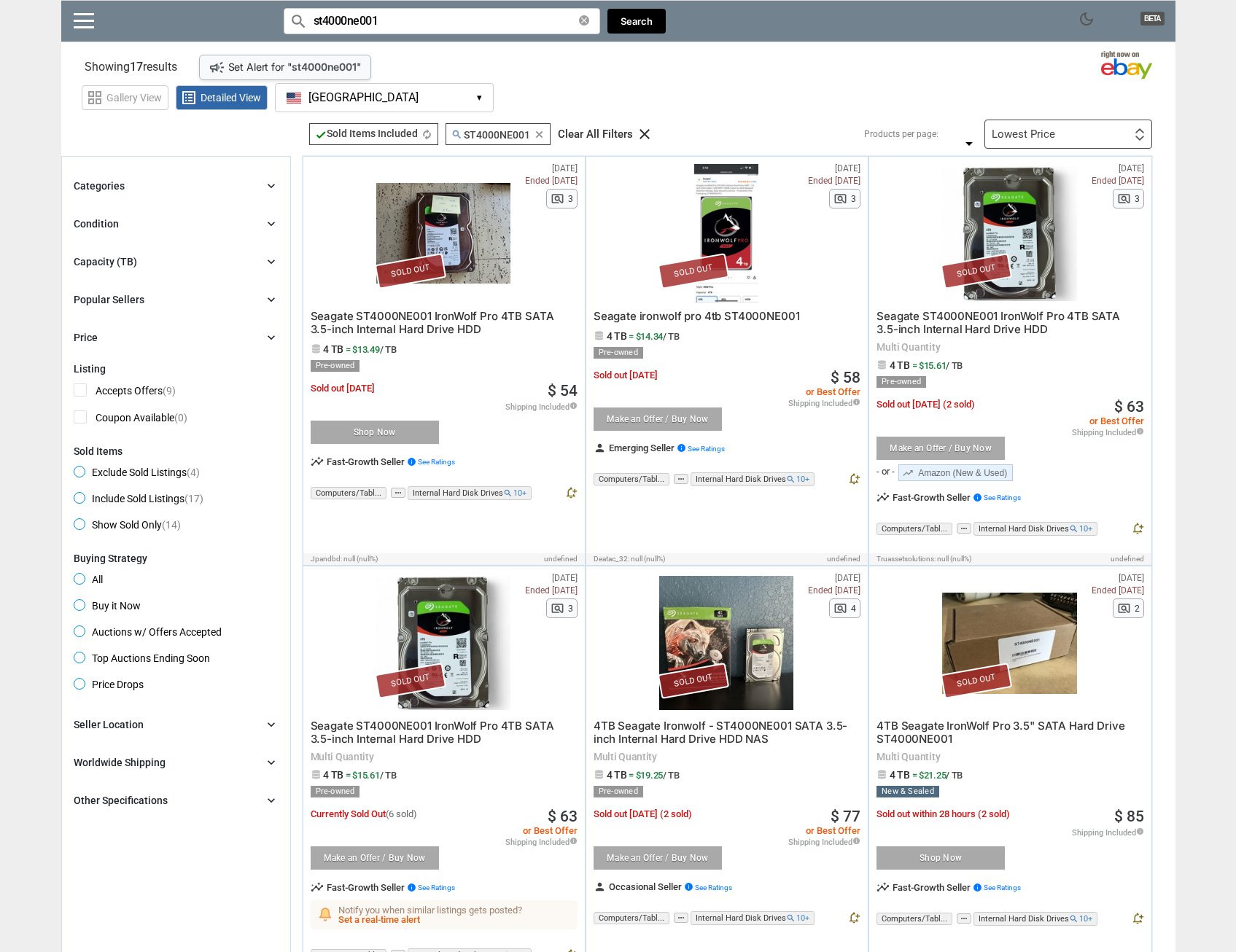
click at [1073, 140] on div "Lowest Price First or Last Chance to Buy Recently Listed Selling Rapidly Now Lo…" at bounding box center [1068, 134] width 167 height 29
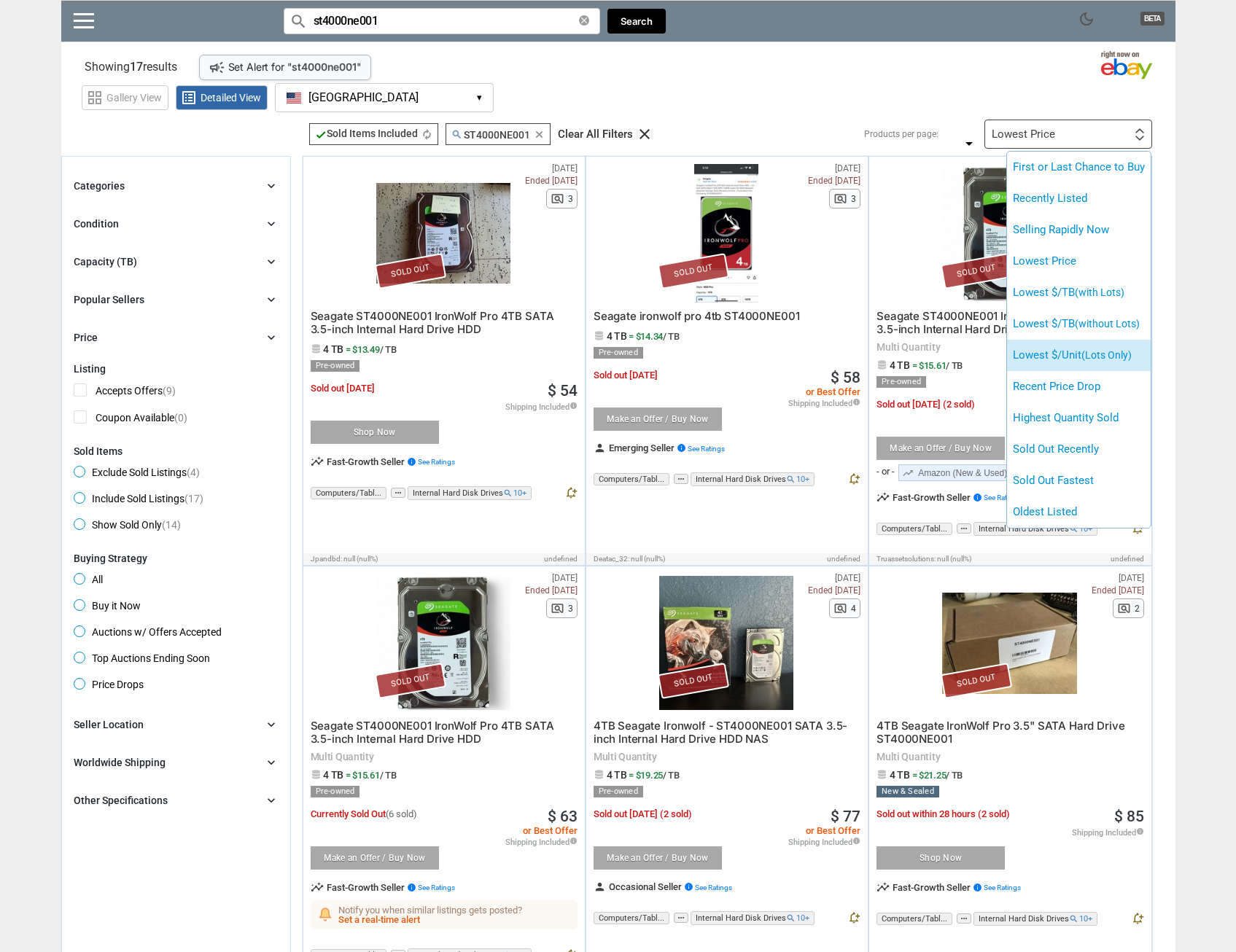
click at [1077, 363] on li "Lowest $/Unit (Lots Only)" at bounding box center [1079, 355] width 144 height 32
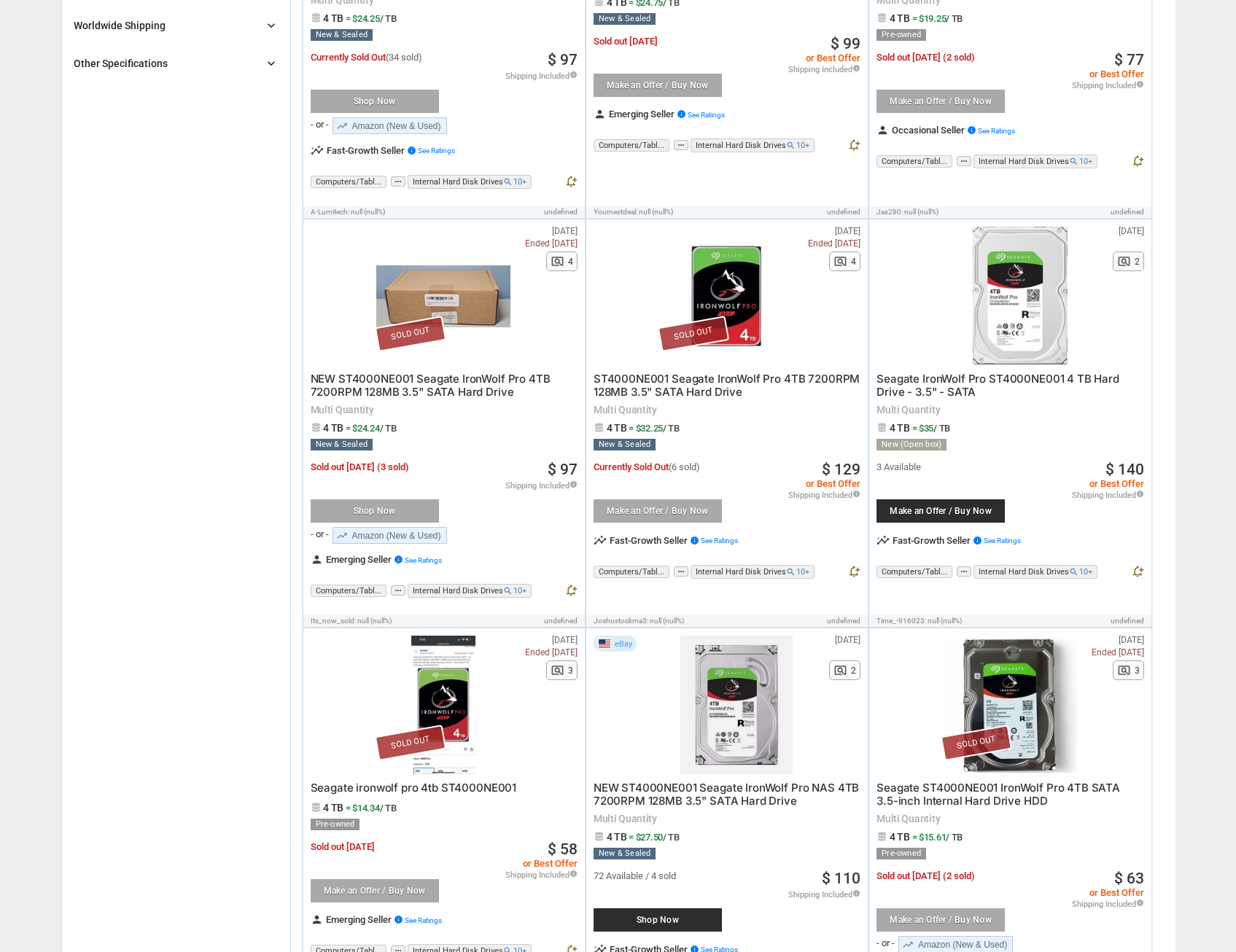
scroll to position [744, 0]
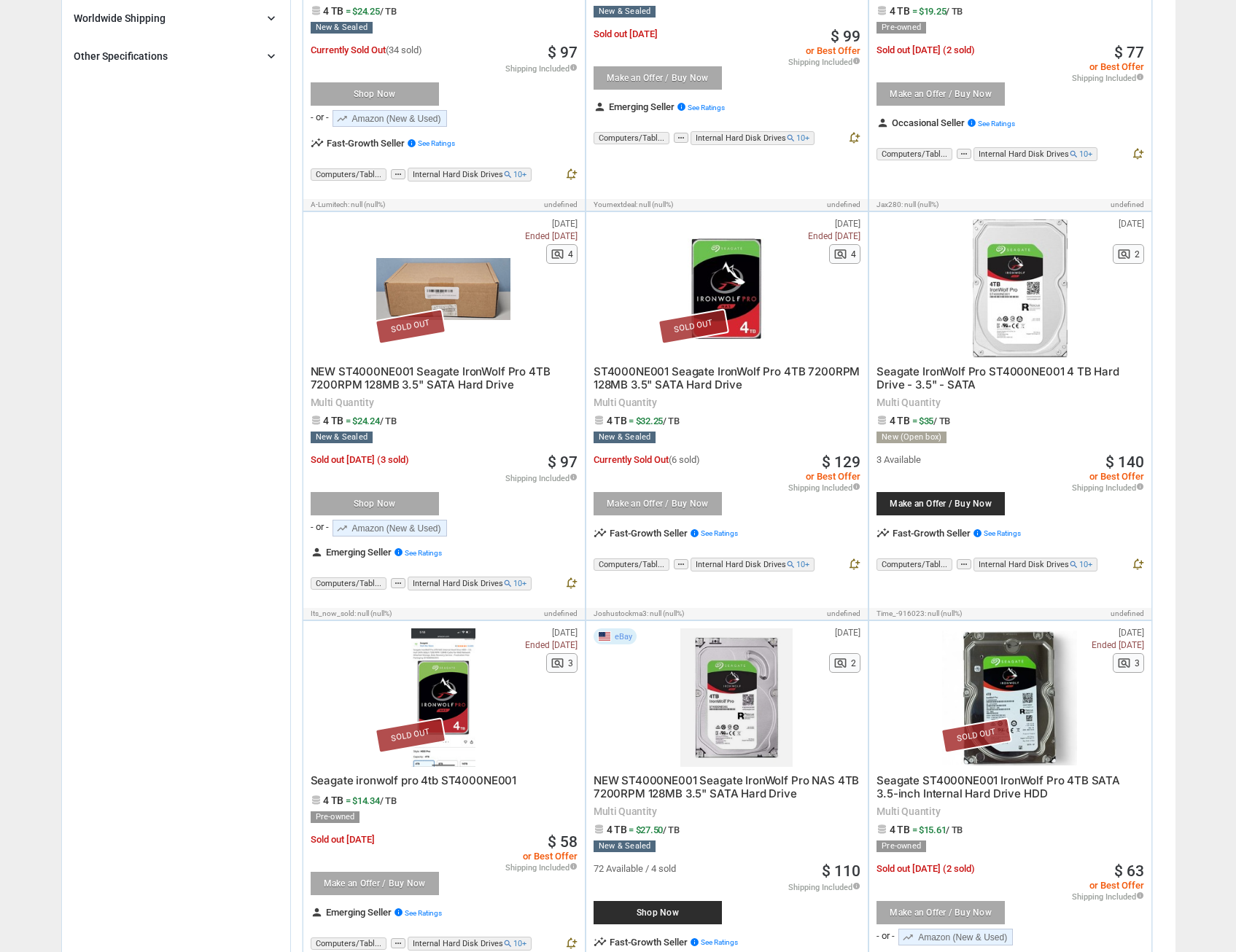
click at [727, 700] on div at bounding box center [737, 697] width 155 height 138
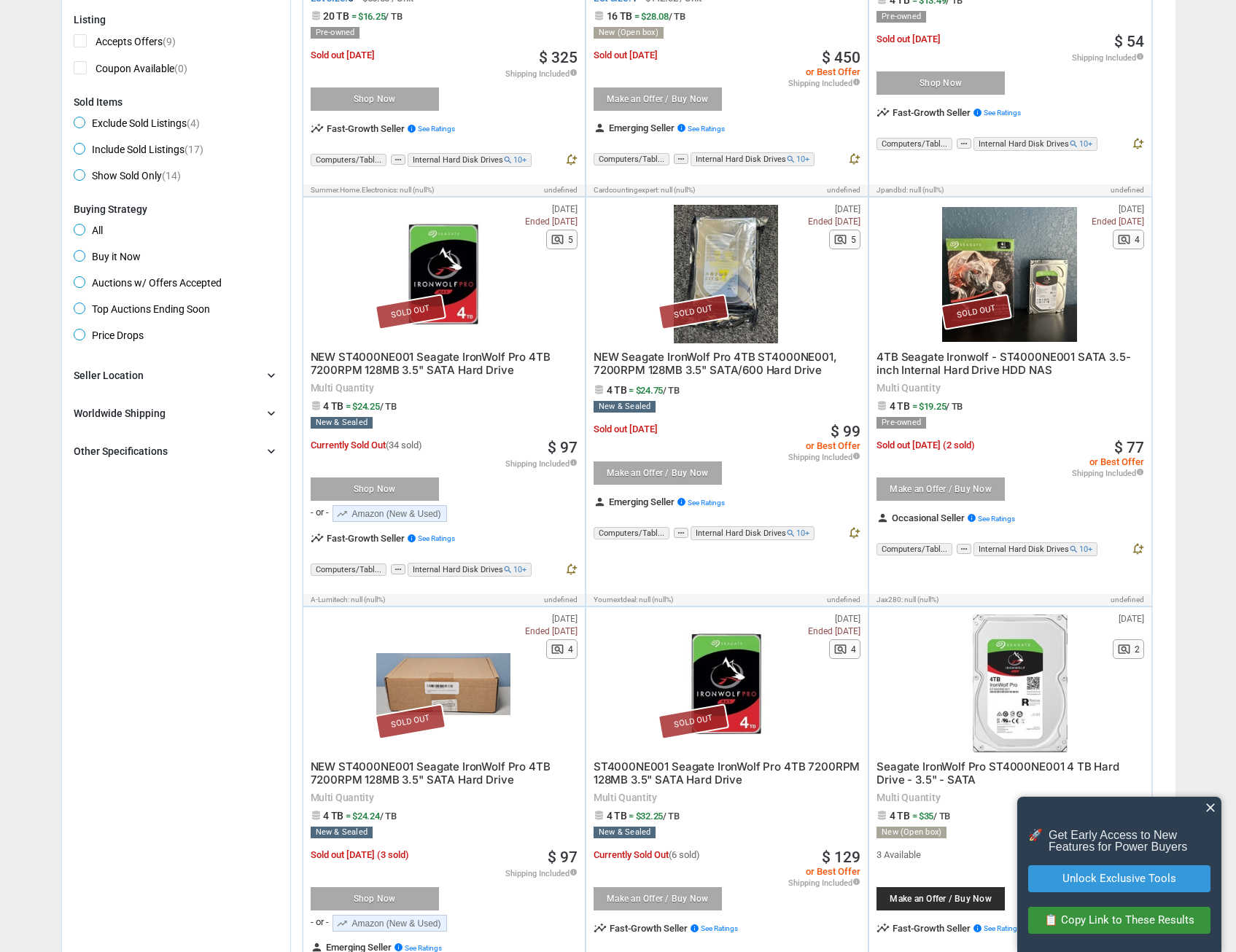
scroll to position [0, 0]
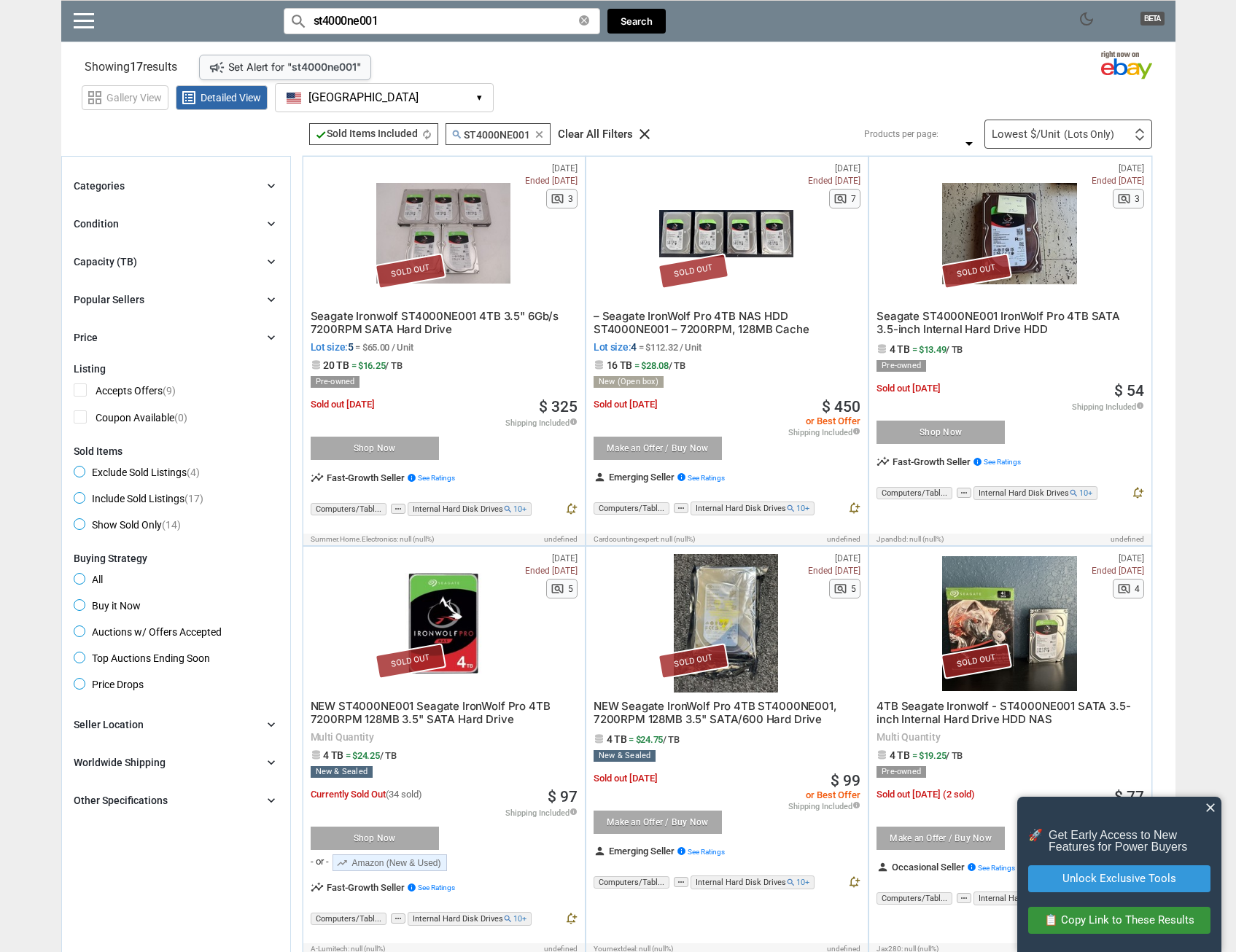
click at [1086, 136] on span "(Lots Only)" at bounding box center [1089, 134] width 50 height 11
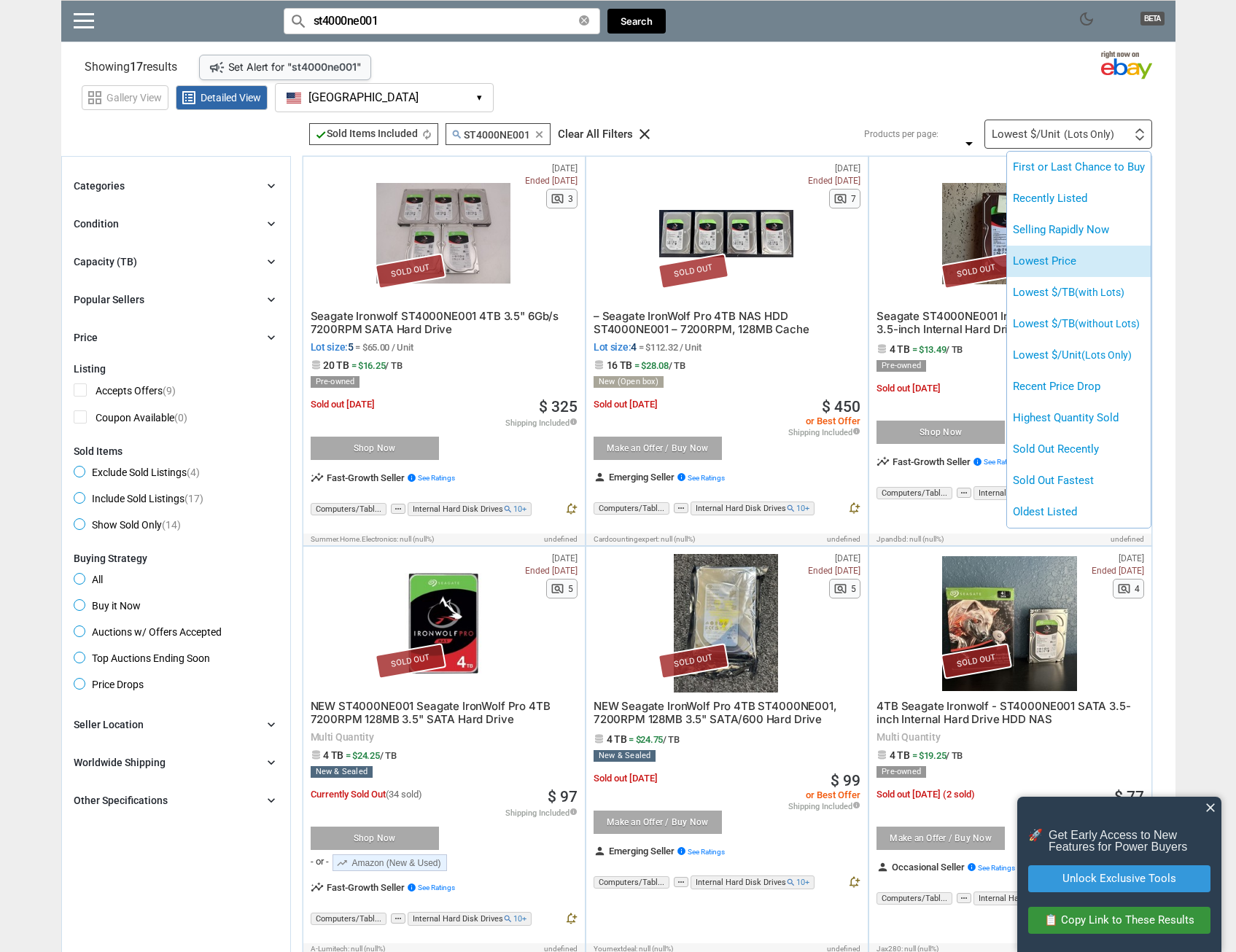
click at [1075, 257] on li "Lowest Price" at bounding box center [1079, 261] width 144 height 32
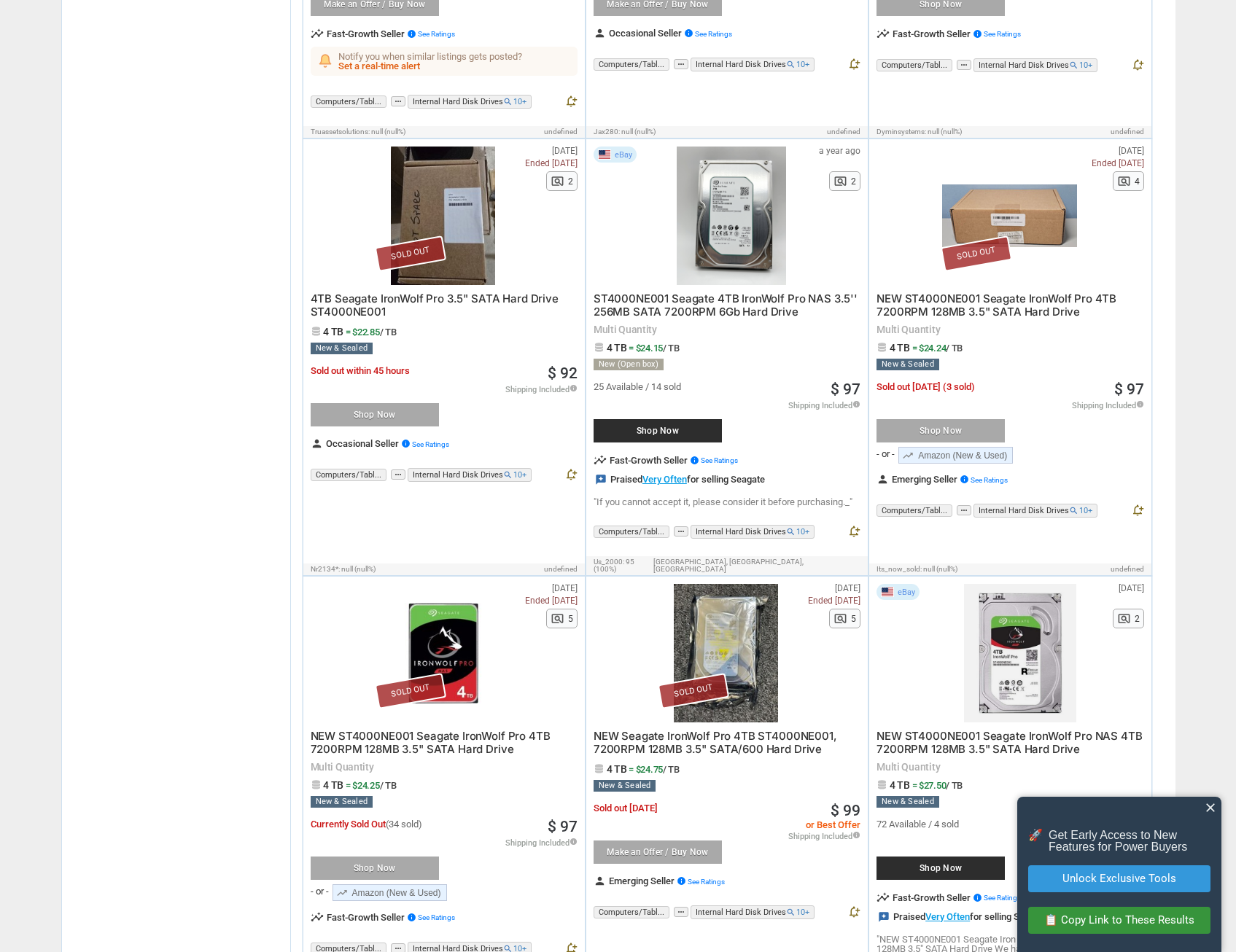
scroll to position [855, 0]
